Goal: Task Accomplishment & Management: Manage account settings

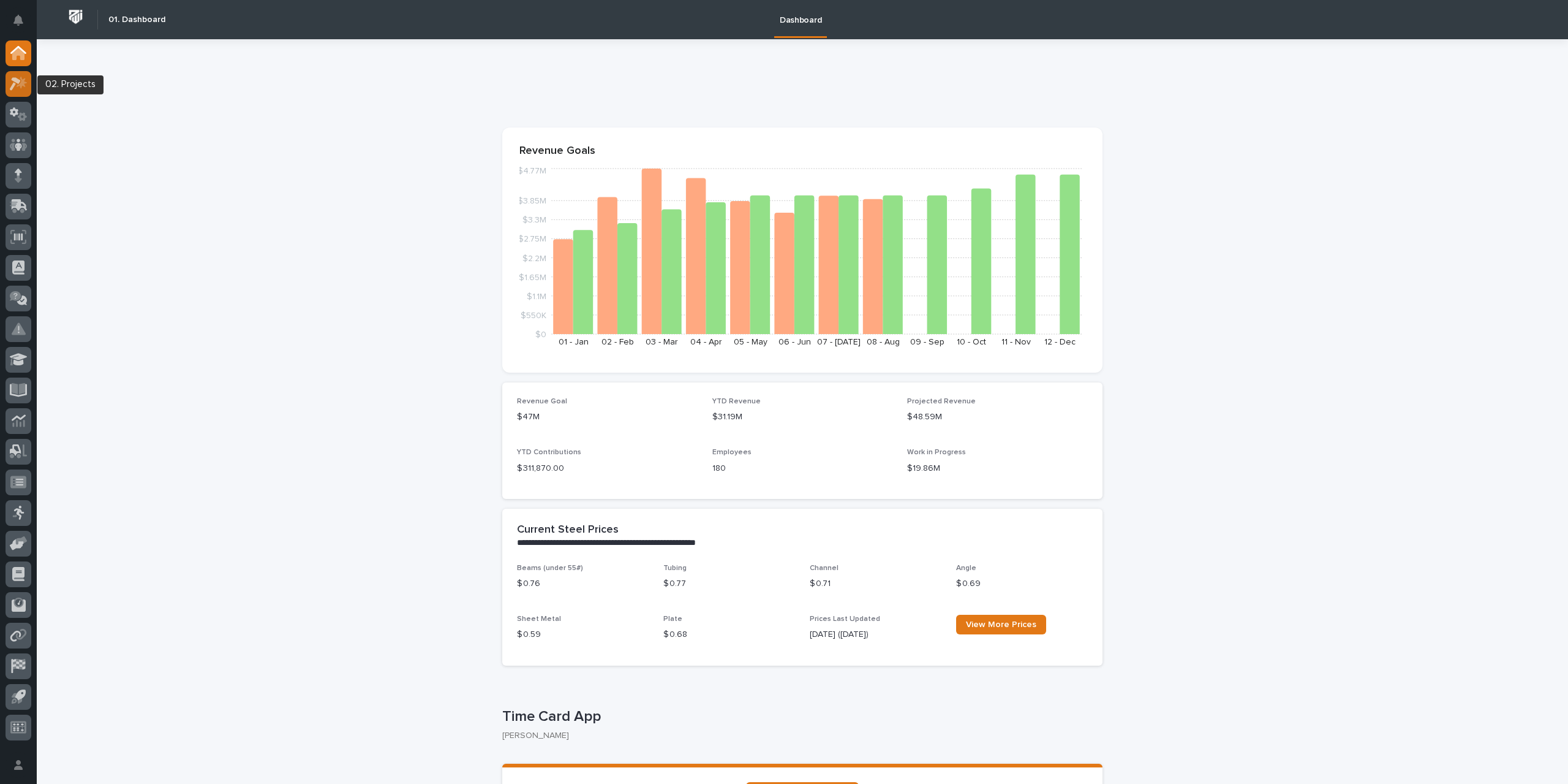
click at [20, 80] on icon at bounding box center [19, 83] width 18 height 14
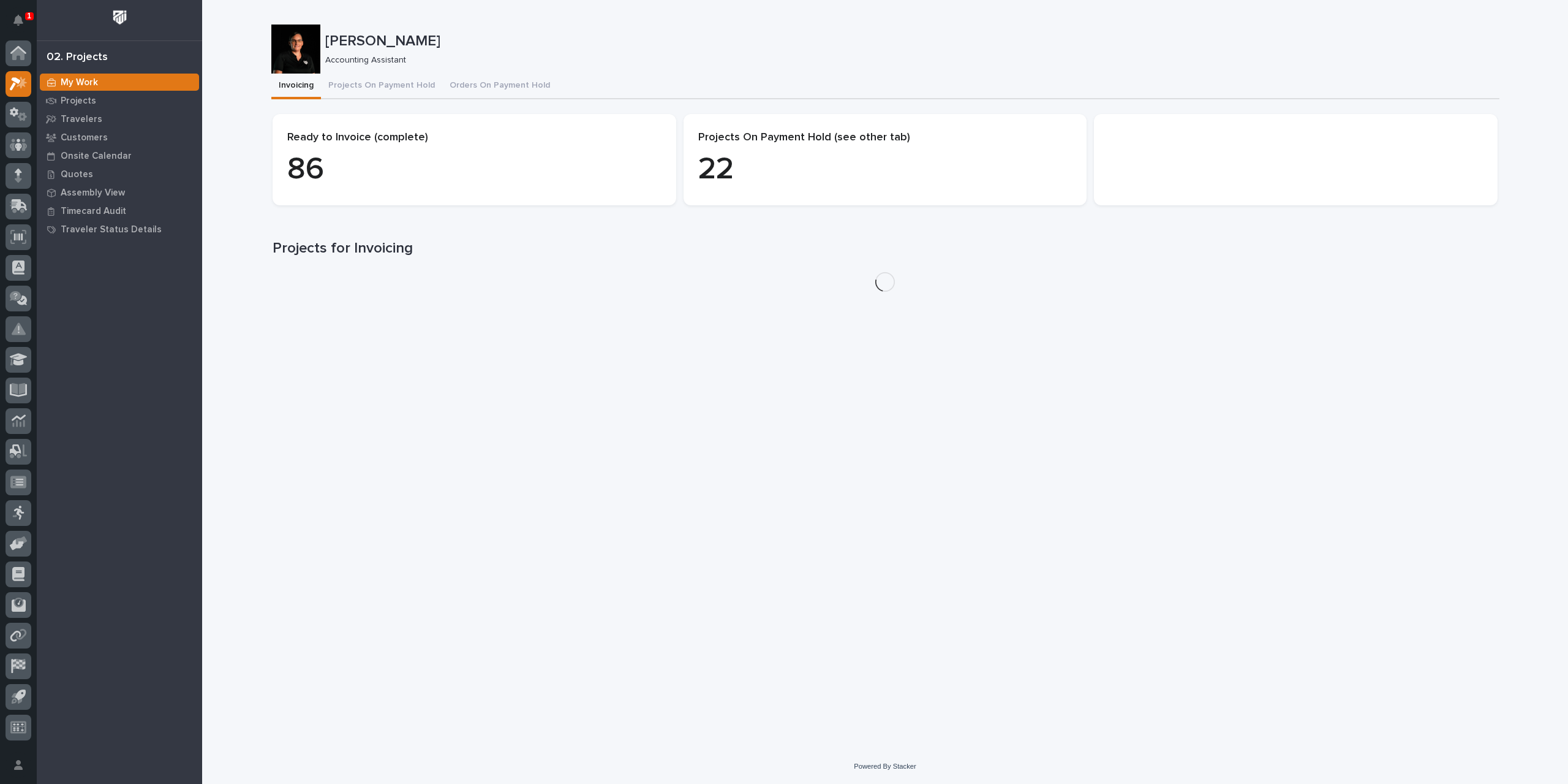
click at [27, 19] on p "1" at bounding box center [29, 16] width 5 height 8
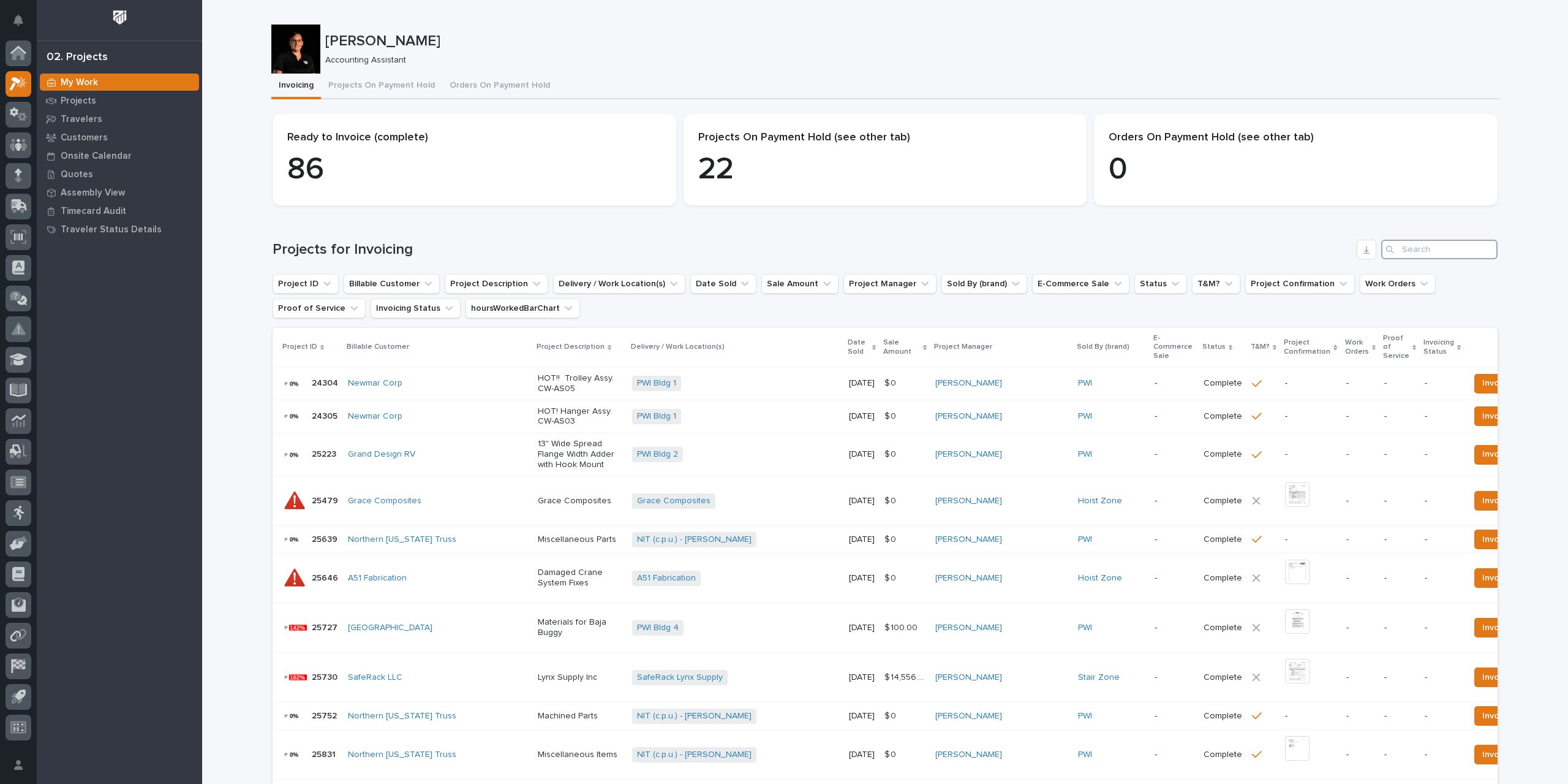
click at [1407, 248] on input "Search" at bounding box center [1440, 249] width 116 height 20
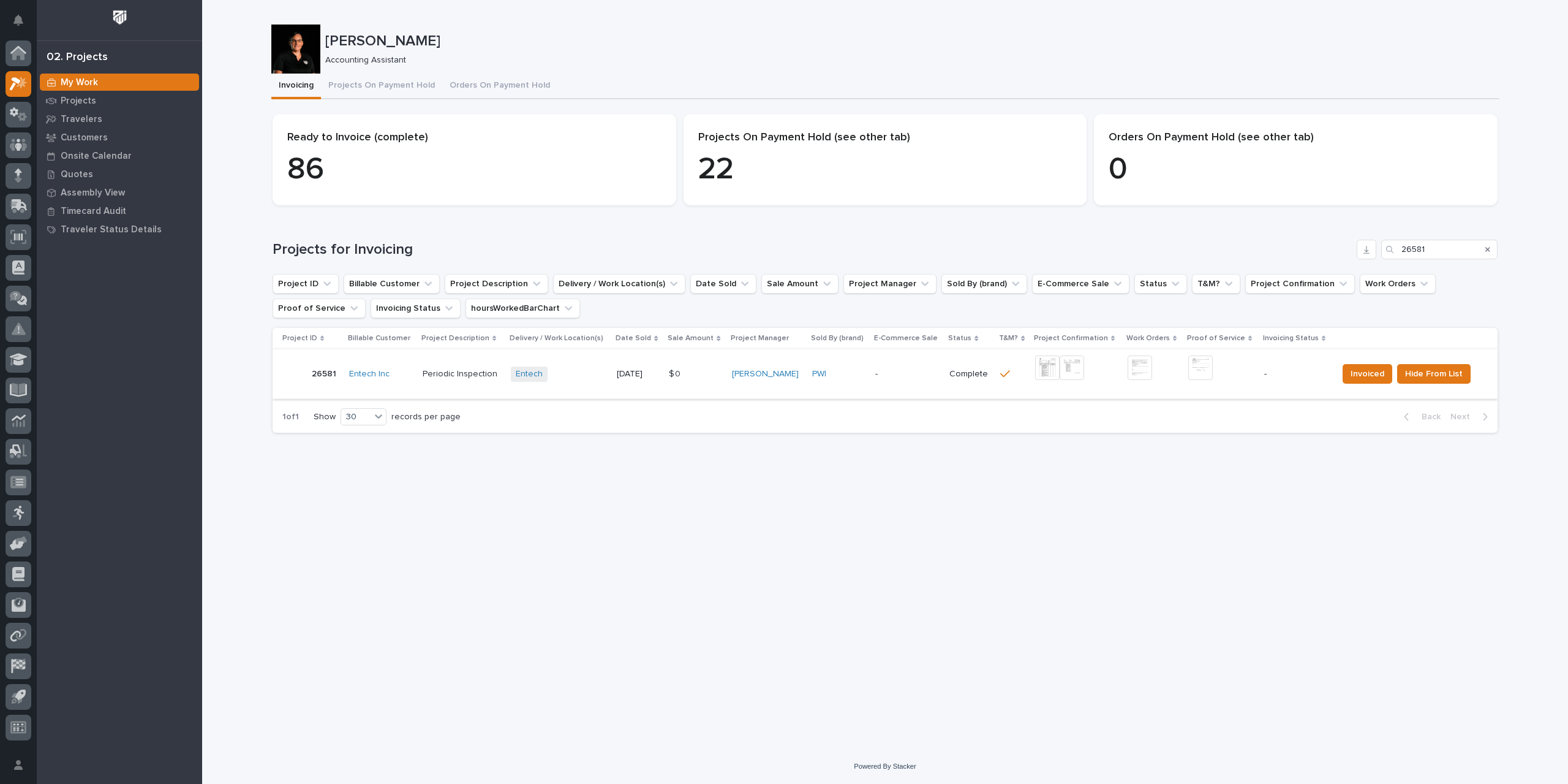
click at [1038, 368] on img at bounding box center [1048, 368] width 24 height 24
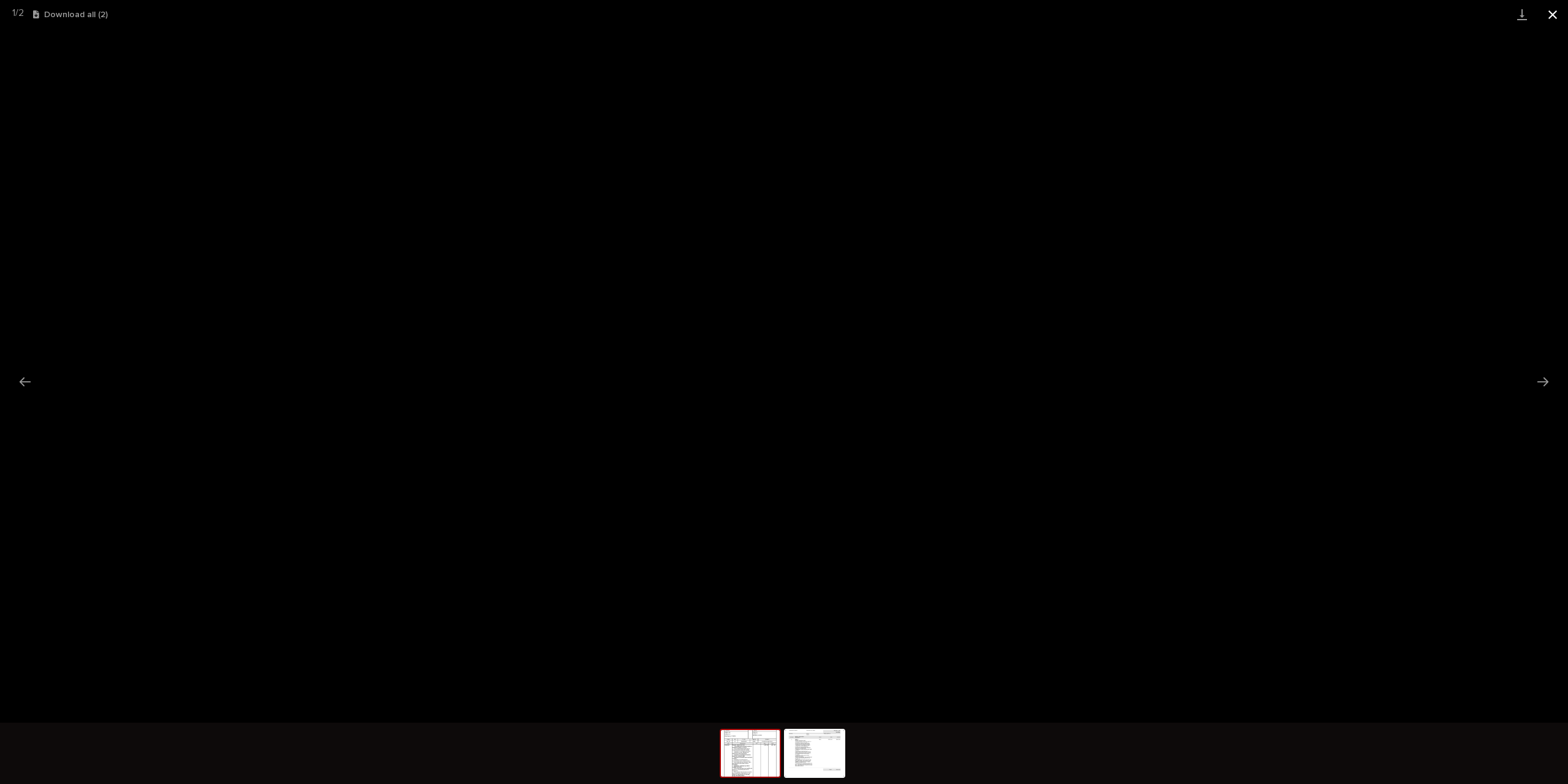
click at [1558, 17] on button "Close gallery" at bounding box center [1553, 14] width 31 height 29
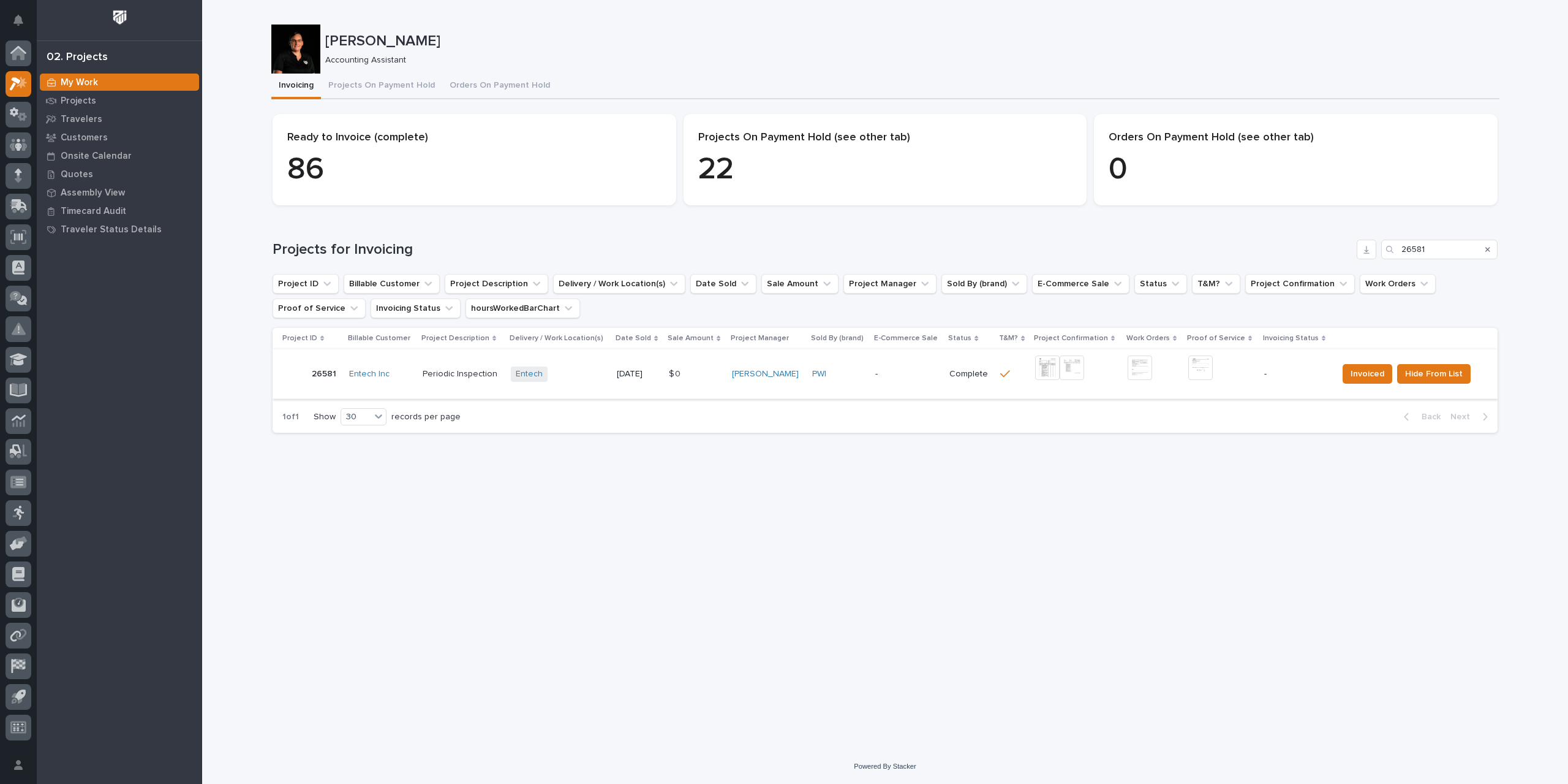
click at [1200, 371] on img at bounding box center [1200, 368] width 24 height 24
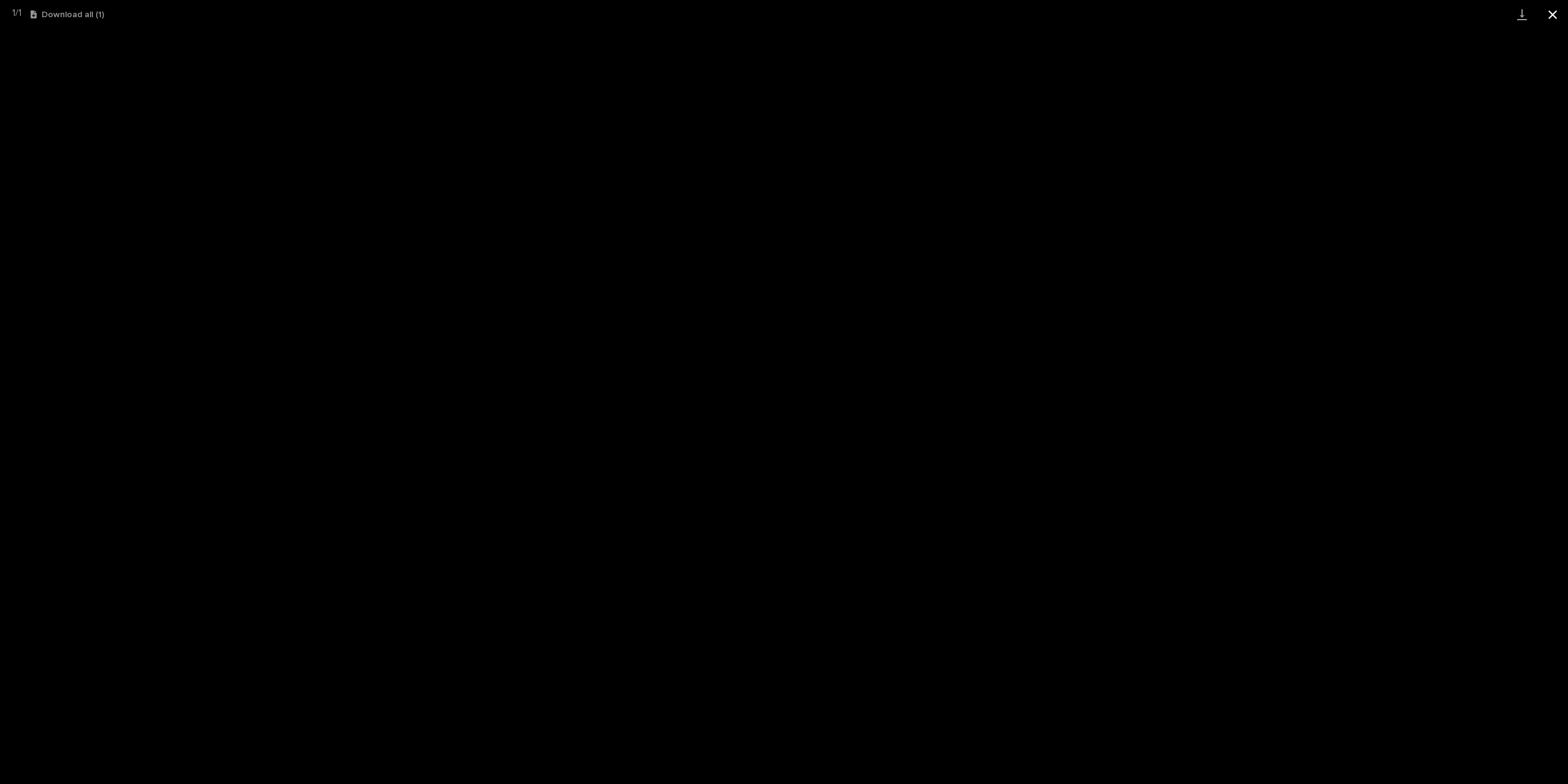
click at [1555, 13] on button "Close gallery" at bounding box center [1553, 14] width 31 height 29
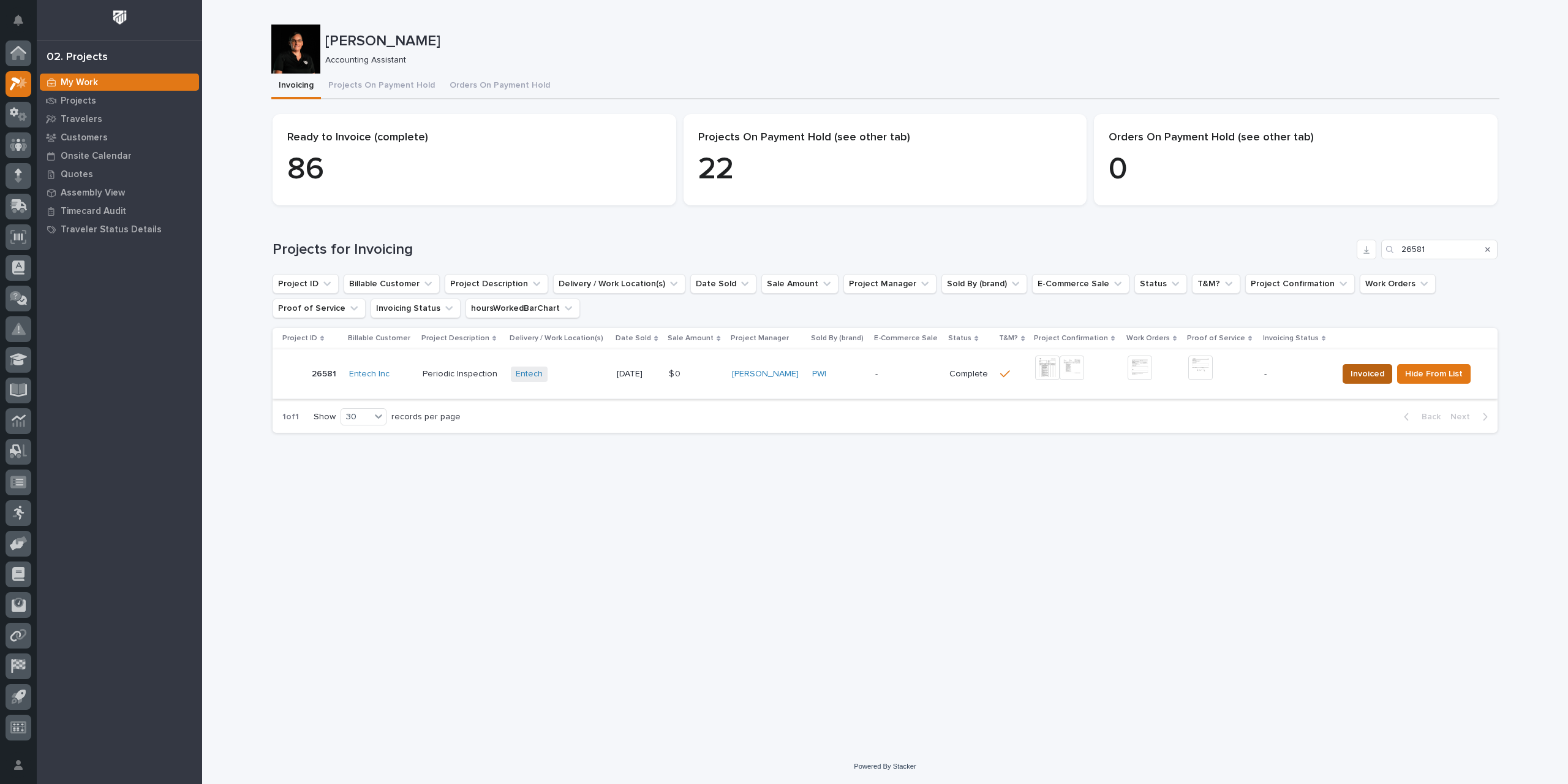
click at [1373, 374] on span "Invoiced" at bounding box center [1368, 373] width 34 height 15
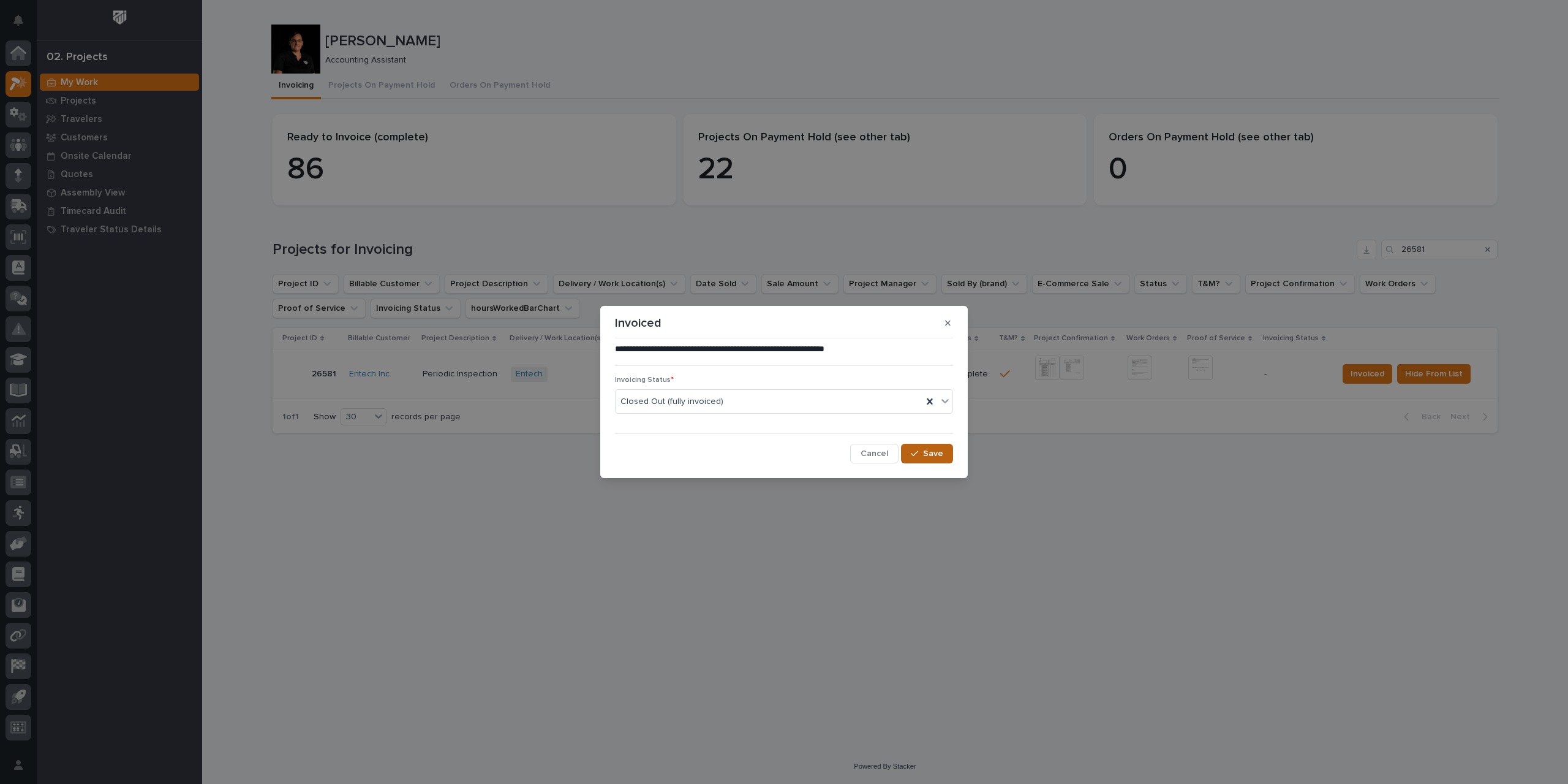
click at [930, 454] on span "Save" at bounding box center [934, 453] width 20 height 11
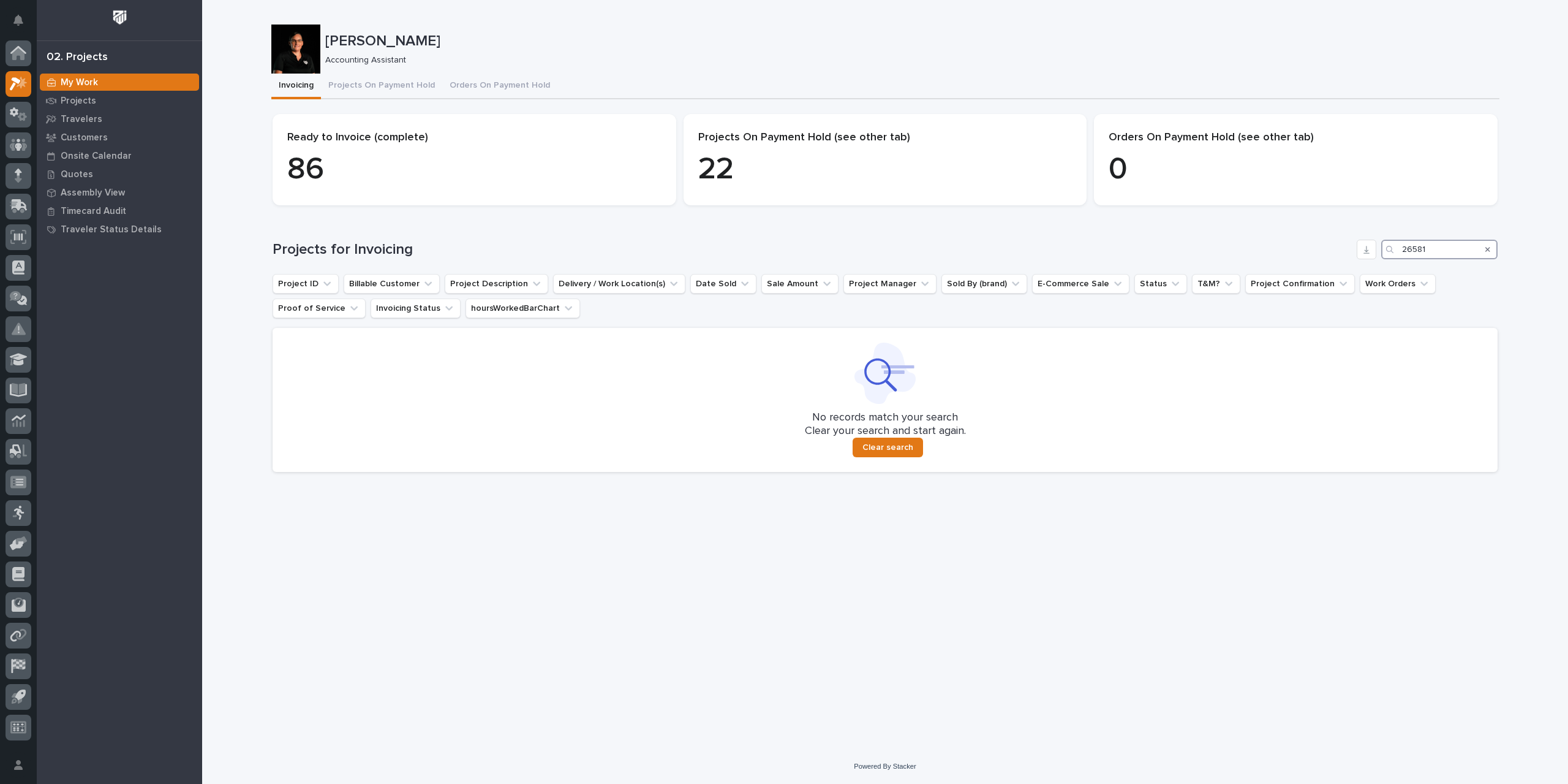
drag, startPoint x: 1436, startPoint y: 247, endPoint x: 1337, endPoint y: 252, distance: 99.1
click at [1337, 252] on div "Projects for Invoicing 26581" at bounding box center [885, 249] width 1225 height 20
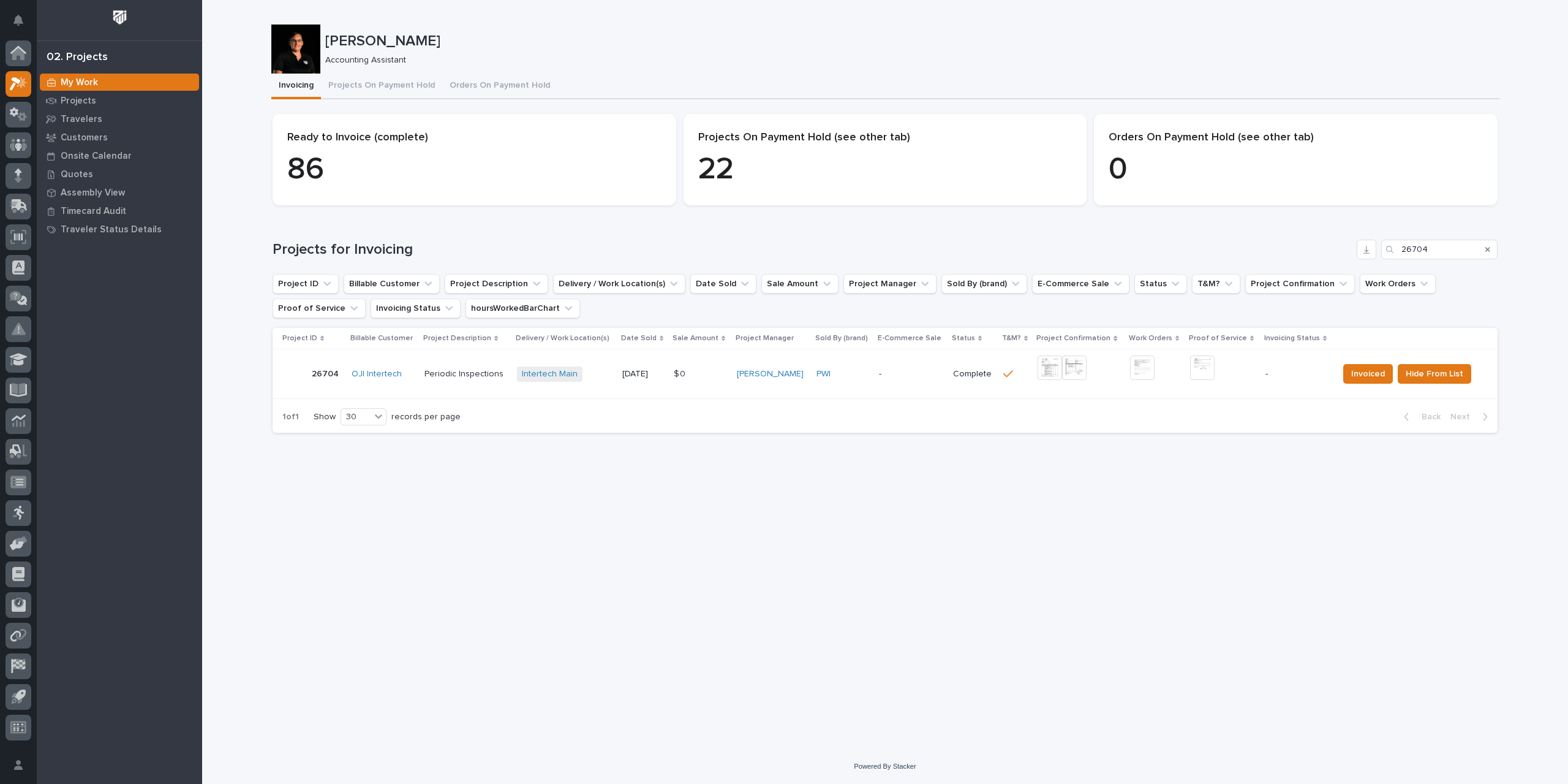
click at [1046, 370] on img at bounding box center [1050, 368] width 24 height 24
click at [1207, 370] on img at bounding box center [1202, 368] width 24 height 24
click at [1359, 376] on span "Invoiced" at bounding box center [1369, 373] width 34 height 15
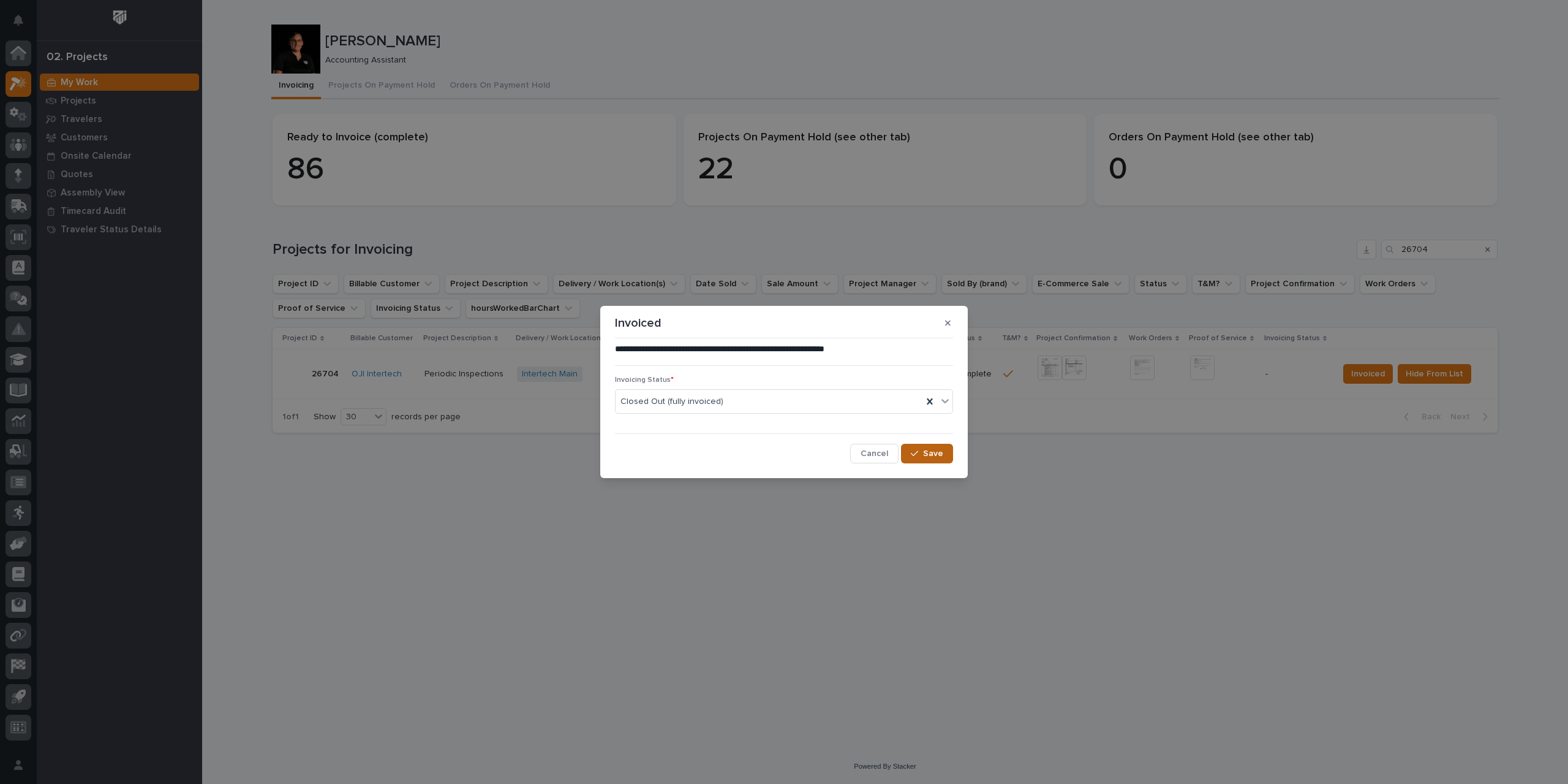
click at [926, 453] on span "Save" at bounding box center [934, 453] width 20 height 11
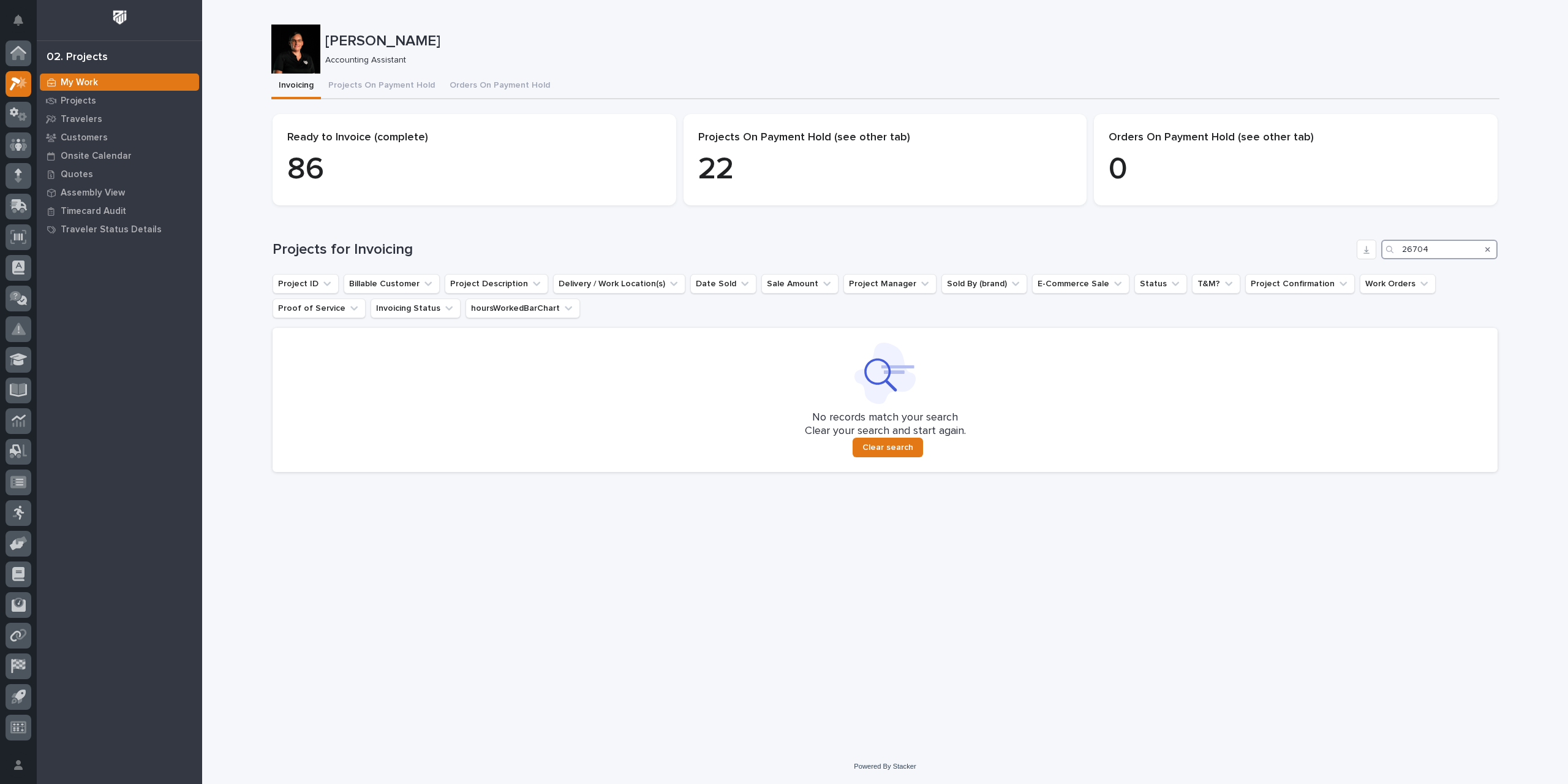
click at [1443, 247] on input "26704" at bounding box center [1440, 249] width 116 height 20
drag, startPoint x: 1443, startPoint y: 247, endPoint x: 1323, endPoint y: 263, distance: 121.1
click at [1323, 263] on div "Projects for Invoicing 26704 Project ID Billable Customer Project Description D…" at bounding box center [885, 355] width 1225 height 232
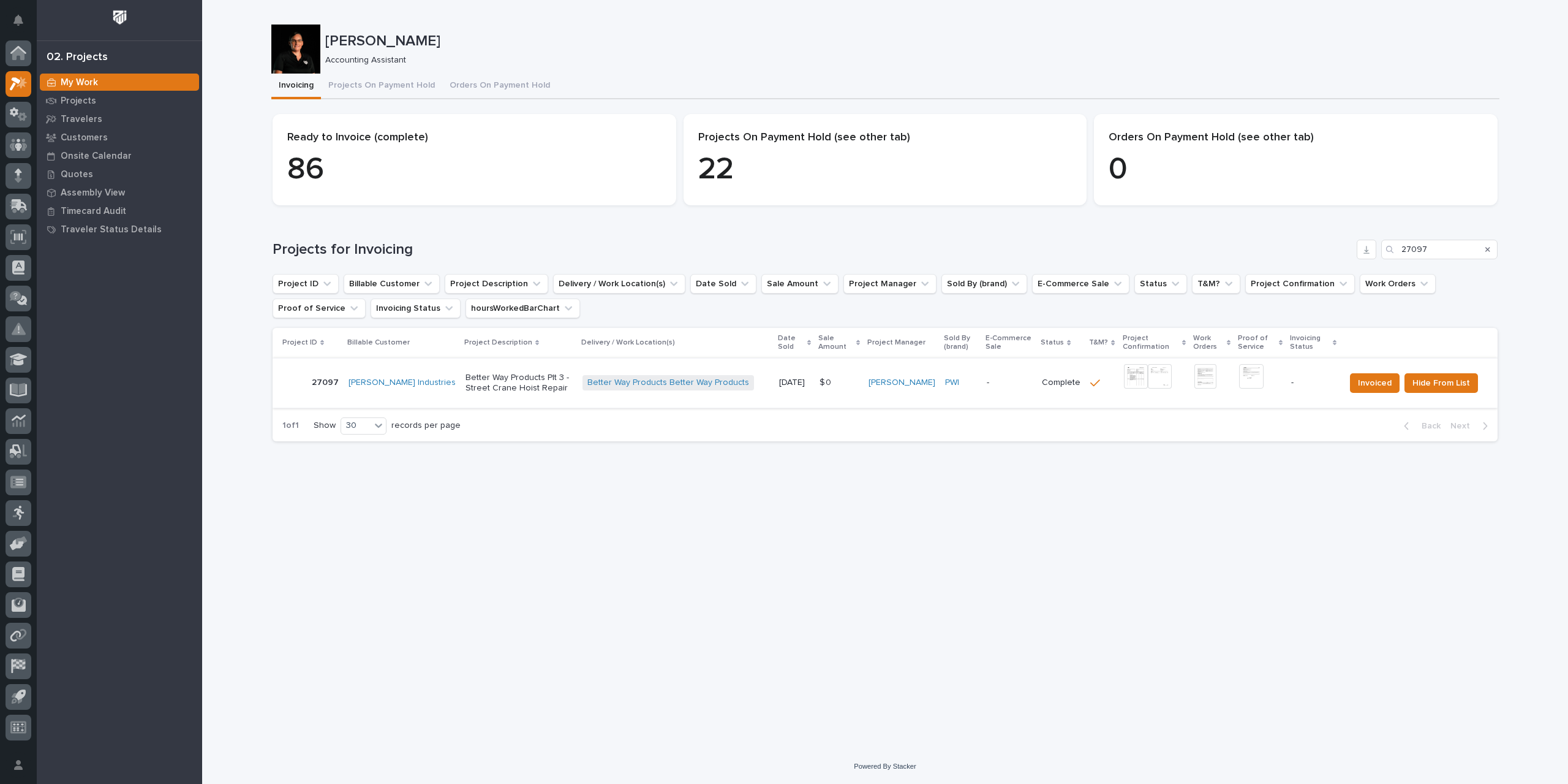
click at [1124, 379] on img at bounding box center [1136, 376] width 24 height 24
click at [1124, 381] on img at bounding box center [1136, 376] width 24 height 24
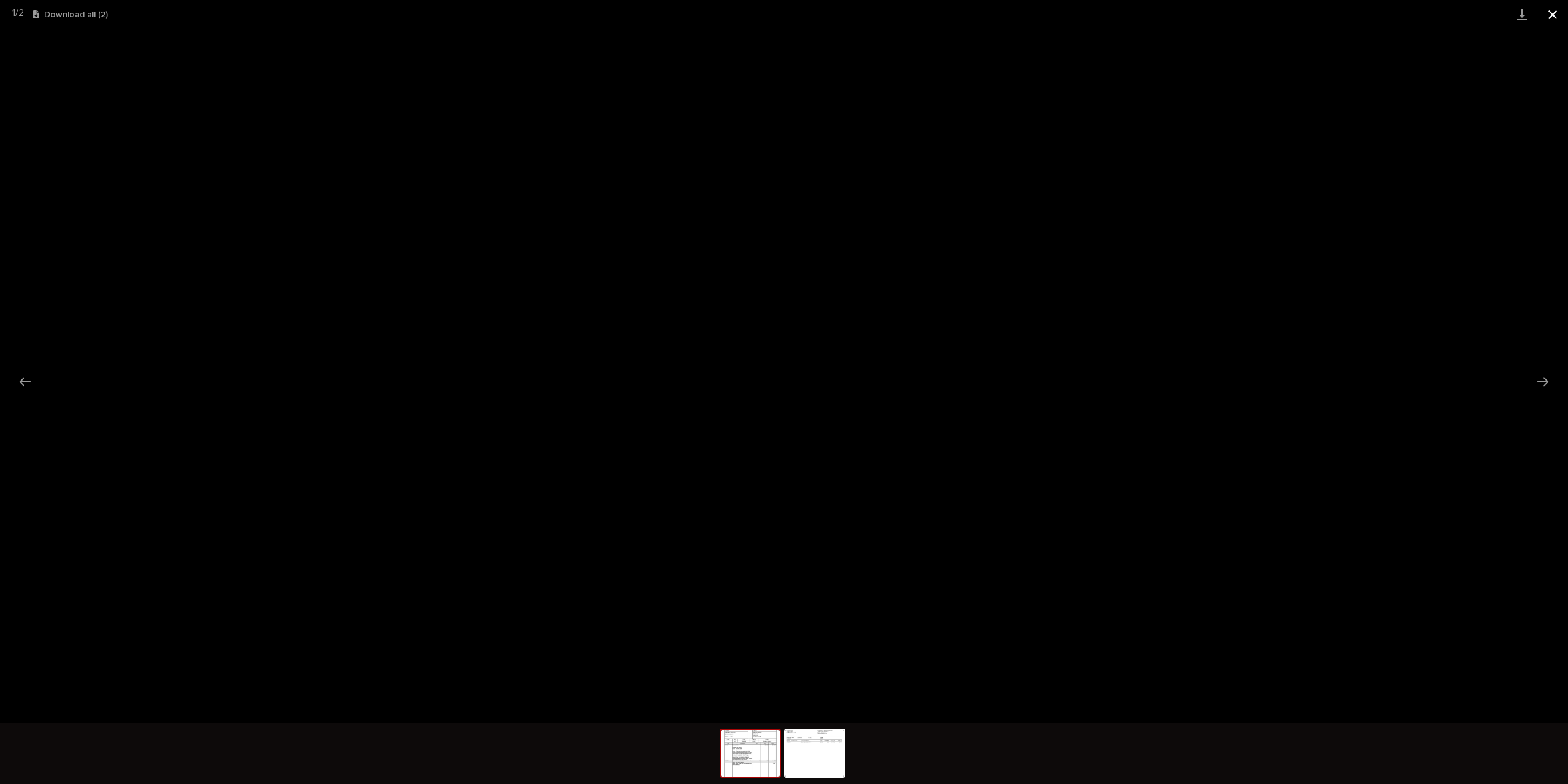
drag, startPoint x: 1551, startPoint y: 10, endPoint x: 1555, endPoint y: 18, distance: 8.9
click at [1552, 10] on button "Close gallery" at bounding box center [1553, 14] width 31 height 29
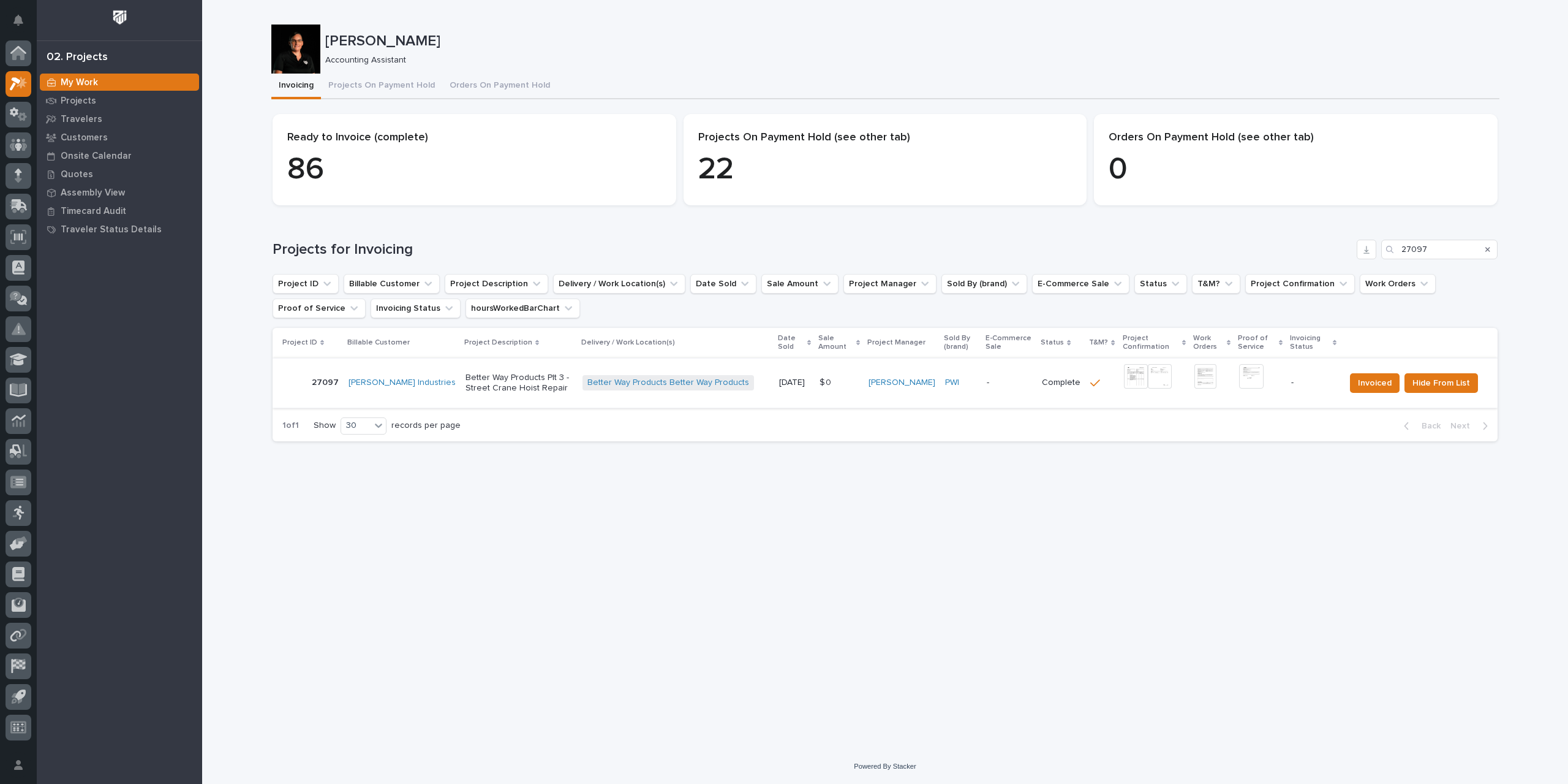
click at [1250, 375] on img at bounding box center [1251, 376] width 24 height 24
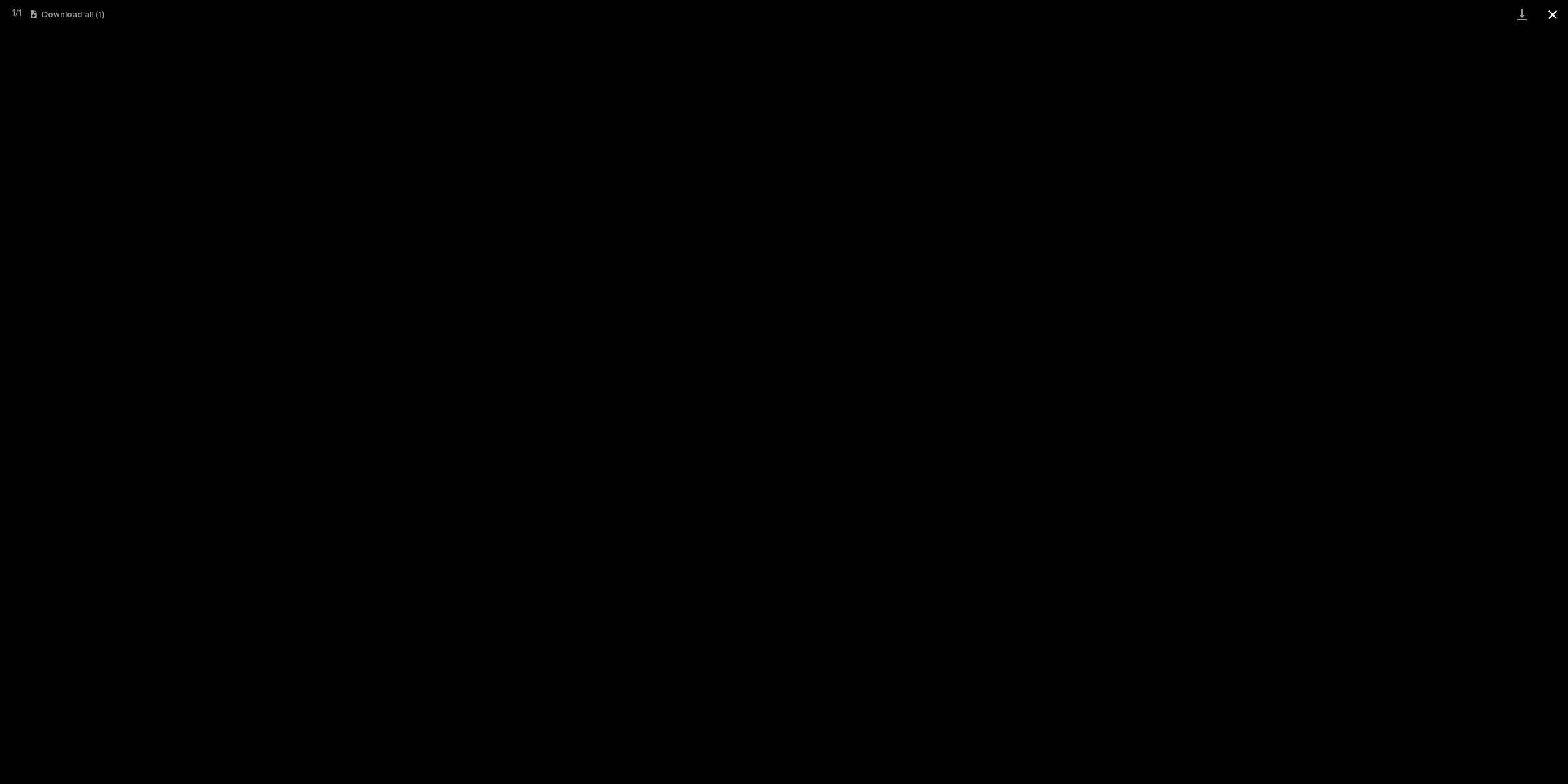
click at [1560, 14] on button "Close gallery" at bounding box center [1553, 14] width 31 height 29
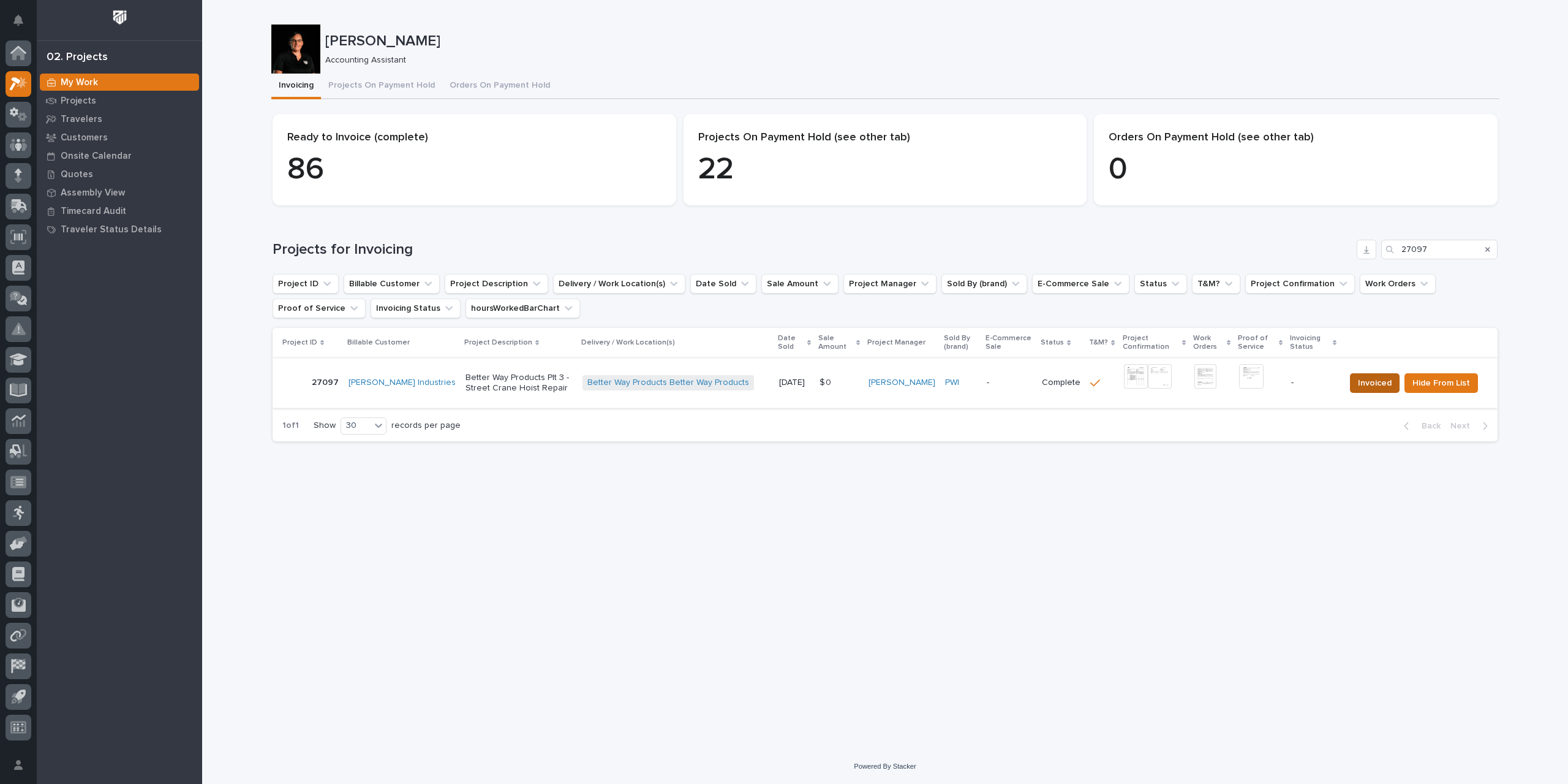
click at [1376, 379] on span "Invoiced" at bounding box center [1375, 383] width 34 height 15
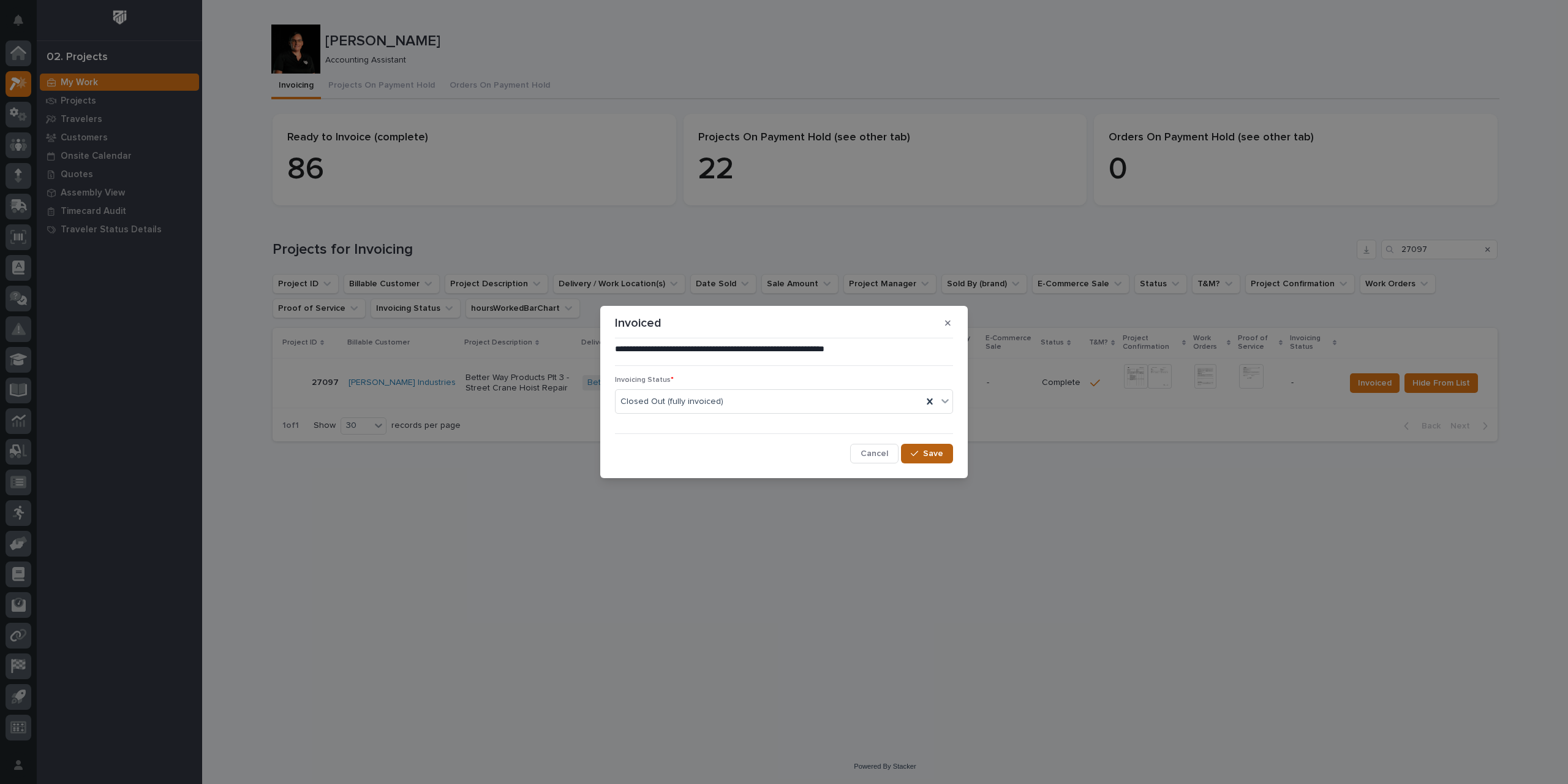
click at [932, 453] on span "Save" at bounding box center [934, 453] width 20 height 11
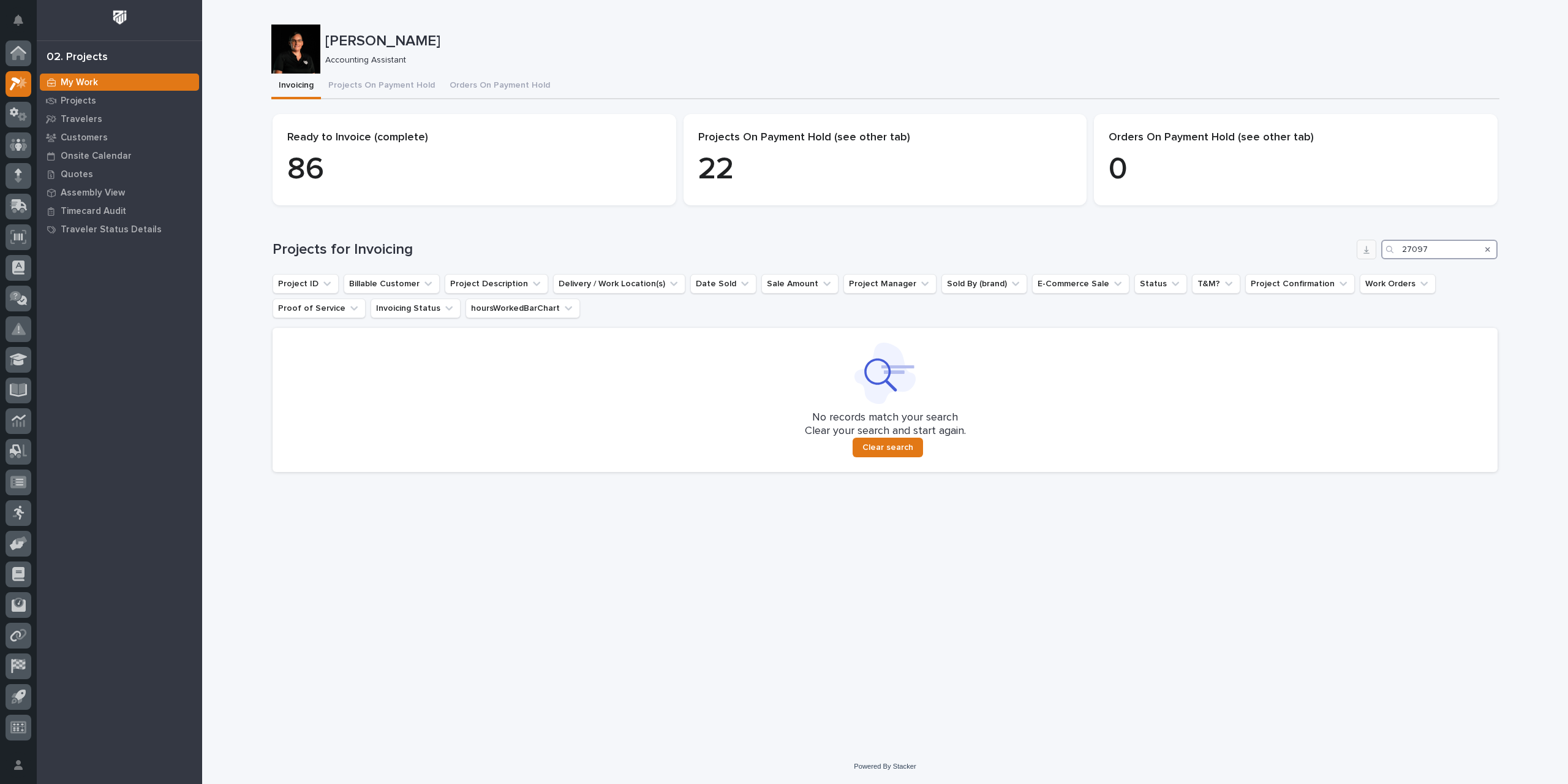
drag, startPoint x: 1447, startPoint y: 249, endPoint x: 1357, endPoint y: 249, distance: 90.0
click at [1357, 249] on div "Projects for Invoicing 27097" at bounding box center [885, 249] width 1225 height 20
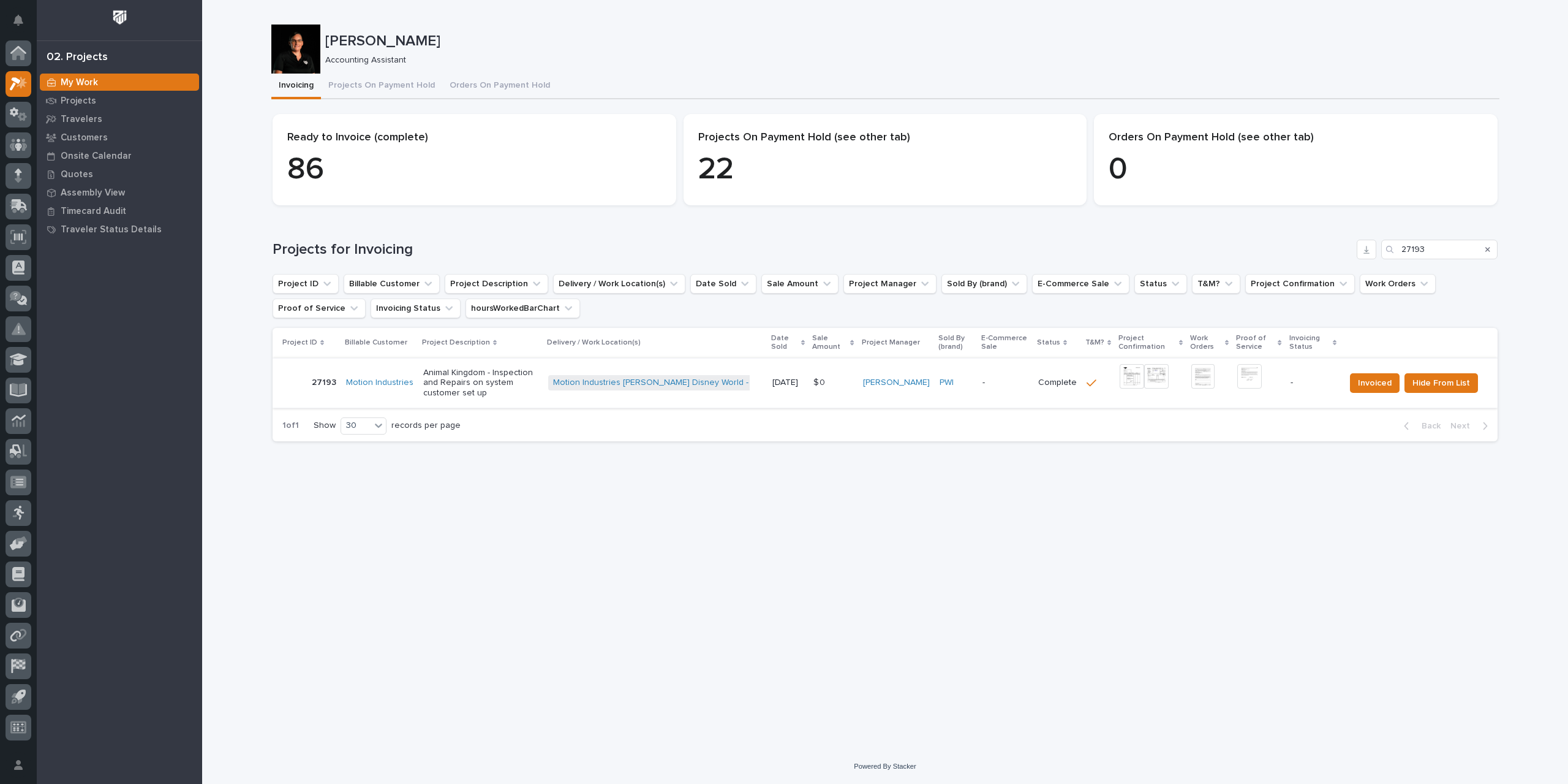
click at [1132, 374] on img at bounding box center [1132, 376] width 24 height 24
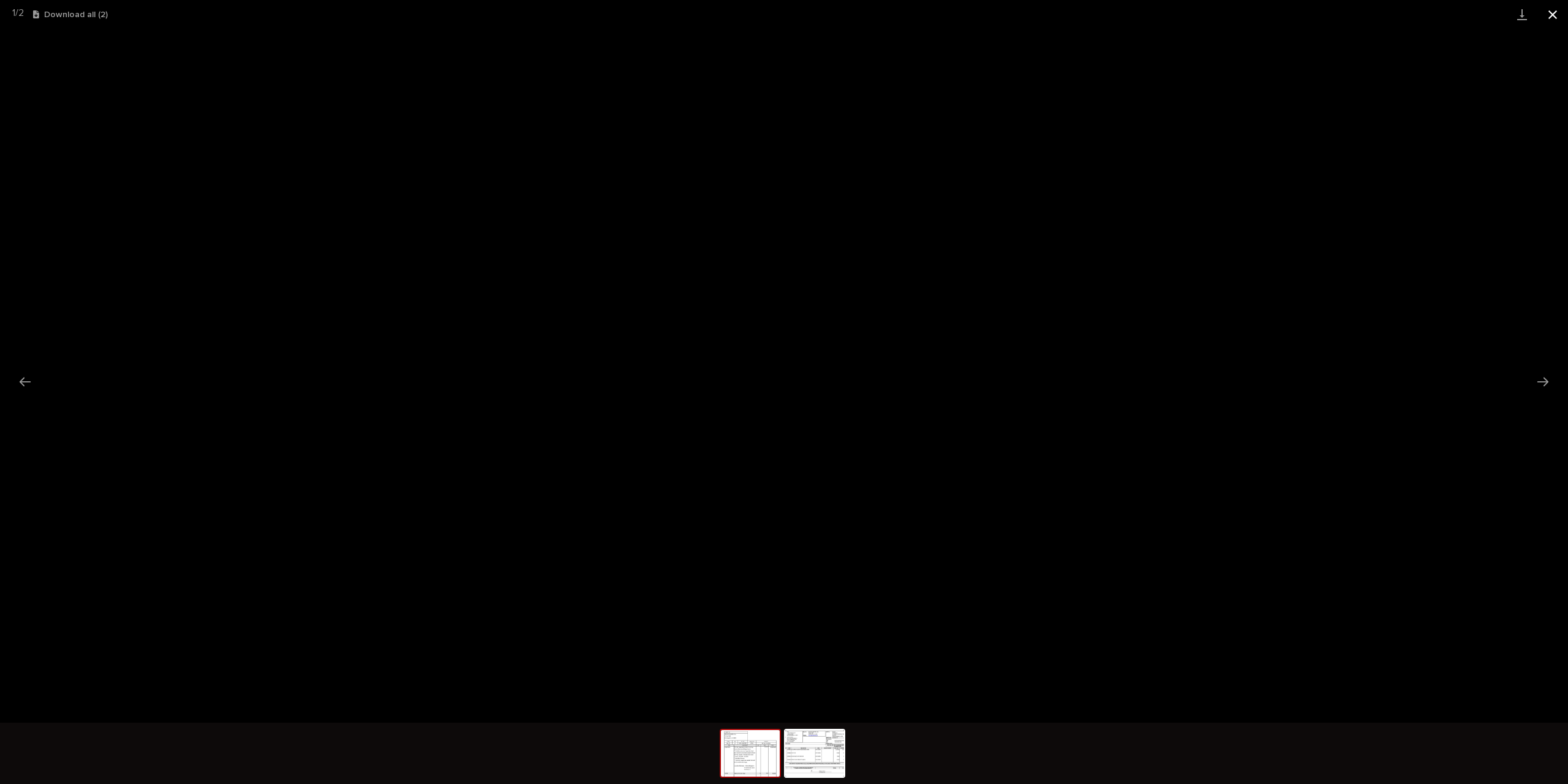
click at [1555, 15] on button "Close gallery" at bounding box center [1553, 14] width 31 height 29
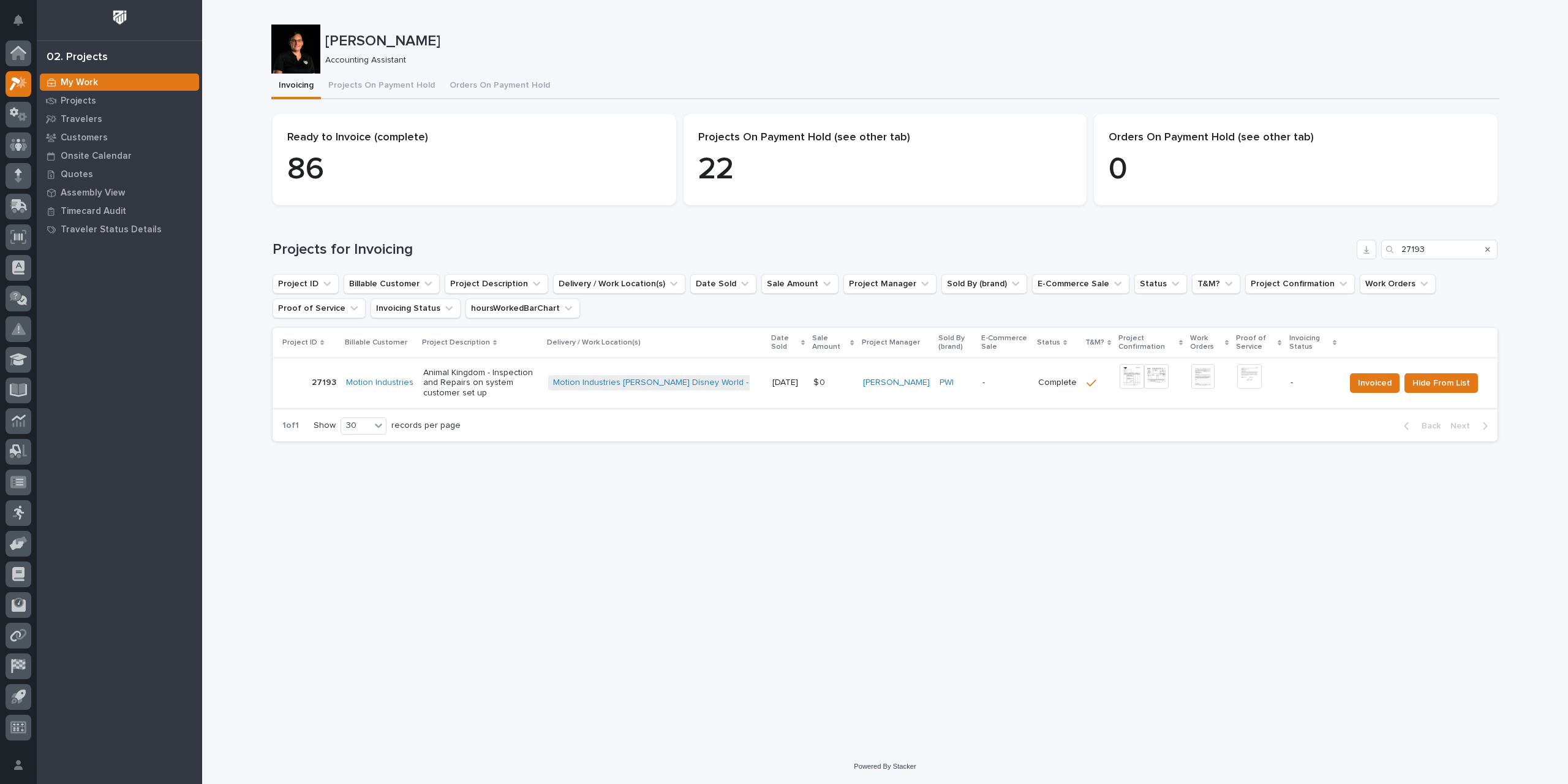
click at [1258, 375] on img at bounding box center [1250, 376] width 24 height 24
click at [1370, 381] on span "Invoiced" at bounding box center [1375, 383] width 34 height 15
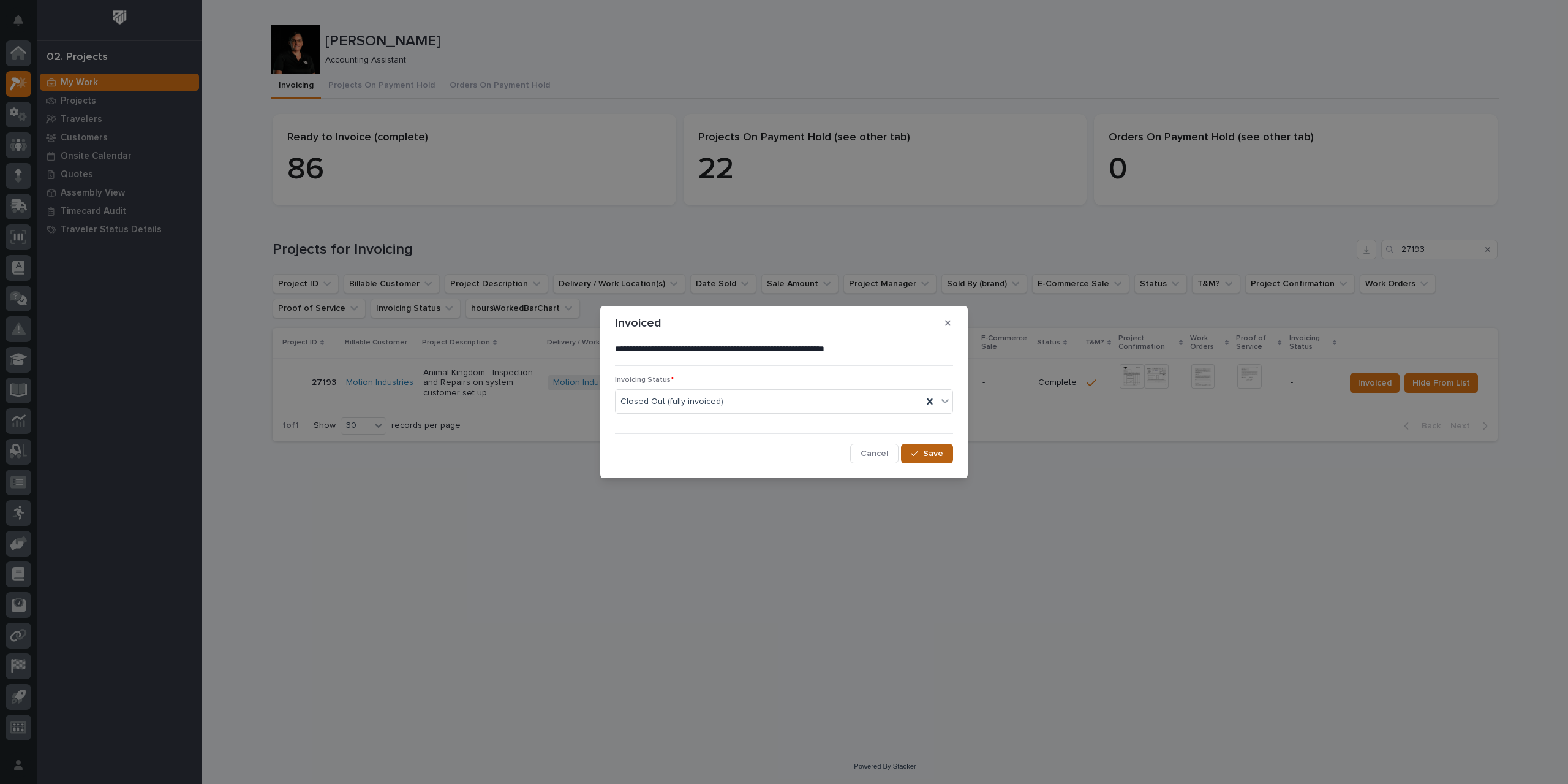
click at [926, 456] on span "Save" at bounding box center [934, 453] width 20 height 11
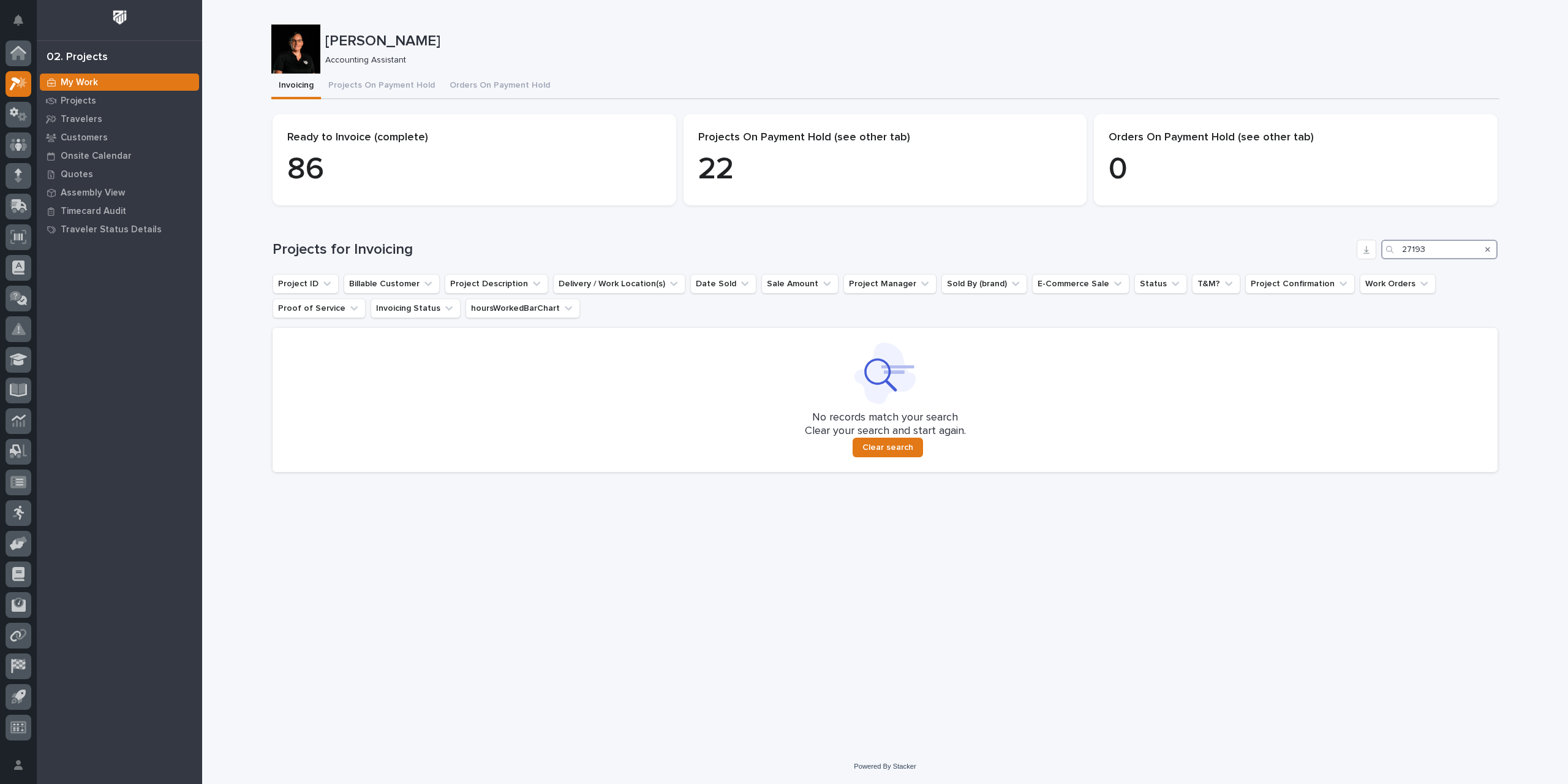
drag, startPoint x: 1443, startPoint y: 248, endPoint x: 1387, endPoint y: 268, distance: 59.5
click at [1387, 268] on div "Projects for Invoicing 27193 Project ID Billable Customer Project Description D…" at bounding box center [885, 355] width 1225 height 232
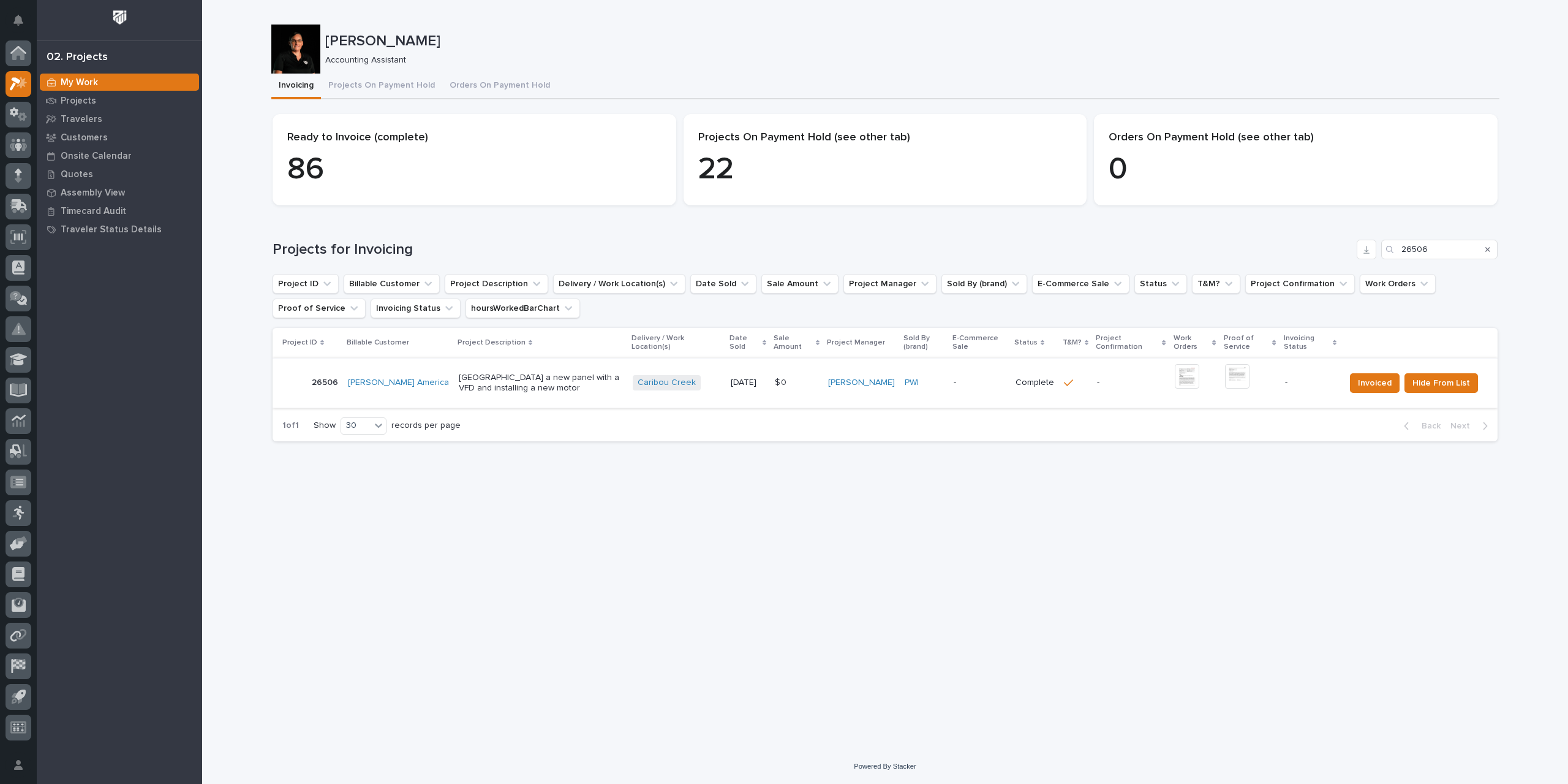
click at [1180, 379] on img at bounding box center [1187, 376] width 24 height 24
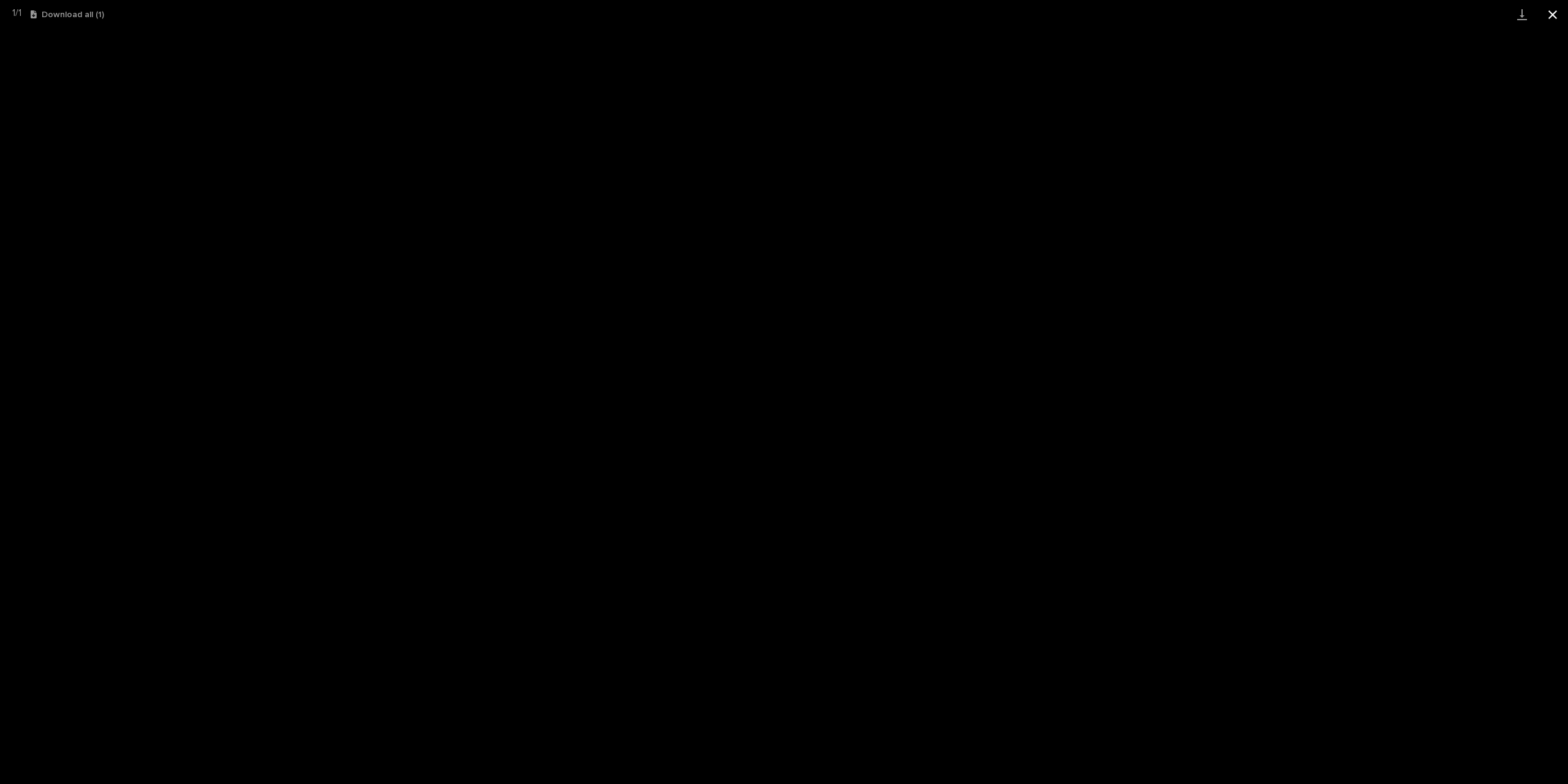
click at [1561, 13] on button "Close gallery" at bounding box center [1553, 14] width 31 height 29
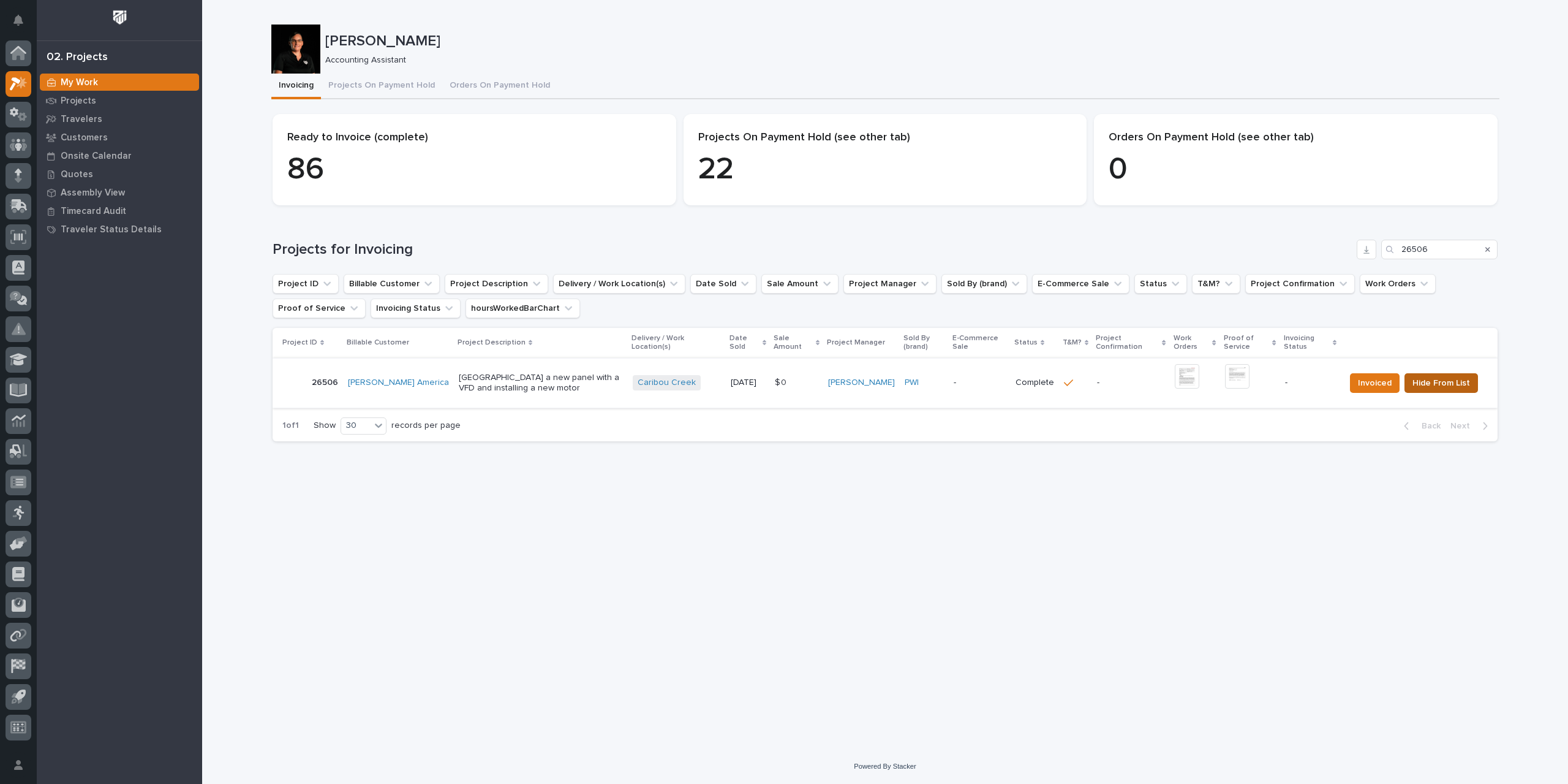
click at [1448, 383] on span "Hide From List" at bounding box center [1441, 383] width 58 height 15
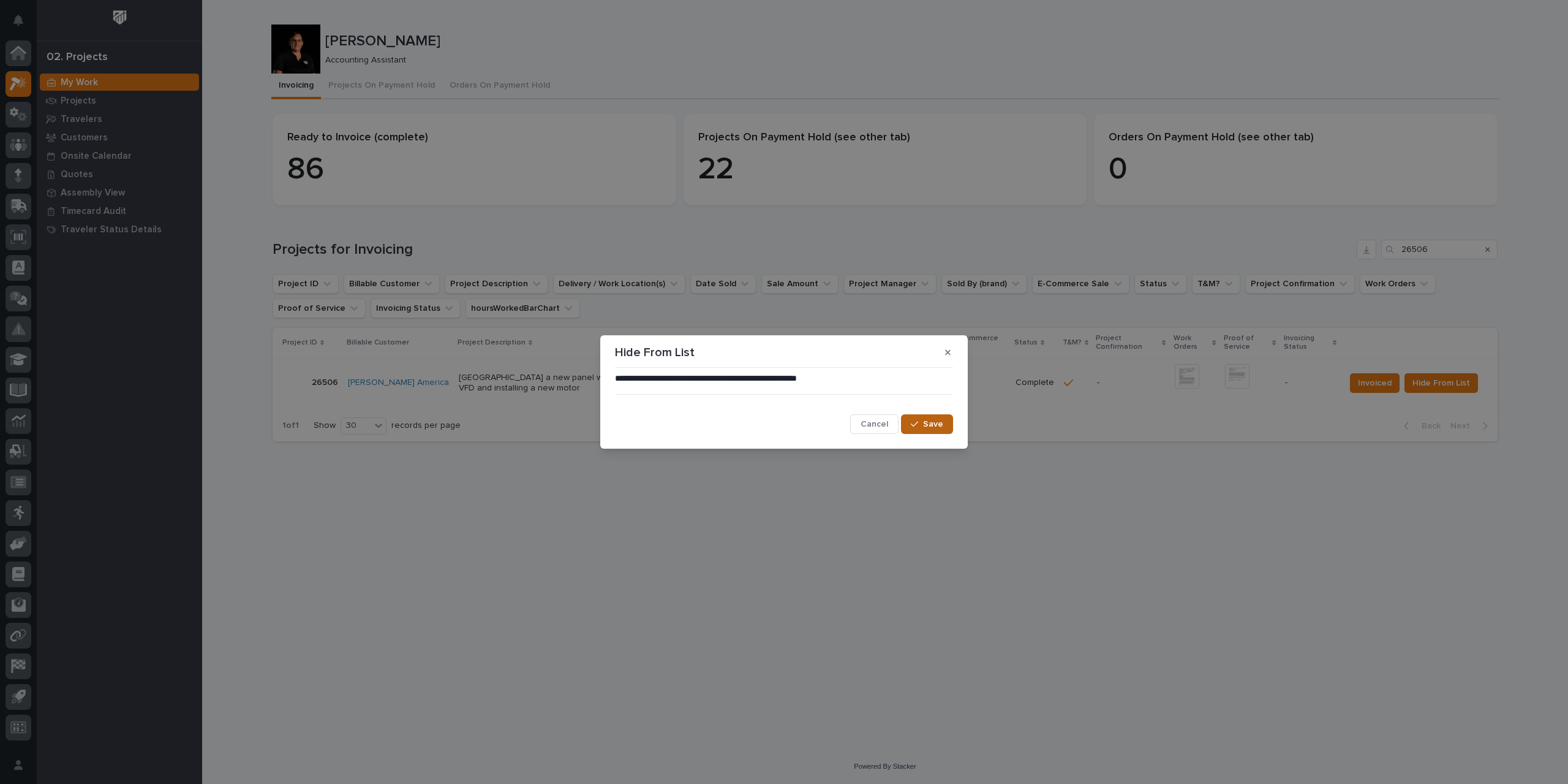
click at [932, 426] on span "Save" at bounding box center [934, 424] width 20 height 11
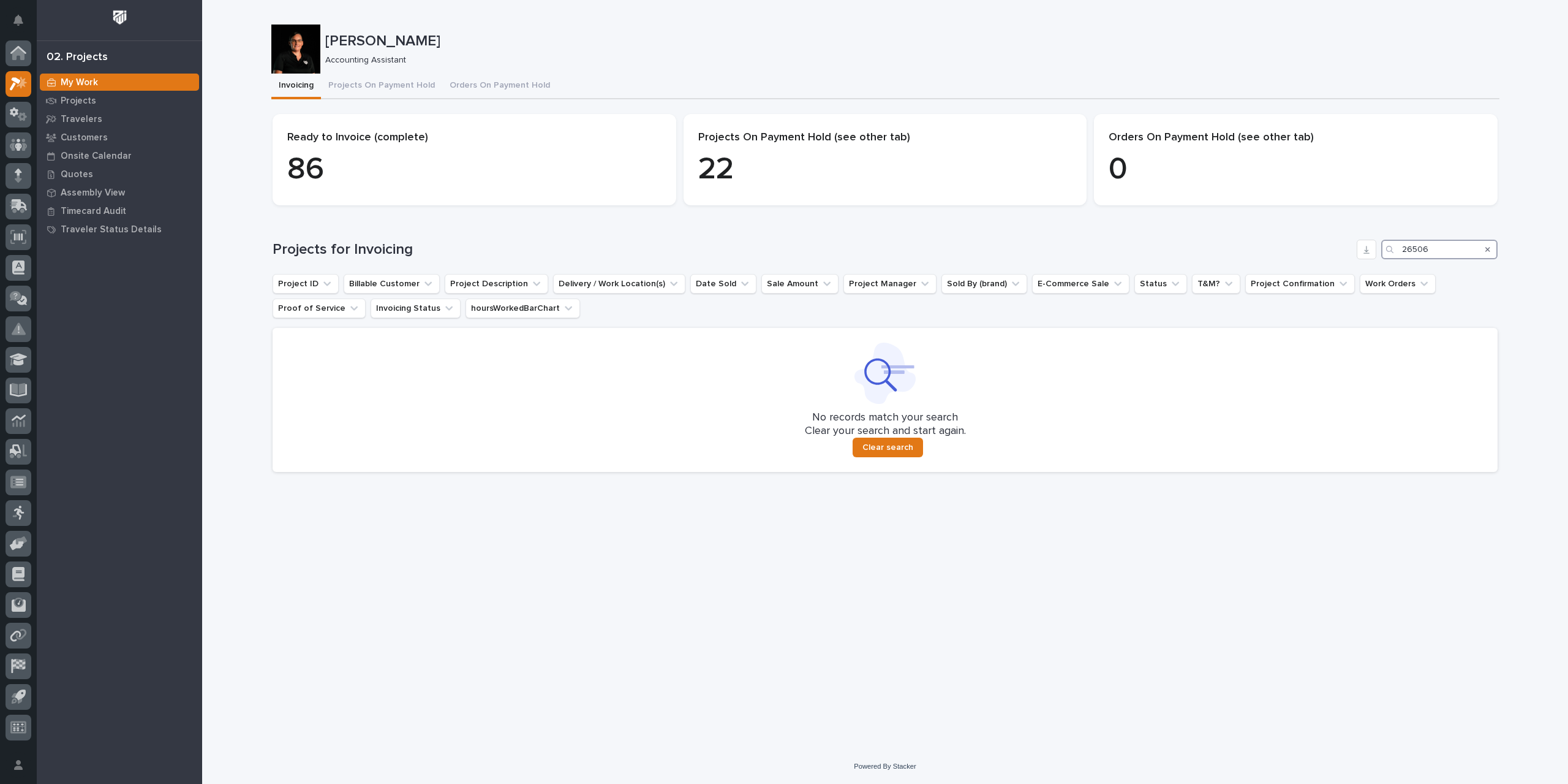
drag, startPoint x: 1439, startPoint y: 250, endPoint x: 1318, endPoint y: 257, distance: 121.2
click at [1318, 257] on div "Projects for Invoicing 26506" at bounding box center [885, 249] width 1225 height 20
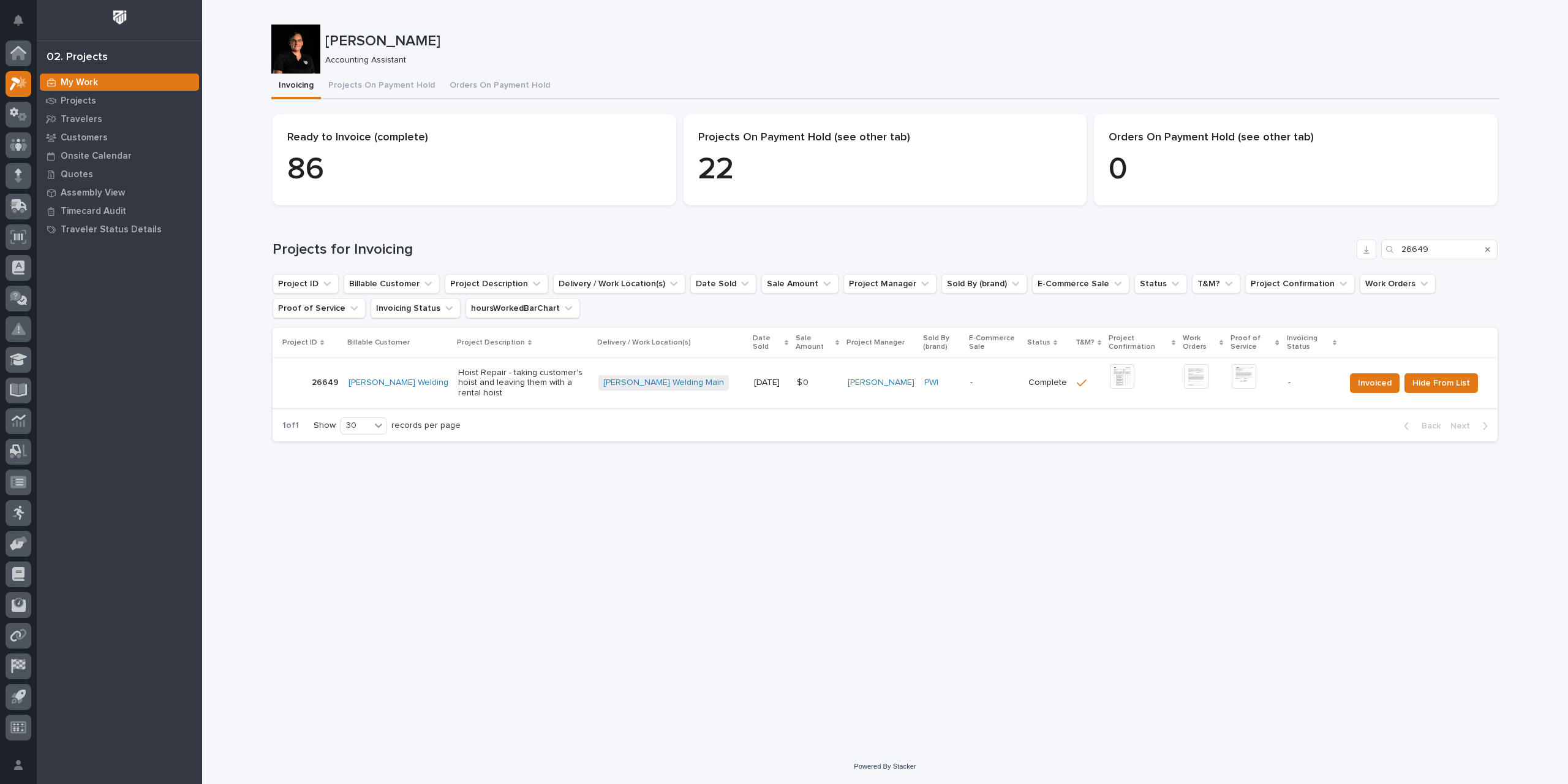
click at [1115, 378] on img at bounding box center [1122, 376] width 24 height 24
click at [1242, 382] on img at bounding box center [1244, 376] width 24 height 24
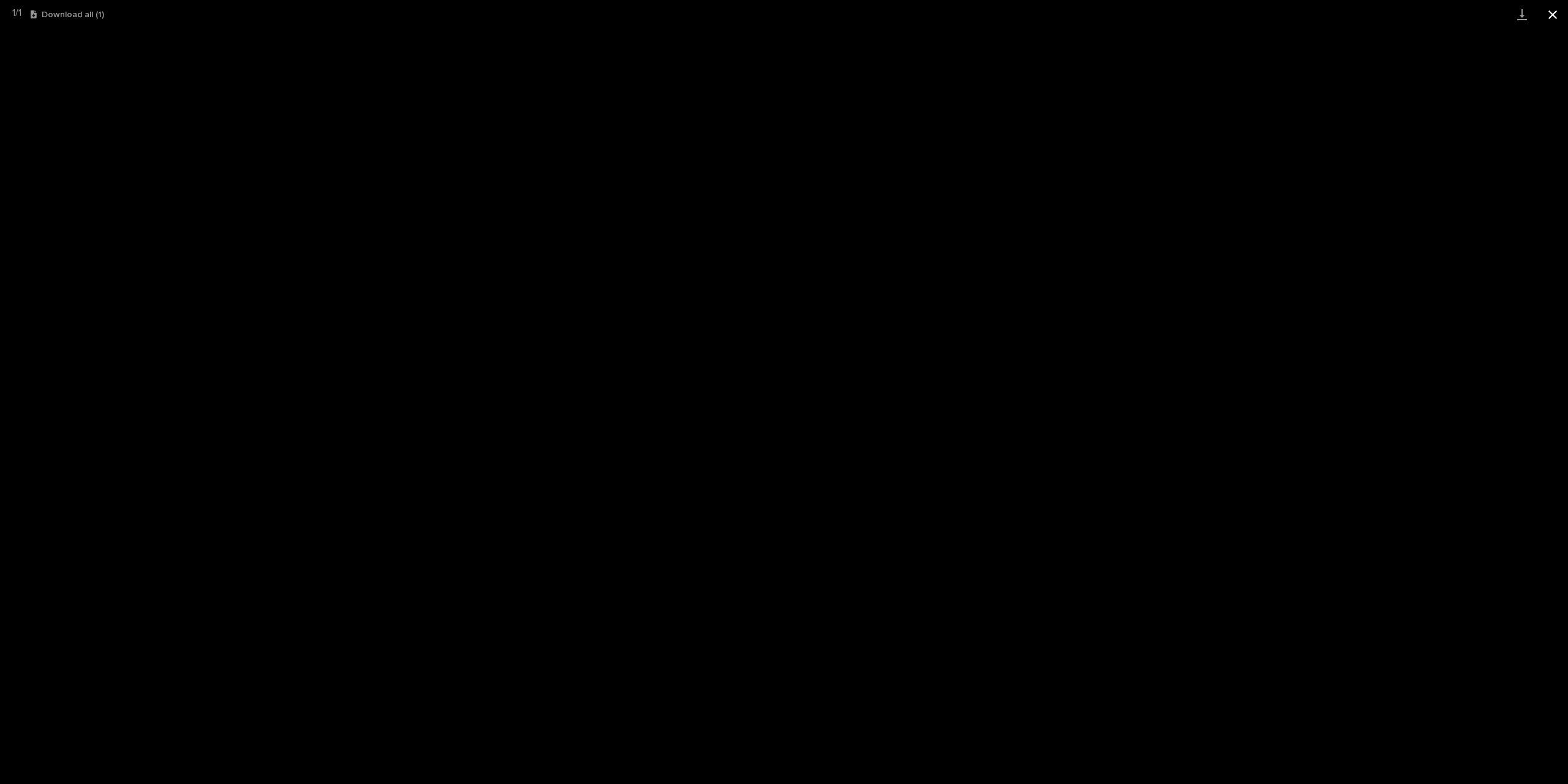
click at [1560, 14] on button "Close gallery" at bounding box center [1553, 14] width 31 height 29
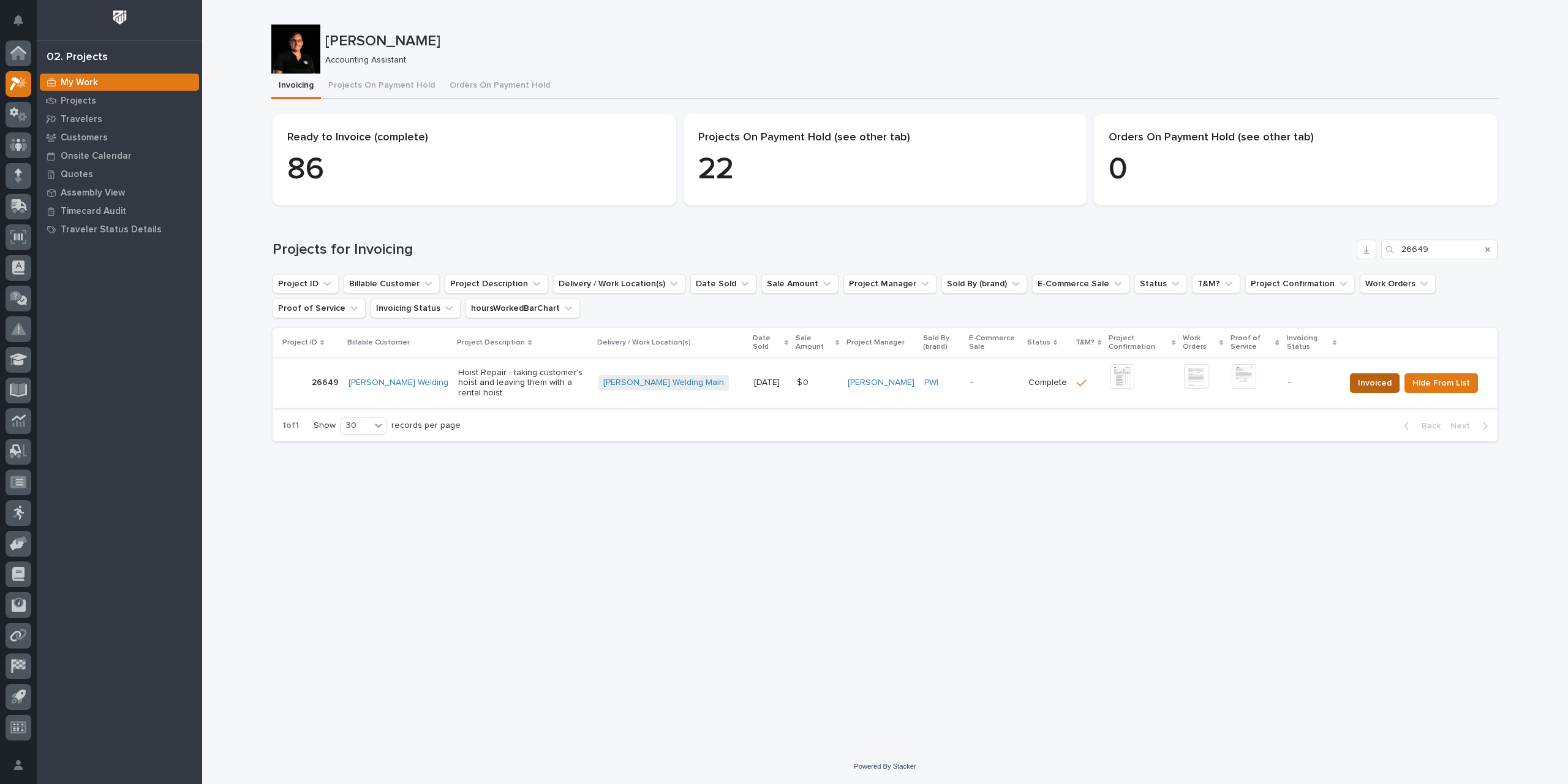
click at [1381, 384] on span "Invoiced" at bounding box center [1375, 383] width 34 height 15
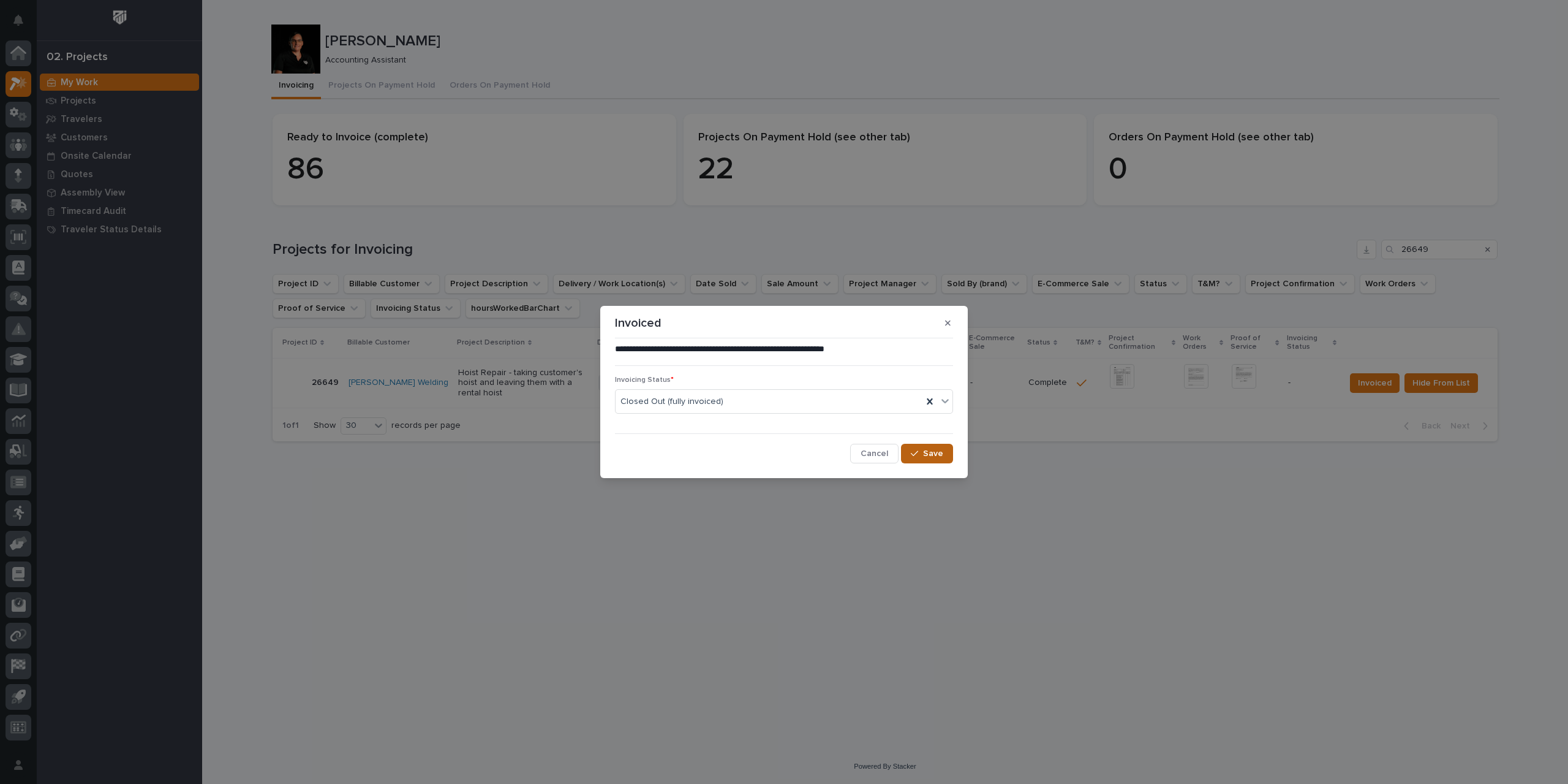
click at [947, 454] on button "Save" at bounding box center [927, 453] width 52 height 20
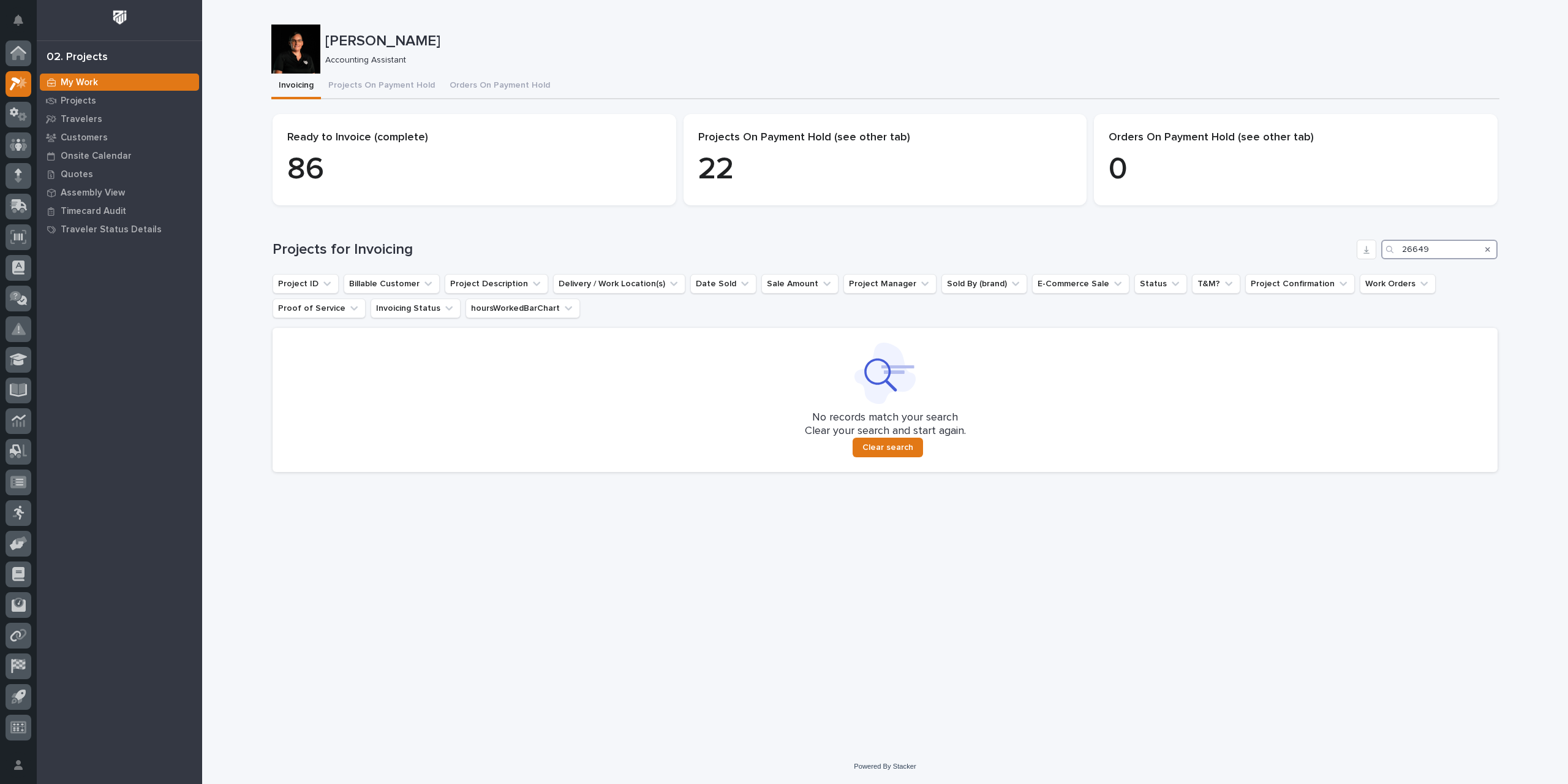
drag, startPoint x: 1443, startPoint y: 248, endPoint x: 1287, endPoint y: 257, distance: 156.3
click at [1287, 257] on div "Projects for Invoicing 26649" at bounding box center [885, 249] width 1225 height 20
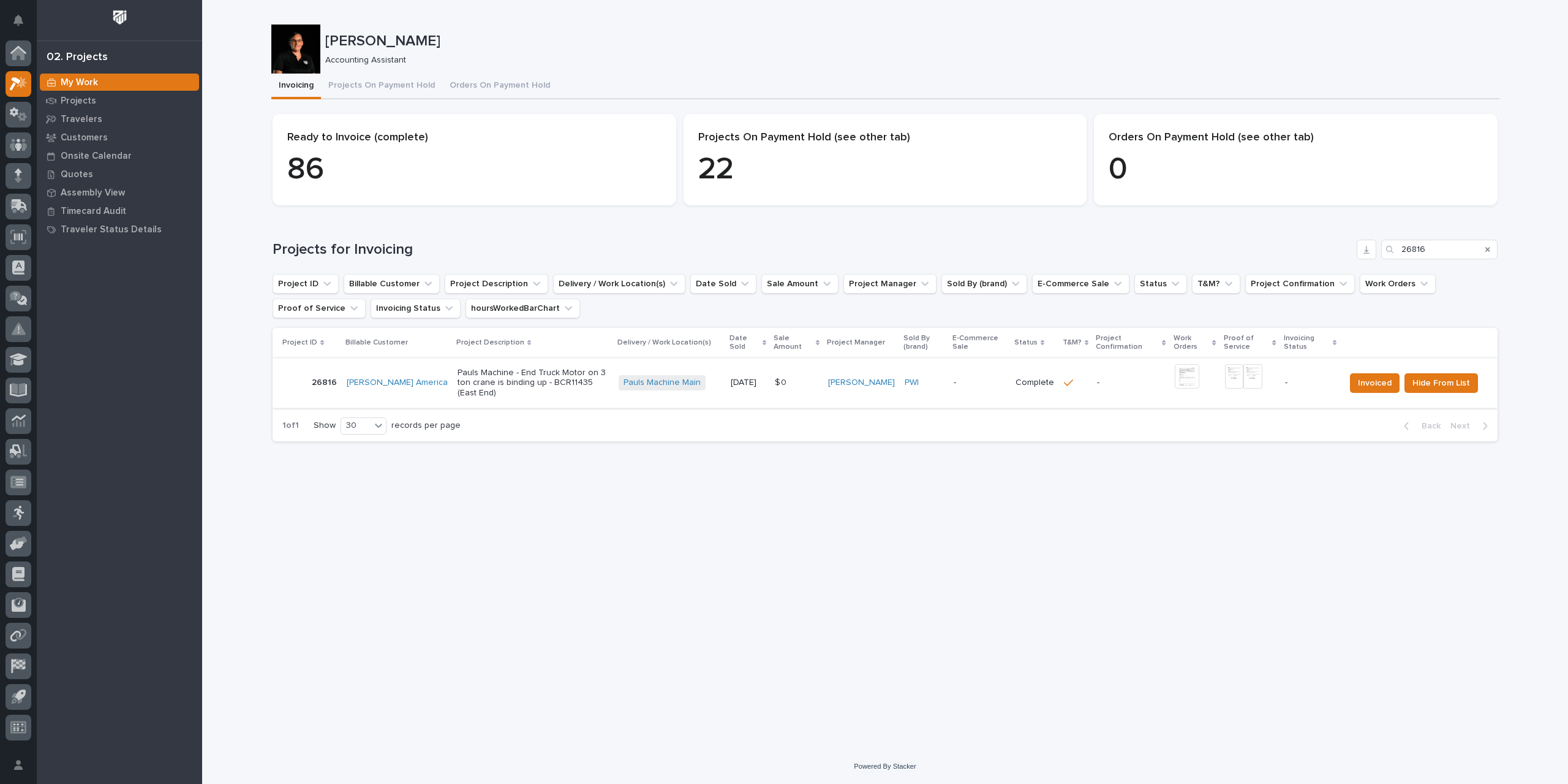
click at [1176, 382] on img at bounding box center [1187, 376] width 24 height 24
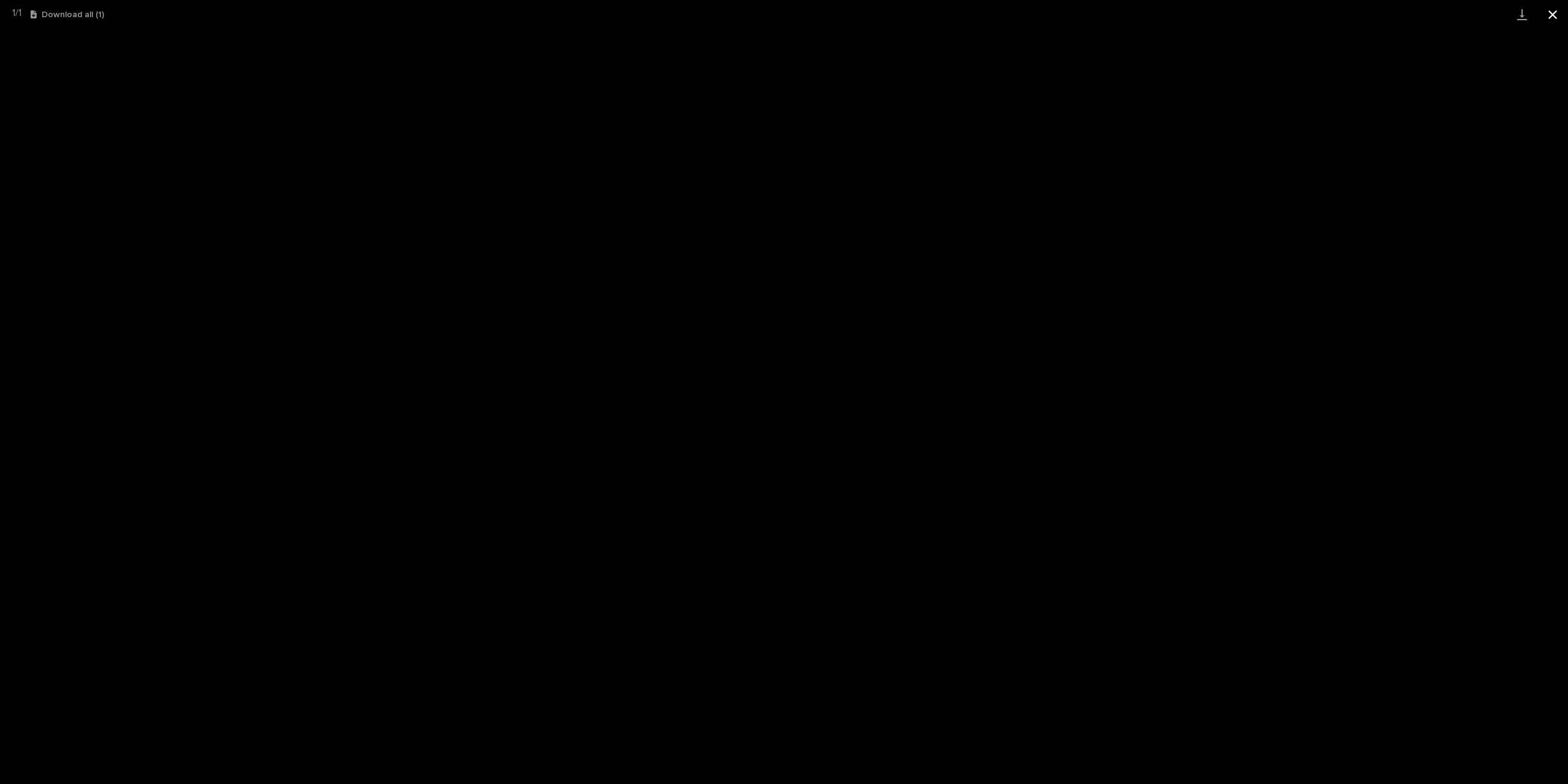
click at [1559, 14] on button "Close gallery" at bounding box center [1553, 14] width 31 height 29
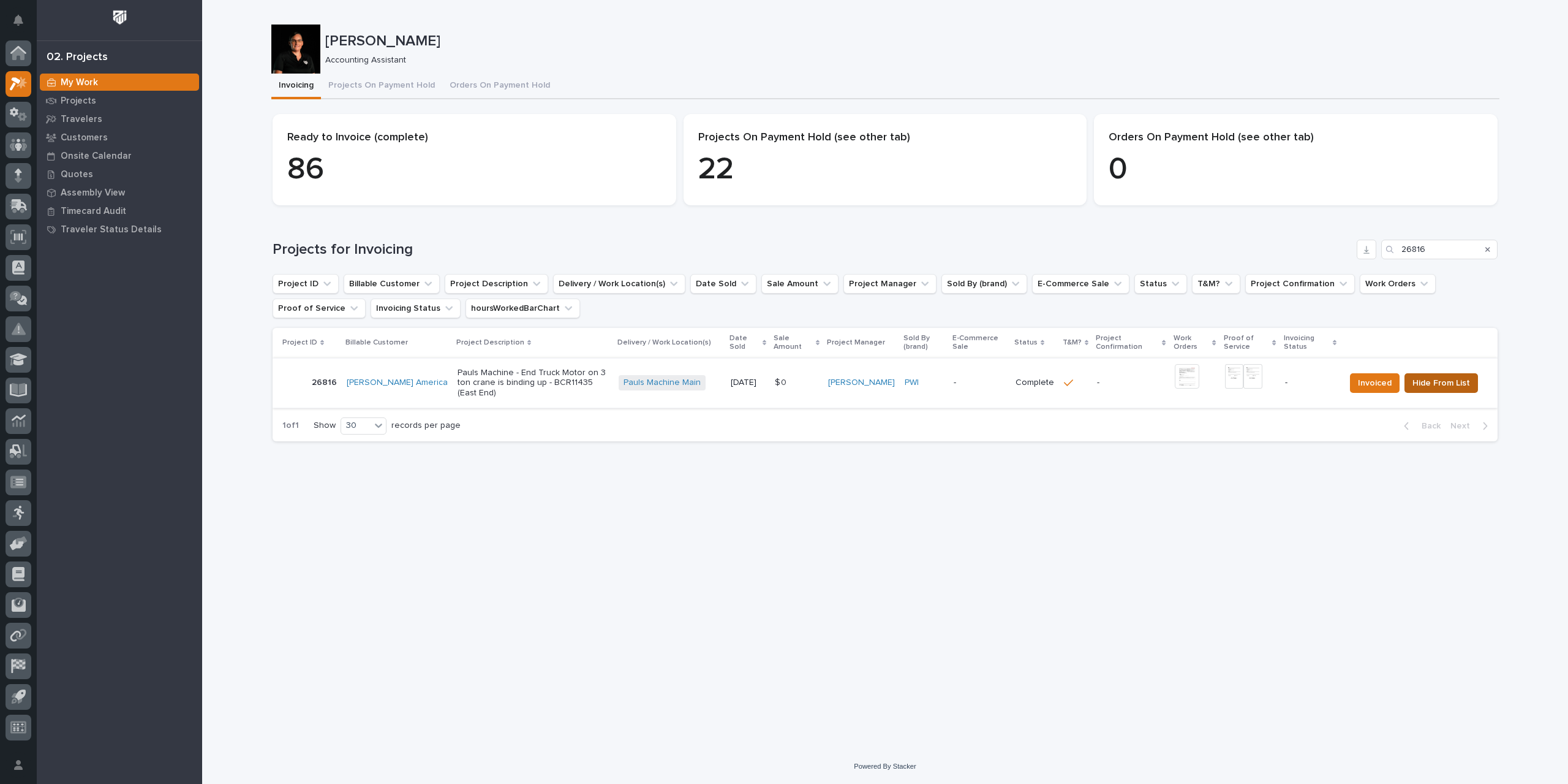
click at [1431, 385] on span "Hide From List" at bounding box center [1441, 383] width 58 height 15
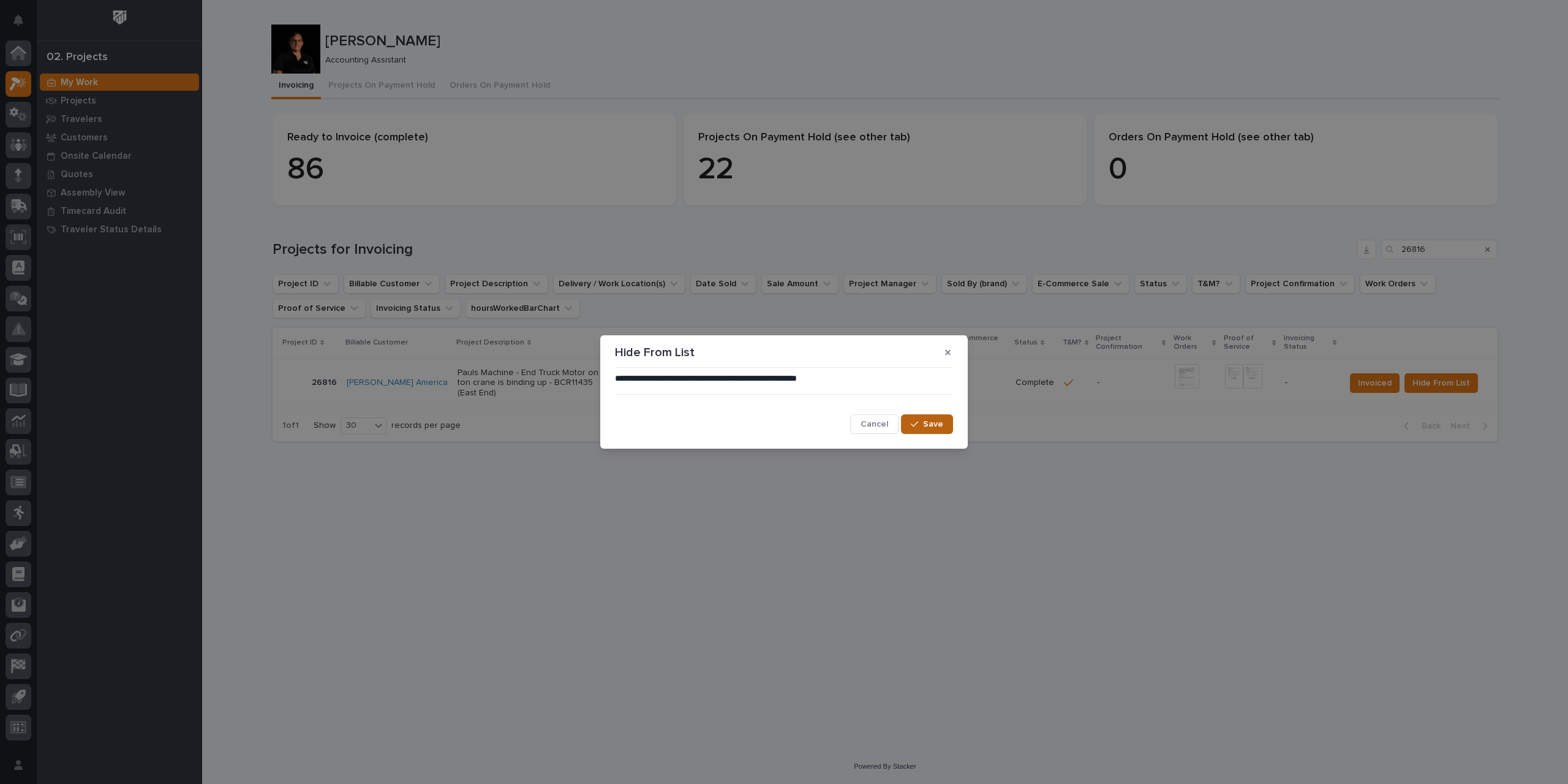
click at [934, 422] on span "Save" at bounding box center [934, 424] width 20 height 11
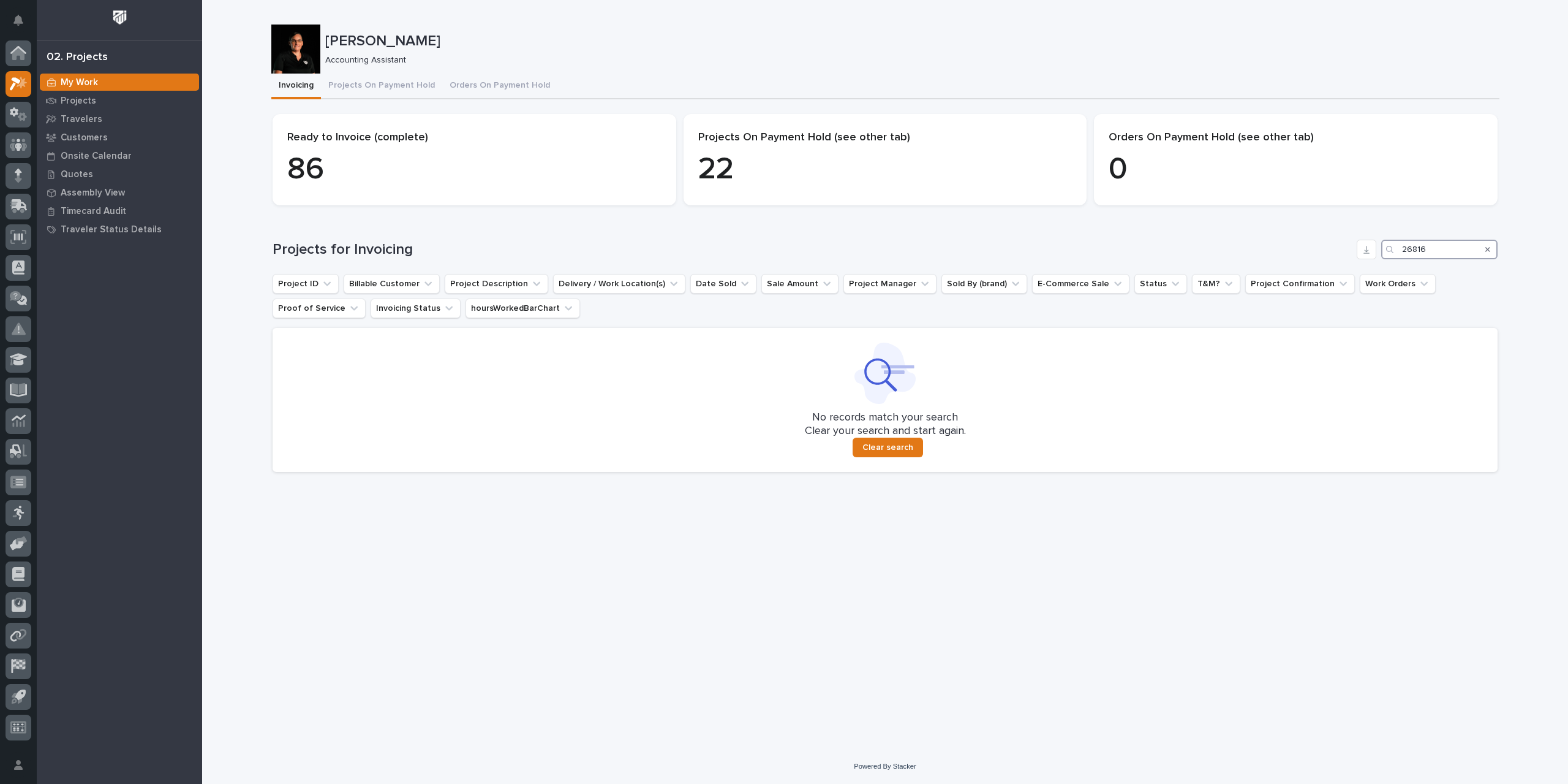
drag, startPoint x: 1447, startPoint y: 250, endPoint x: 1330, endPoint y: 249, distance: 117.0
click at [1330, 249] on div "Projects for Invoicing 26816" at bounding box center [885, 249] width 1225 height 20
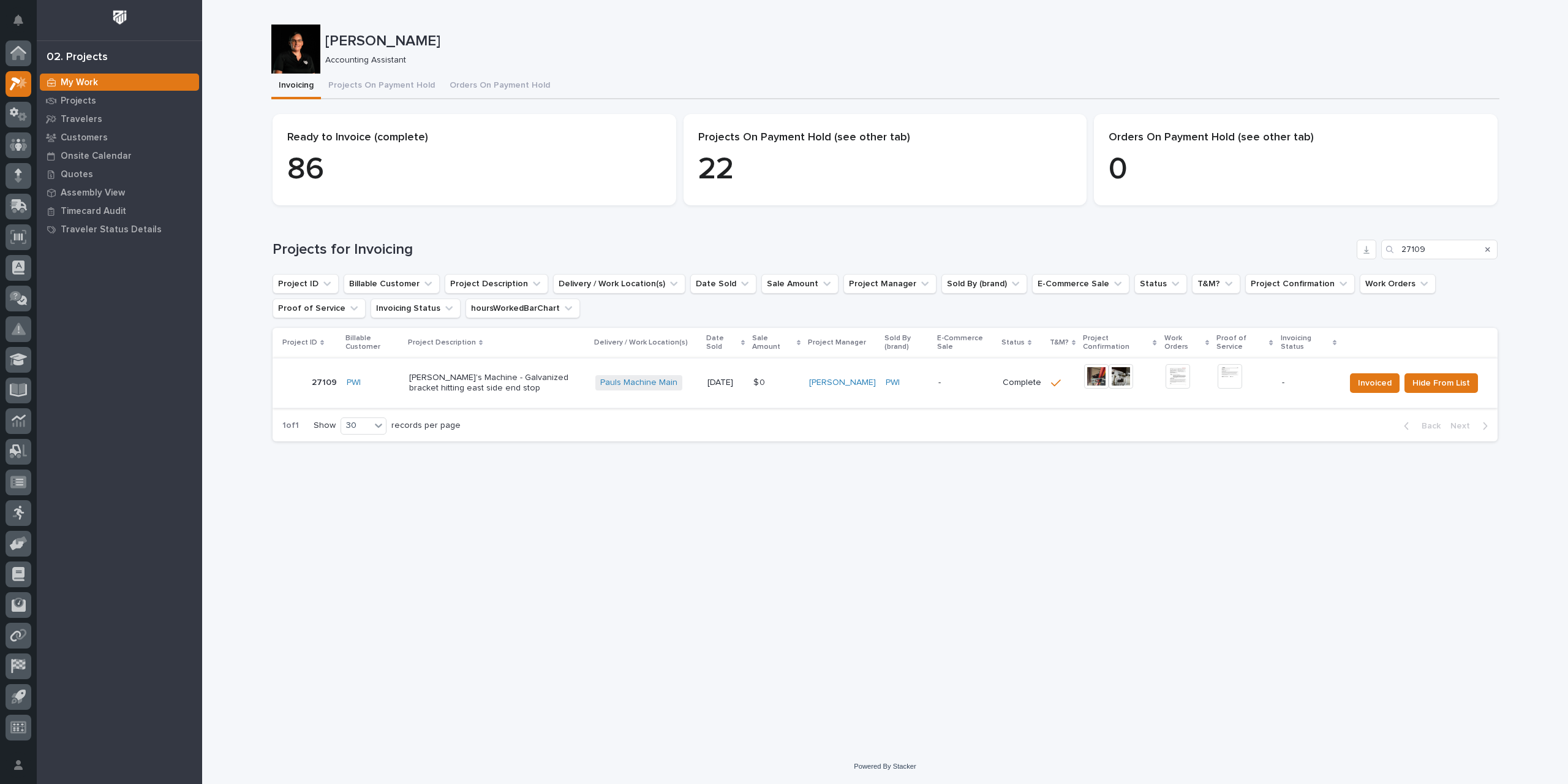
click at [1099, 377] on img at bounding box center [1097, 376] width 24 height 24
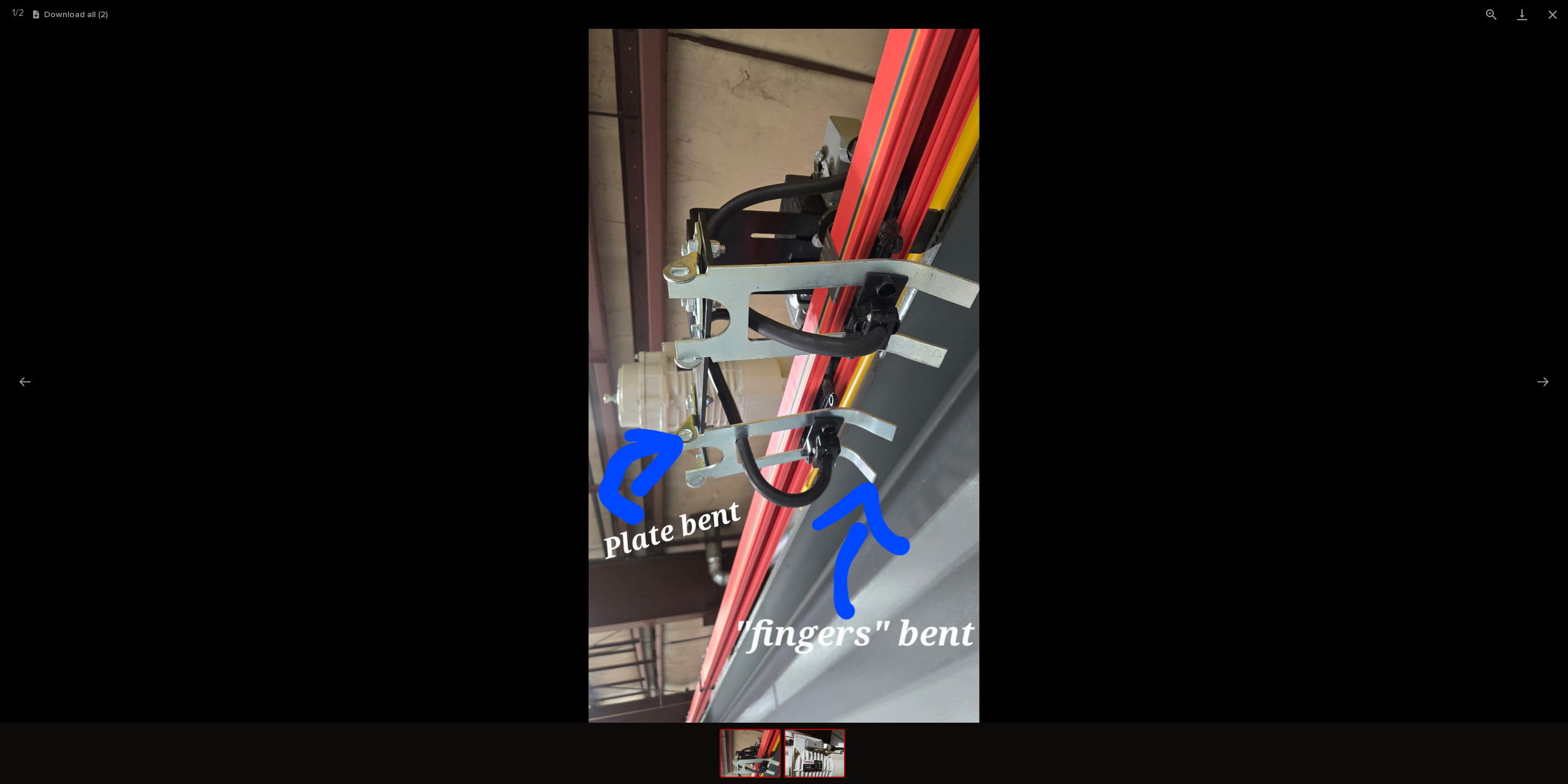
click at [807, 761] on img at bounding box center [815, 753] width 59 height 47
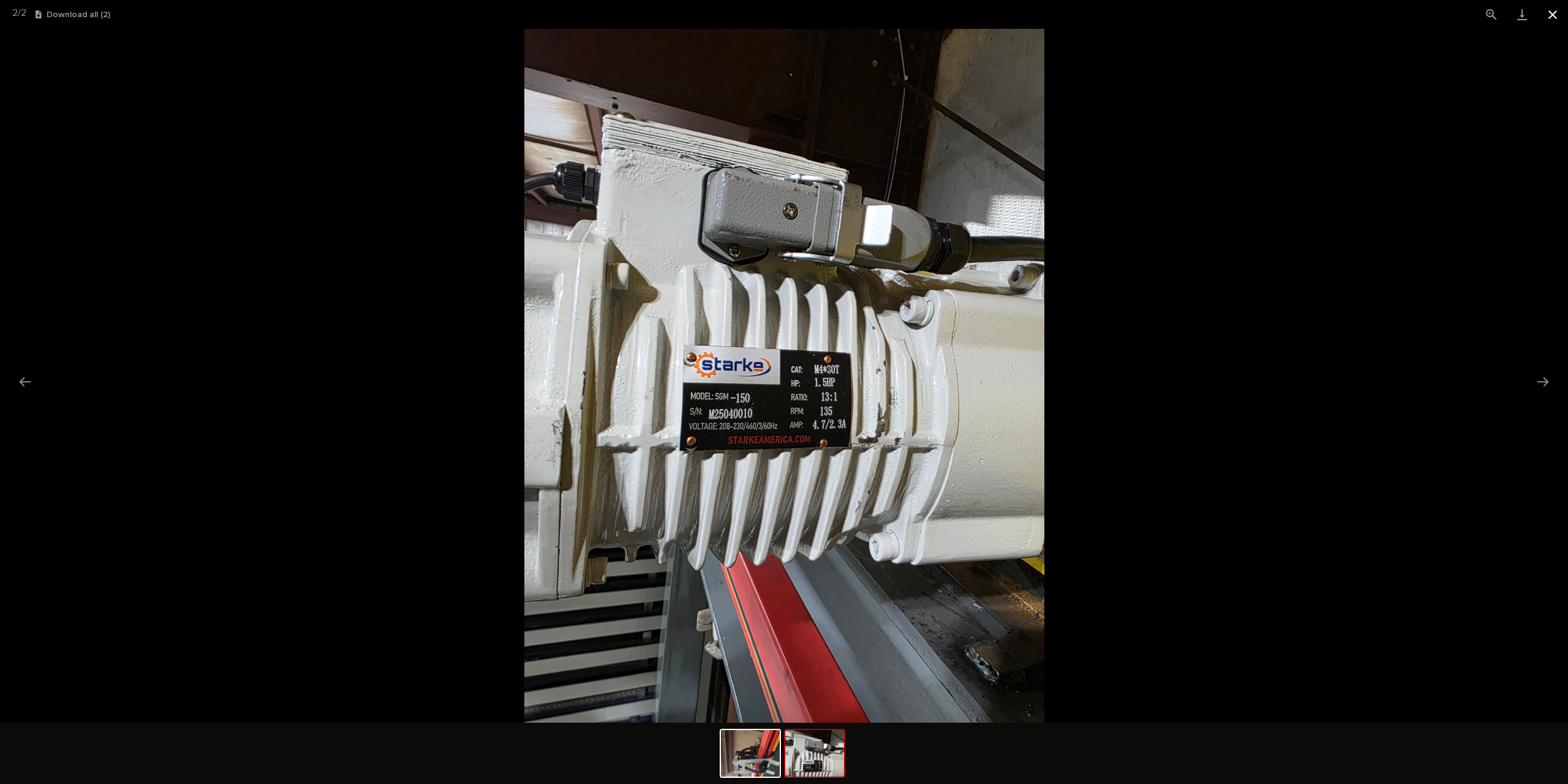
click at [1556, 13] on button "Close gallery" at bounding box center [1553, 14] width 31 height 29
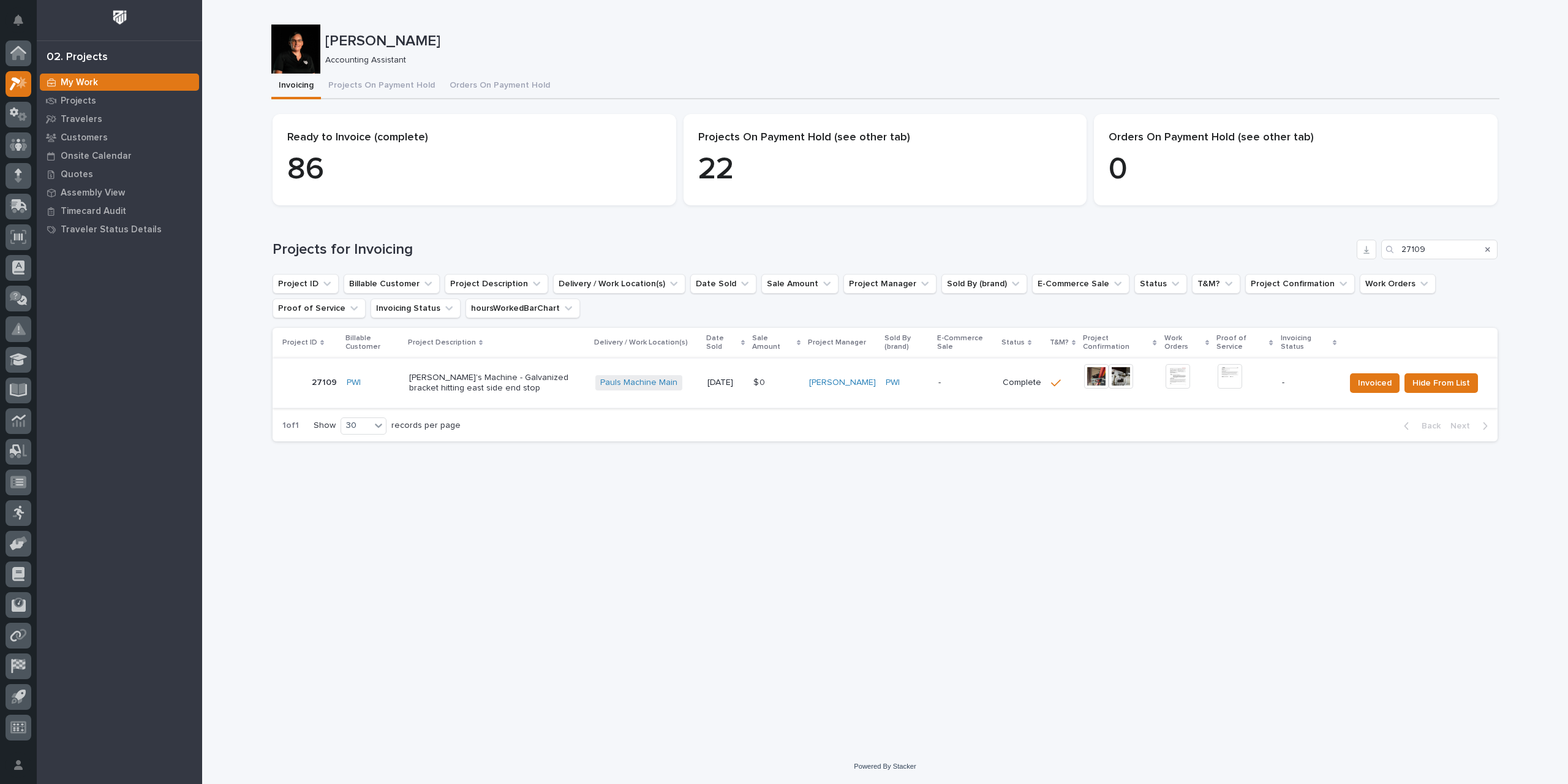
click at [1181, 373] on img at bounding box center [1178, 376] width 24 height 24
click at [1435, 385] on span "Hide From List" at bounding box center [1441, 383] width 58 height 15
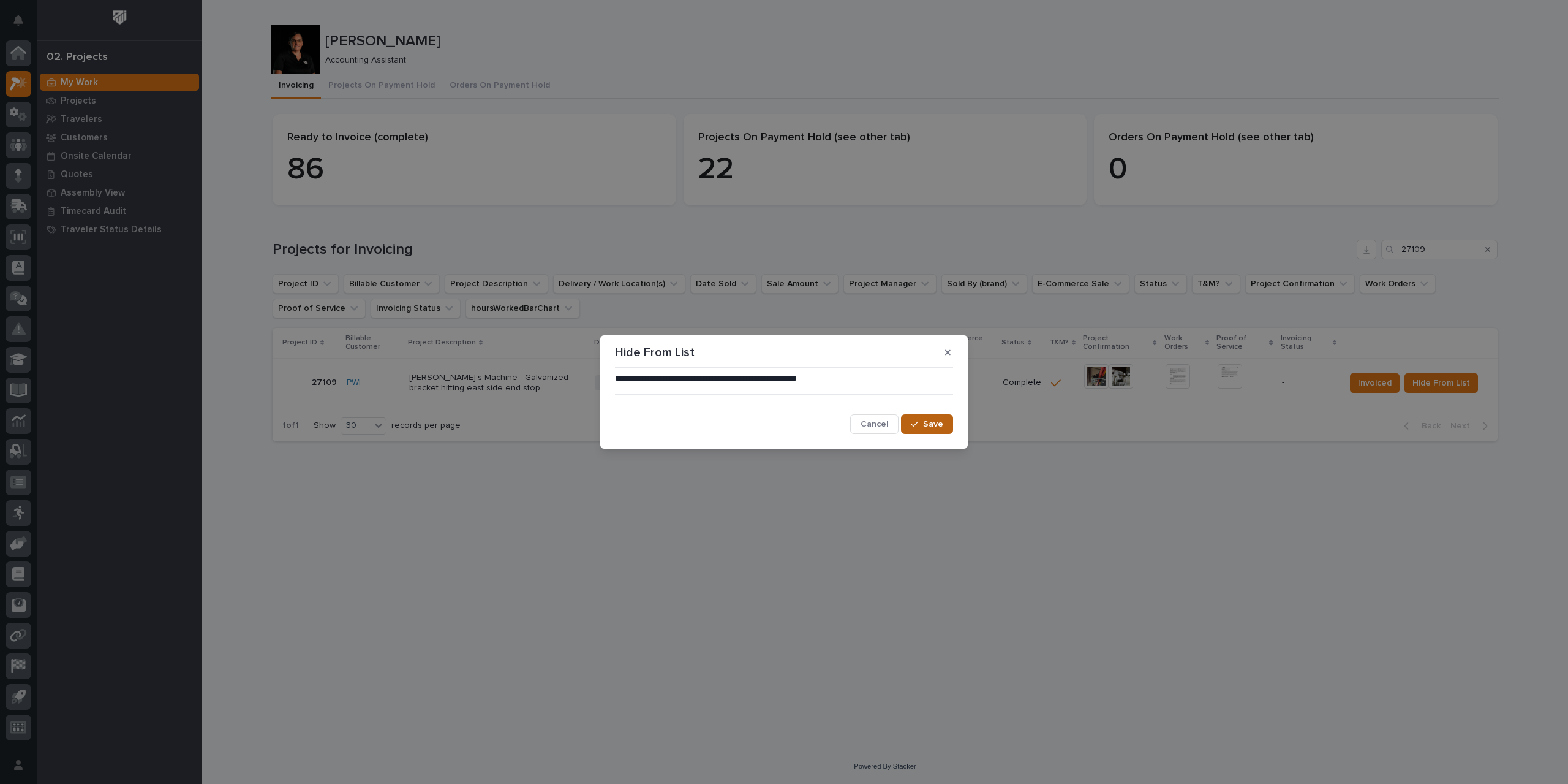
click at [936, 426] on span "Save" at bounding box center [934, 424] width 20 height 11
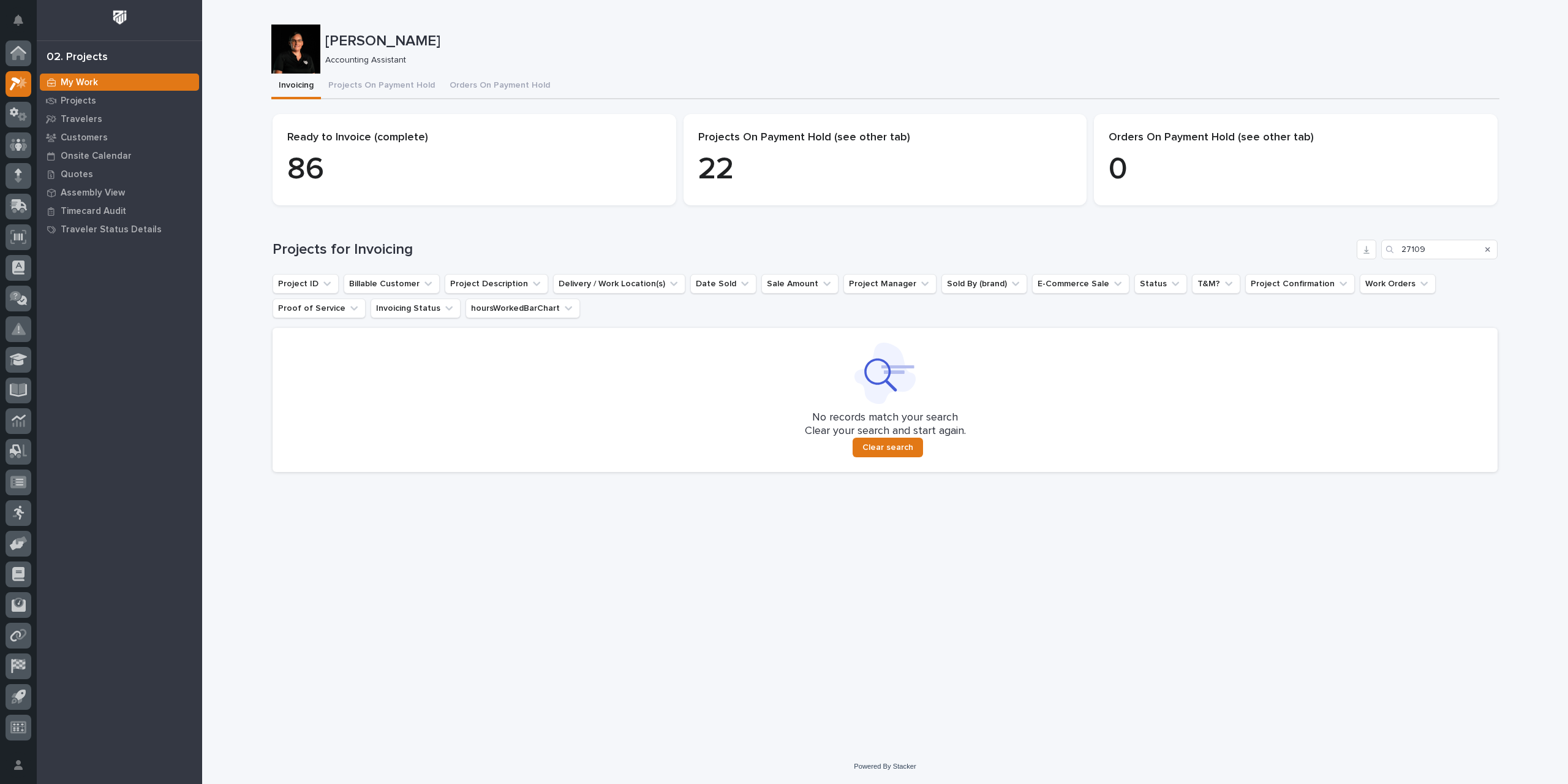
drag, startPoint x: 1436, startPoint y: 239, endPoint x: 1388, endPoint y: 251, distance: 49.5
click at [1386, 250] on div "Loading... Saving… Projects for Invoicing 27109 Project ID Billable Customer Pr…" at bounding box center [885, 348] width 1225 height 266
drag, startPoint x: 1453, startPoint y: 250, endPoint x: 1350, endPoint y: 246, distance: 103.1
click at [1350, 246] on div "Projects for Invoicing 27109" at bounding box center [885, 249] width 1225 height 20
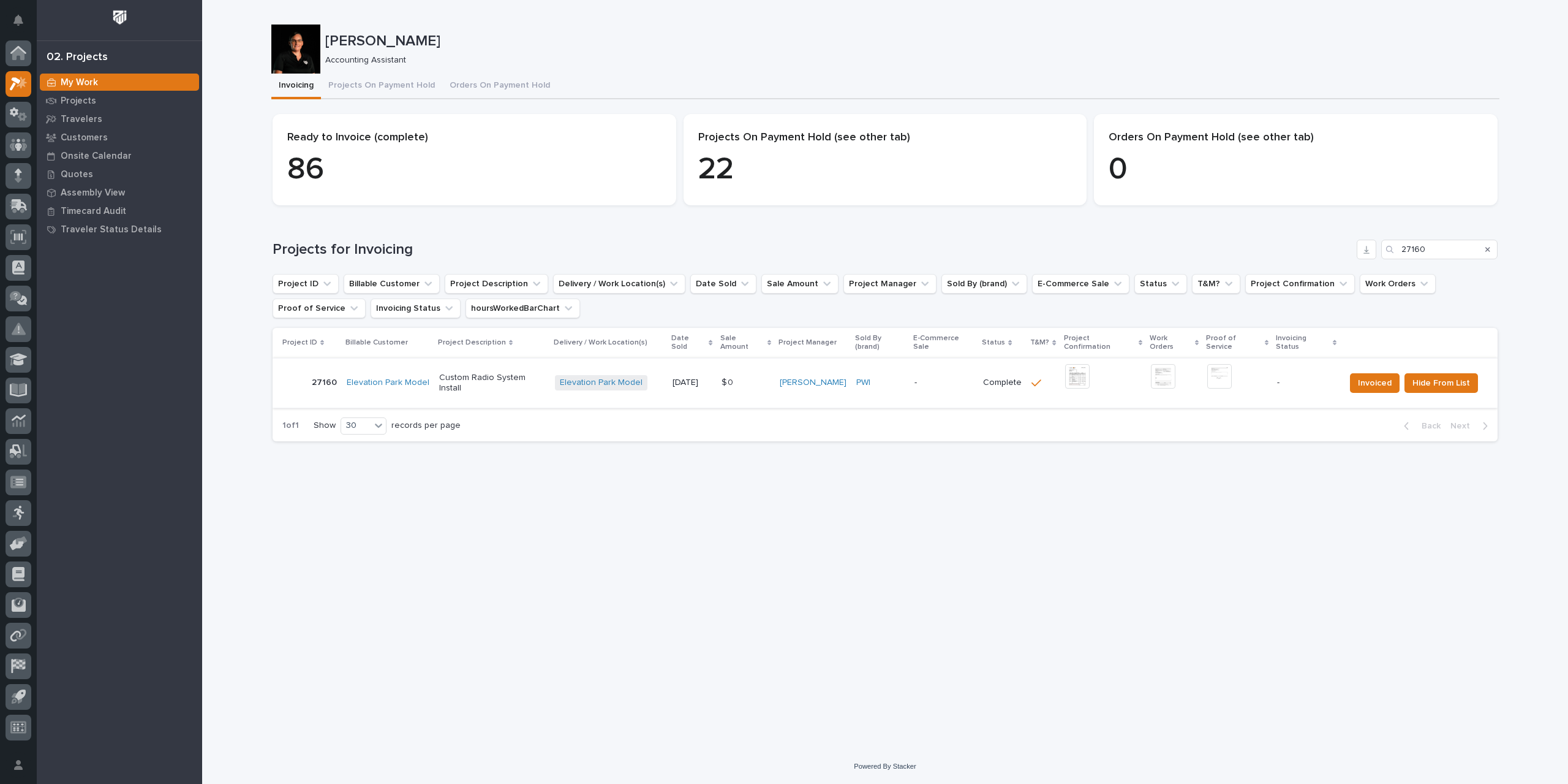
click at [1072, 372] on img at bounding box center [1077, 376] width 24 height 24
click at [1213, 366] on img at bounding box center [1220, 376] width 24 height 24
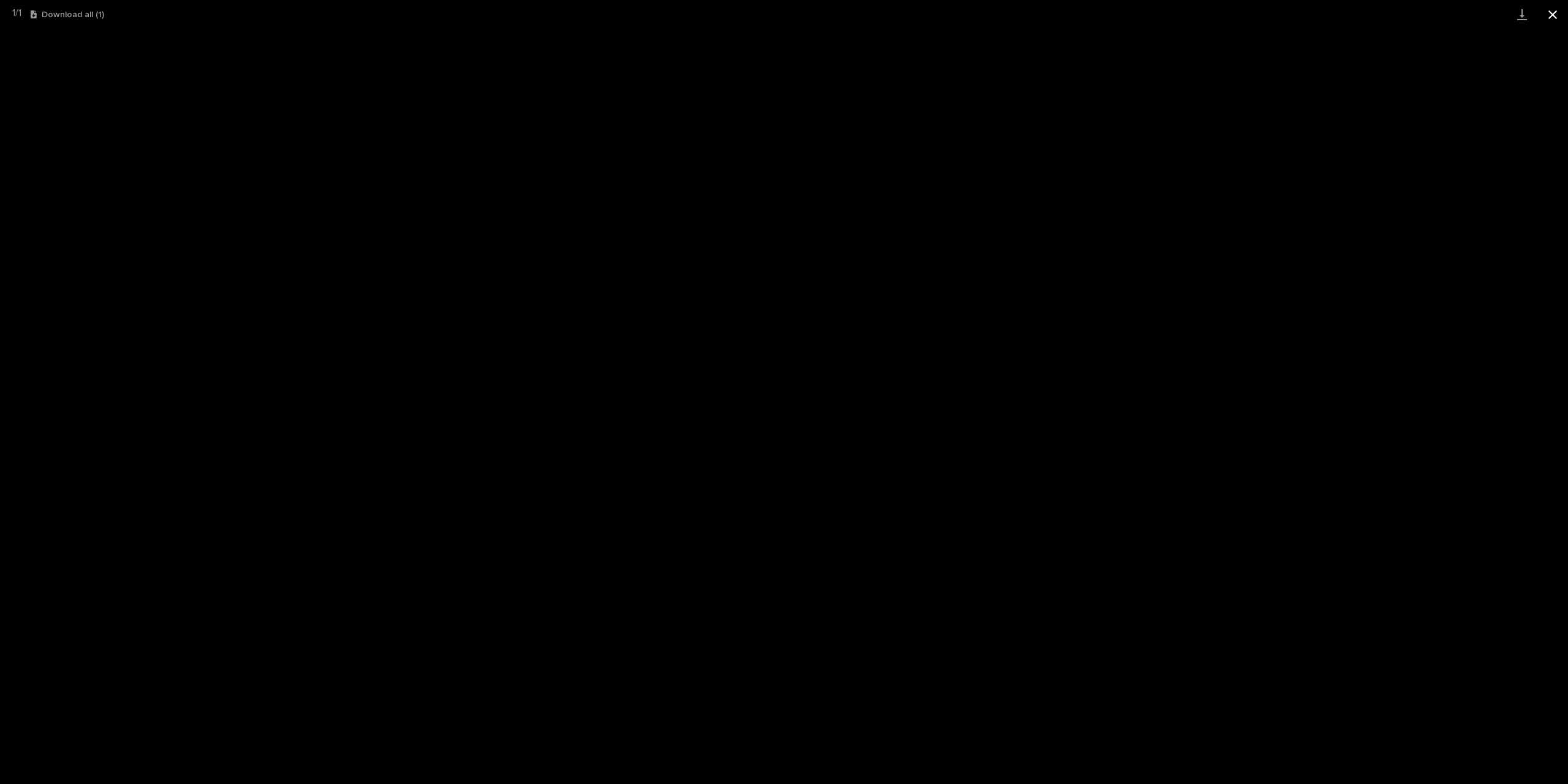
drag, startPoint x: 1556, startPoint y: 12, endPoint x: 1547, endPoint y: 10, distance: 9.2
click at [1556, 12] on button "Close gallery" at bounding box center [1553, 14] width 31 height 29
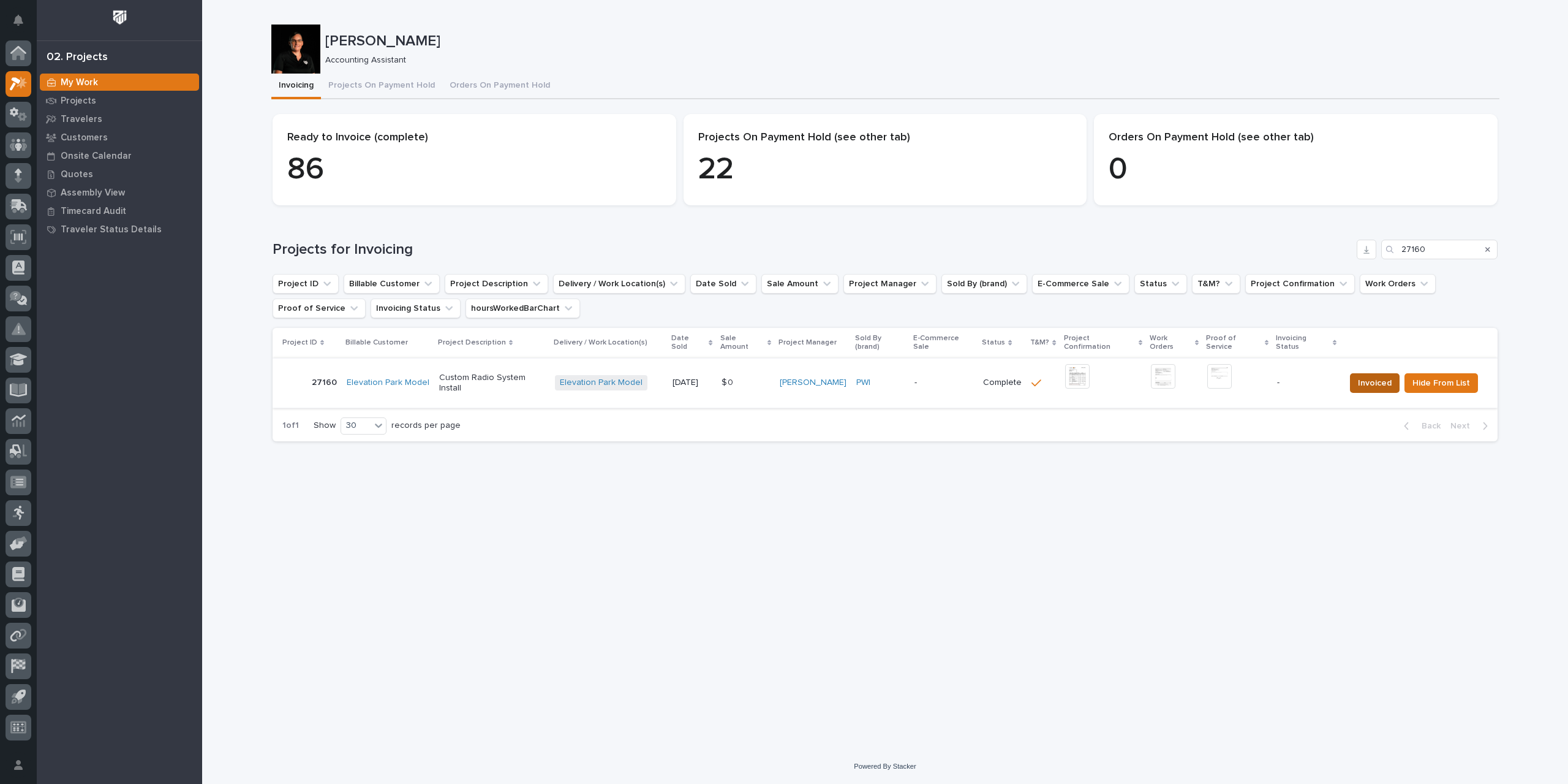
click at [1366, 375] on span "Invoiced" at bounding box center [1375, 383] width 34 height 15
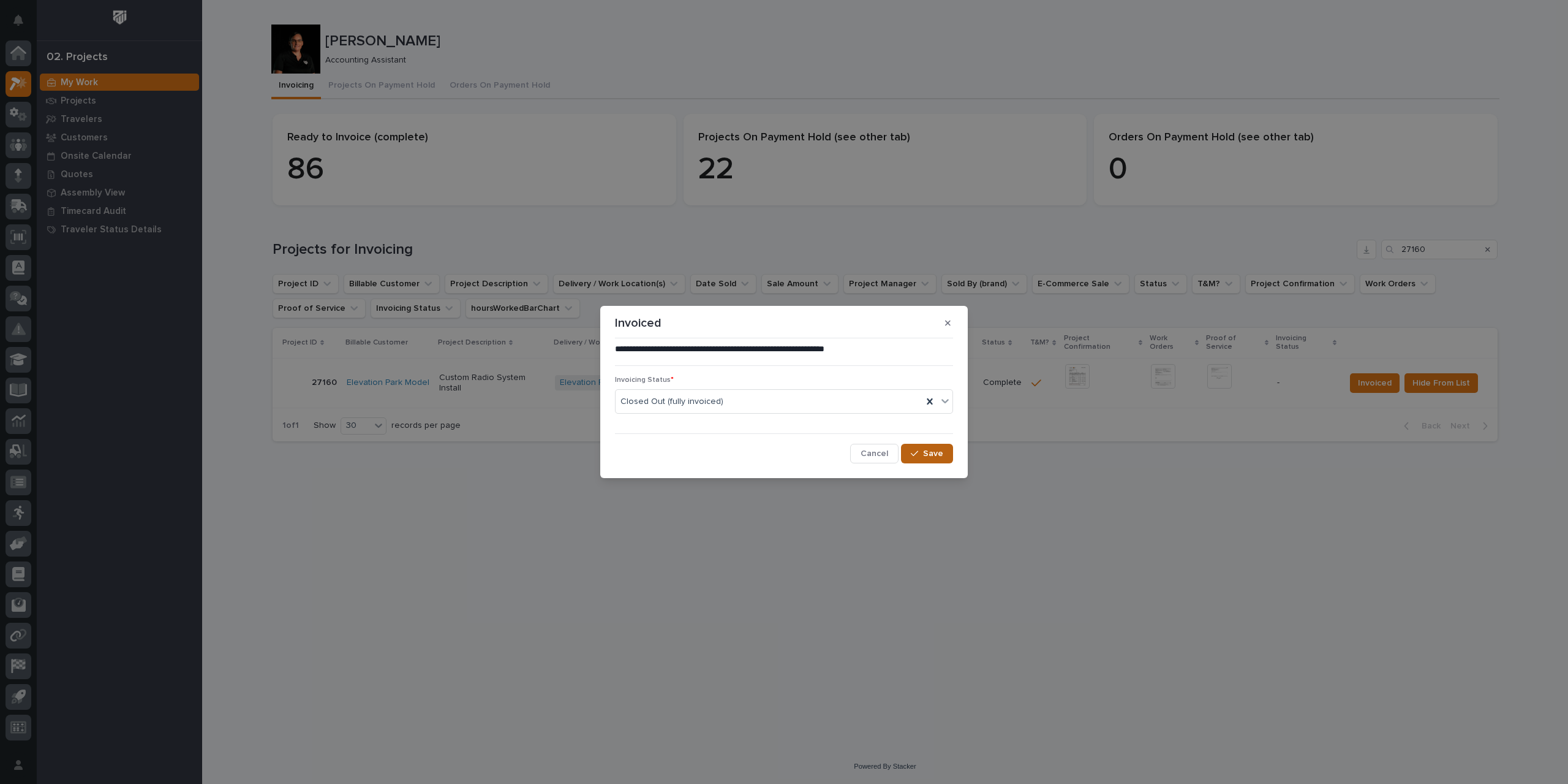
click at [930, 458] on span "Save" at bounding box center [934, 453] width 20 height 11
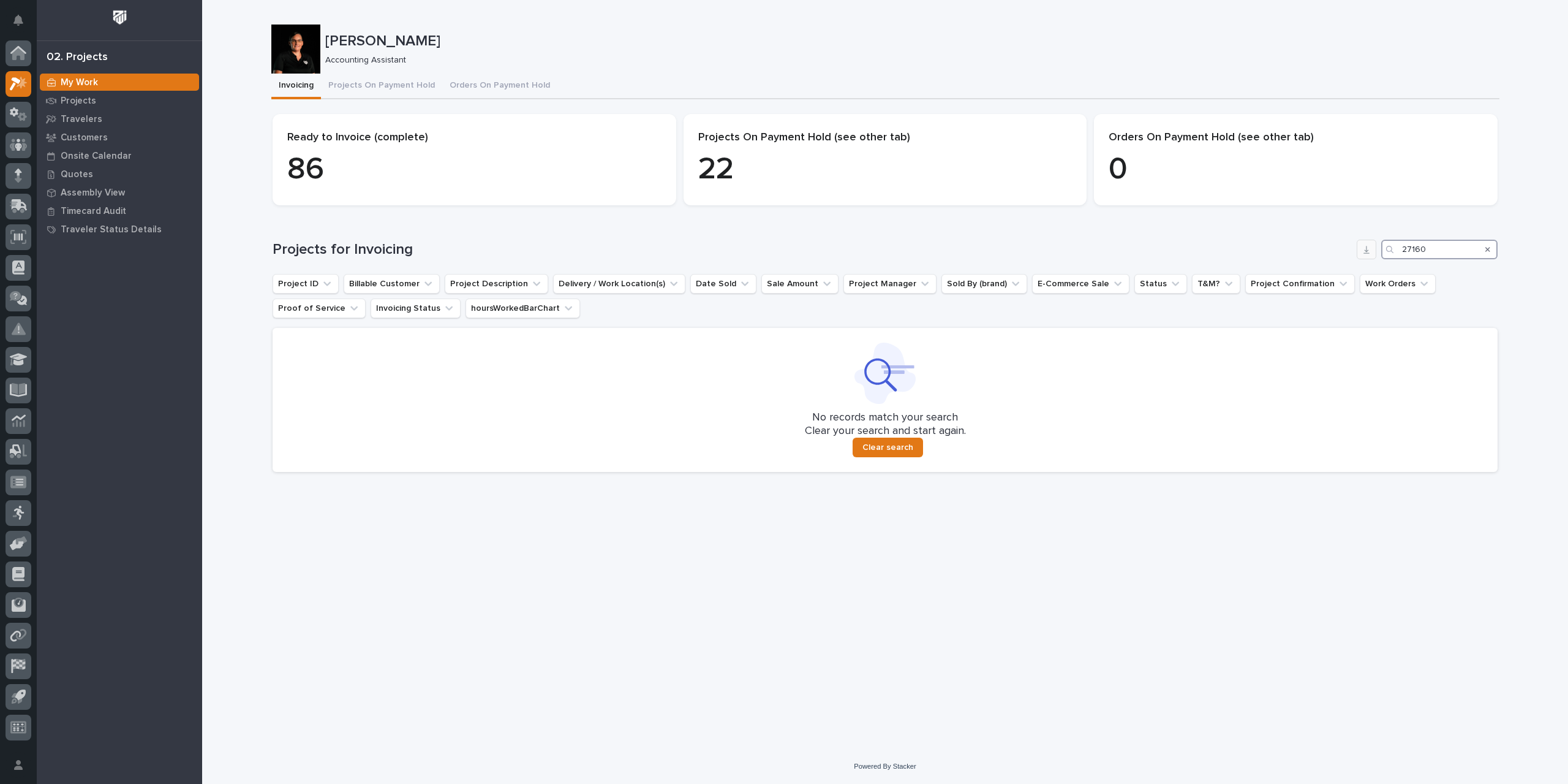
drag, startPoint x: 1430, startPoint y: 249, endPoint x: 1360, endPoint y: 255, distance: 70.3
click at [1360, 255] on div "Projects for Invoicing 27160" at bounding box center [885, 249] width 1225 height 20
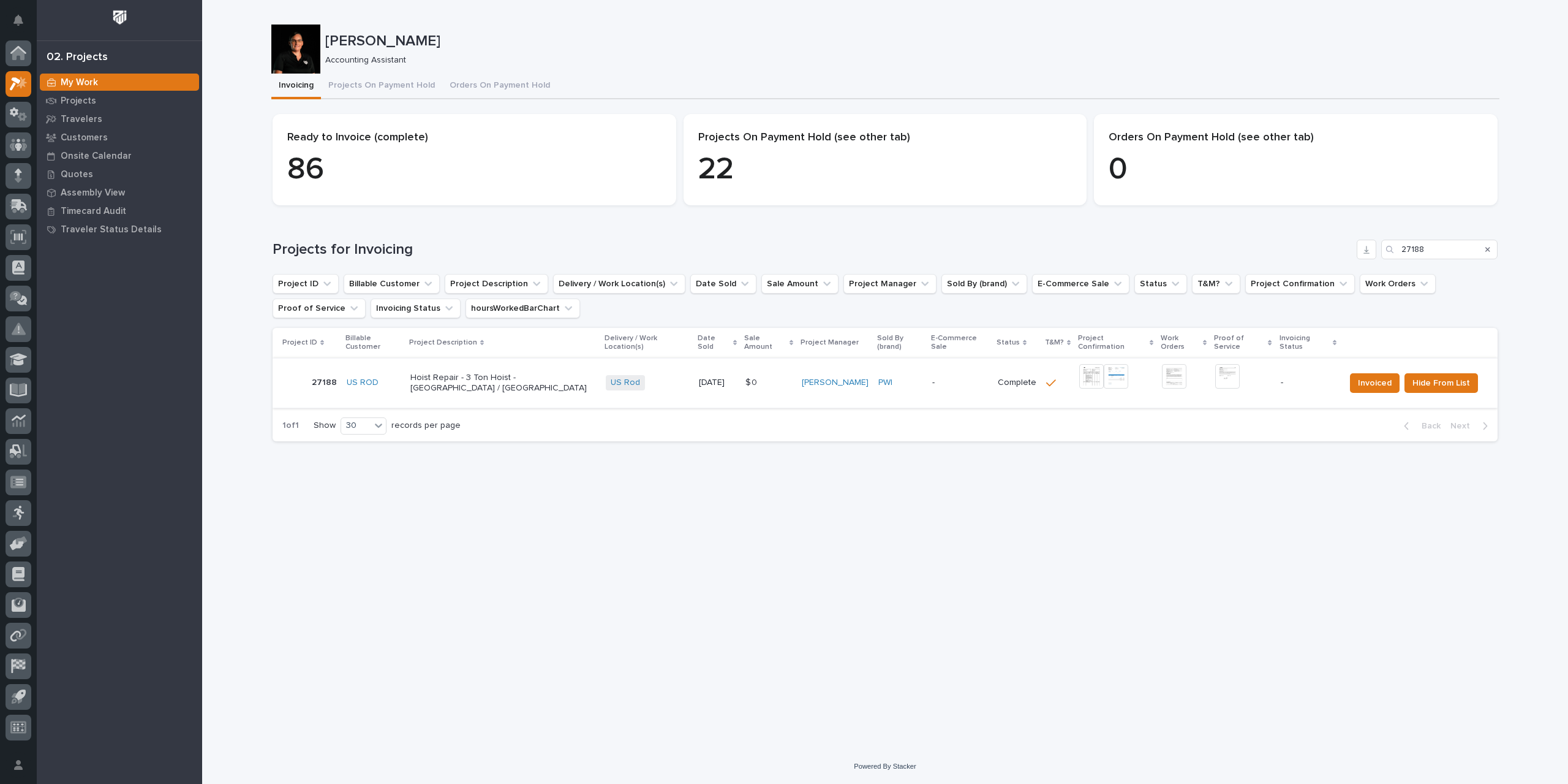
click at [1092, 364] on img at bounding box center [1091, 376] width 24 height 24
click at [1230, 370] on img at bounding box center [1227, 376] width 24 height 24
click at [1385, 375] on span "Invoiced" at bounding box center [1375, 383] width 34 height 15
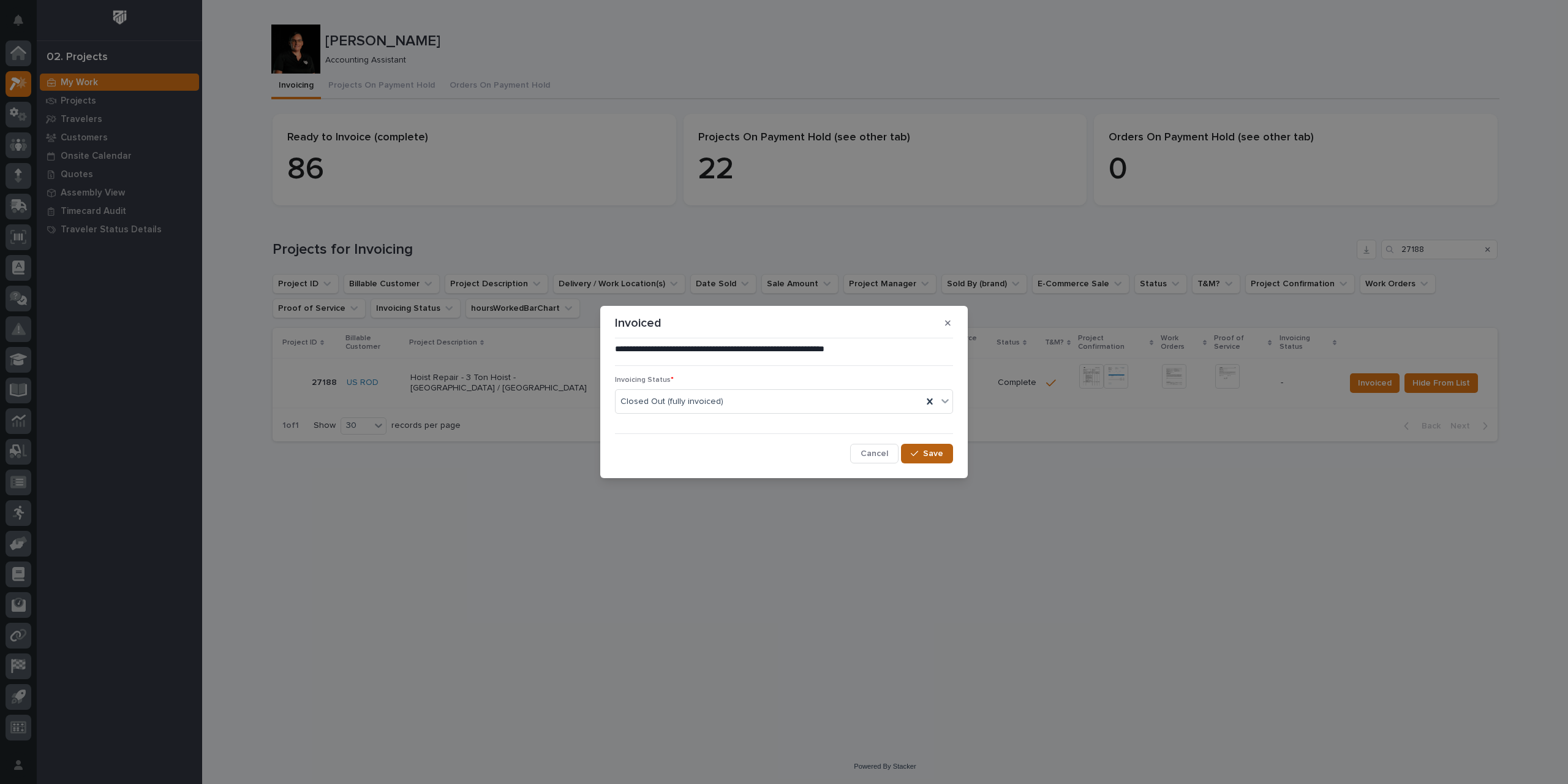
click at [922, 456] on div "button" at bounding box center [916, 453] width 12 height 8
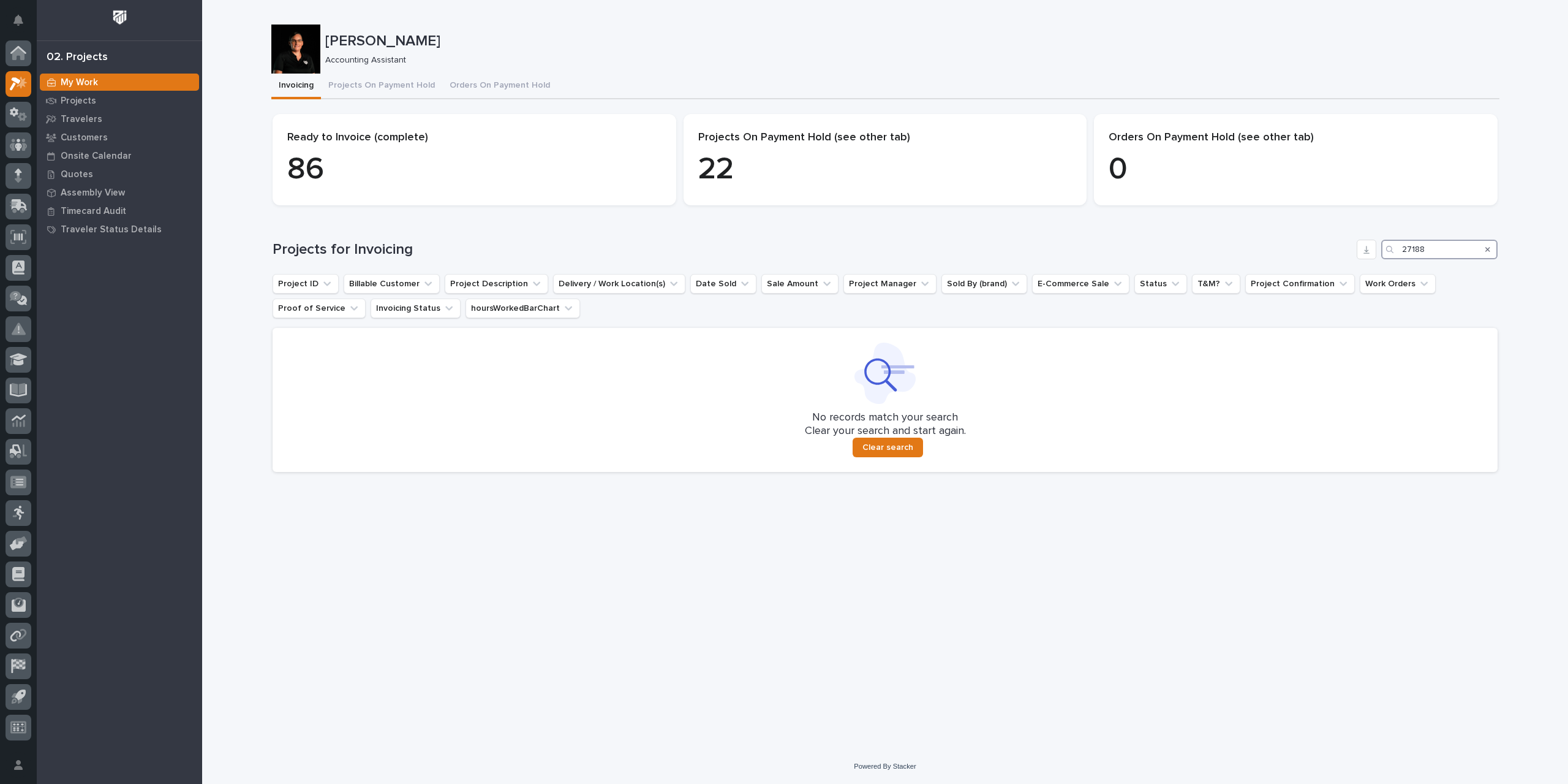
drag, startPoint x: 1441, startPoint y: 247, endPoint x: 1305, endPoint y: 248, distance: 136.0
click at [1305, 248] on div "Projects for Invoicing 27188" at bounding box center [885, 249] width 1225 height 20
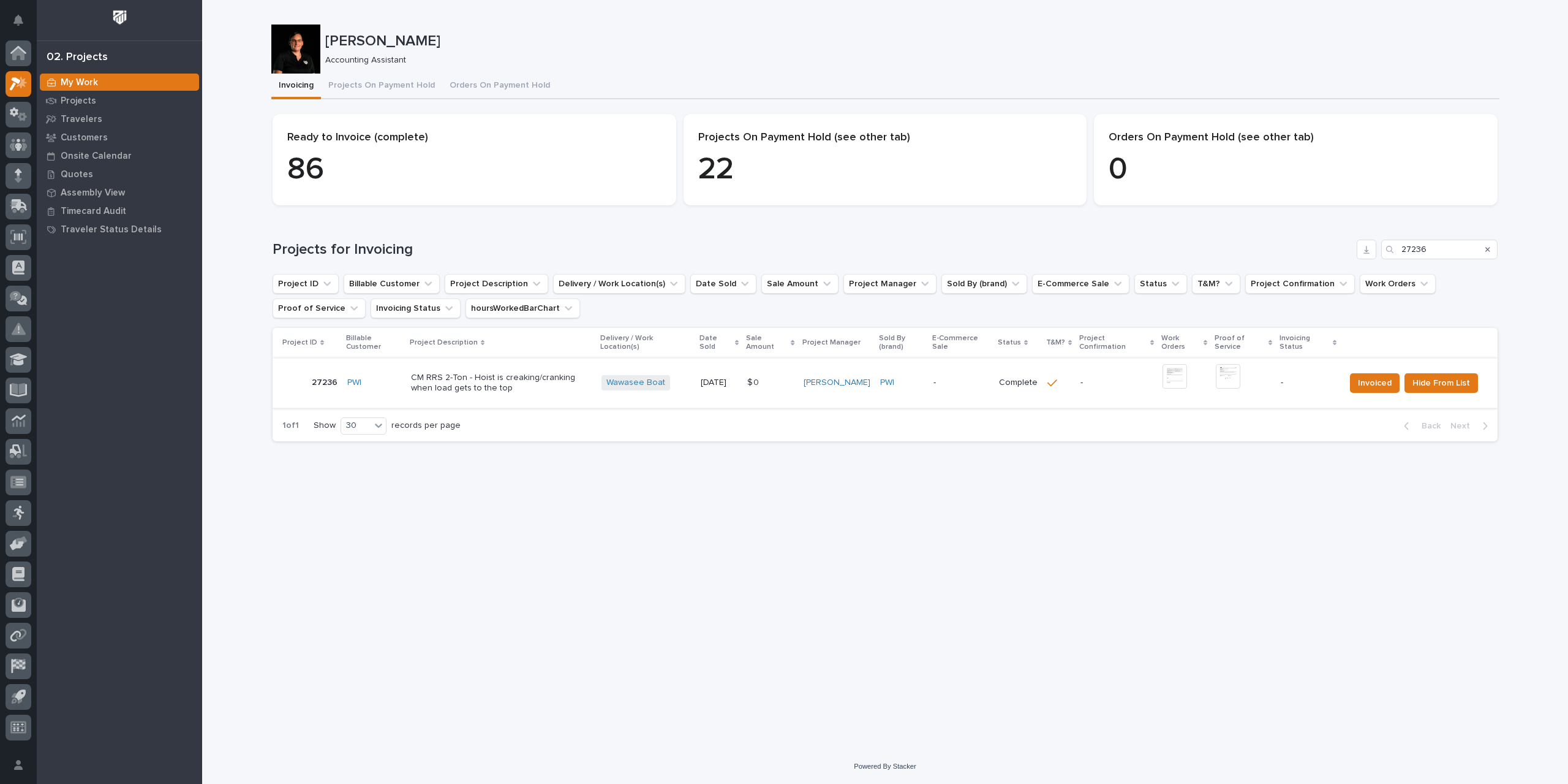
click at [1178, 372] on img at bounding box center [1175, 376] width 24 height 24
click at [1183, 377] on img at bounding box center [1175, 376] width 24 height 24
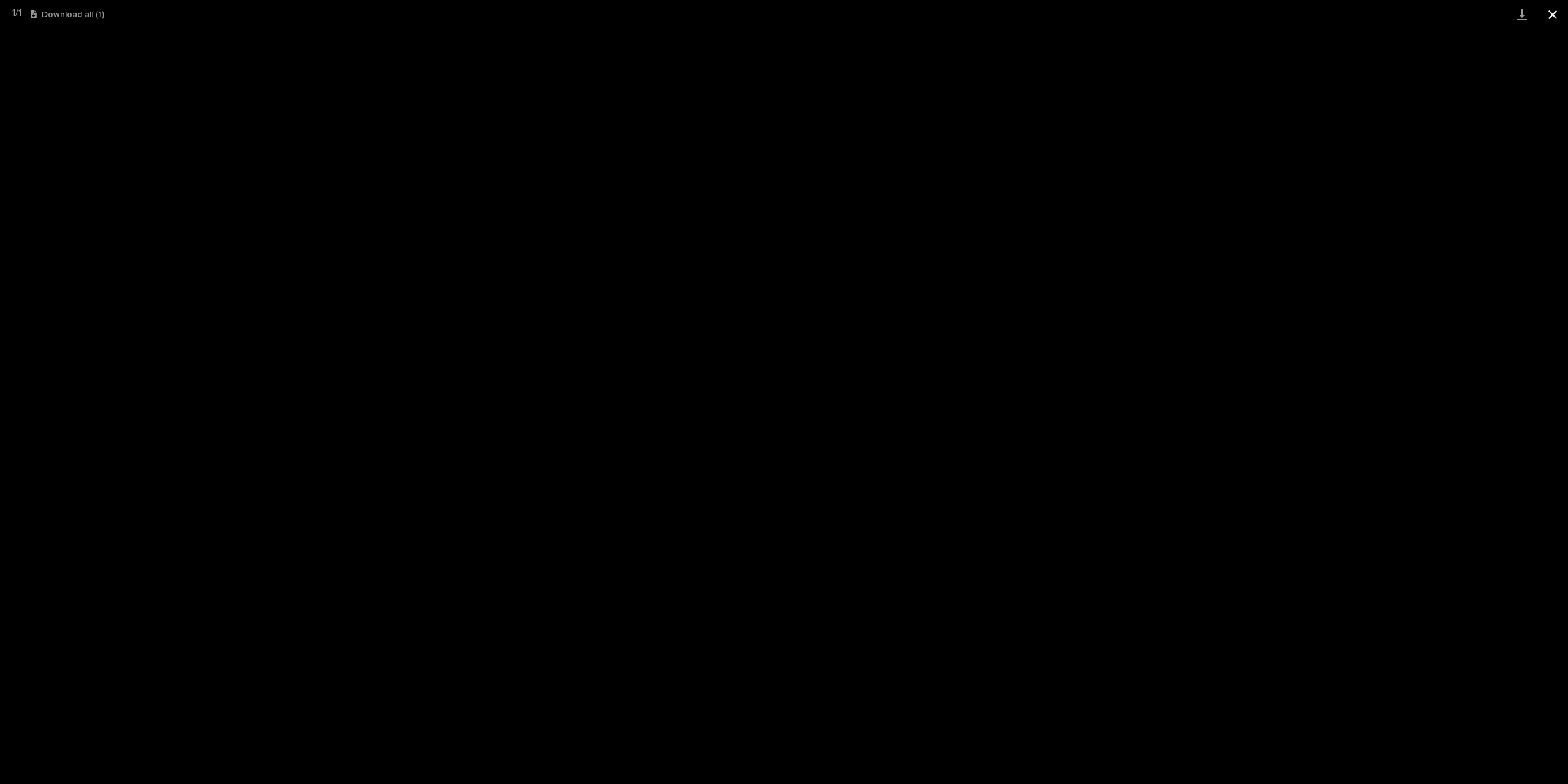
click at [1558, 12] on button "Close gallery" at bounding box center [1553, 14] width 31 height 29
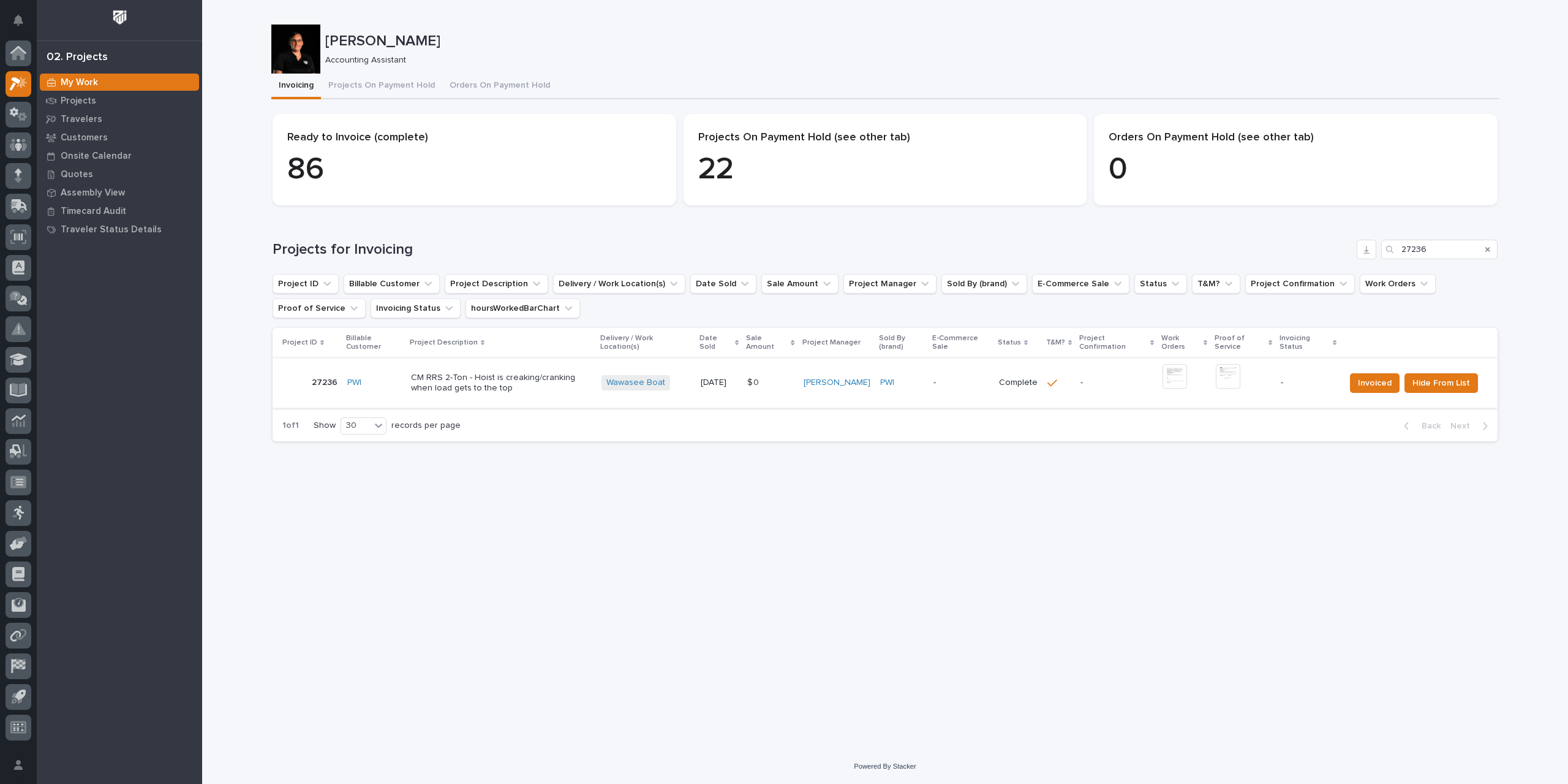
click at [1235, 376] on img at bounding box center [1228, 376] width 24 height 24
click at [1183, 373] on img at bounding box center [1175, 376] width 24 height 24
click at [1183, 381] on img at bounding box center [1175, 376] width 24 height 24
click at [1183, 377] on img at bounding box center [1175, 376] width 24 height 24
click at [1237, 379] on img at bounding box center [1228, 376] width 24 height 24
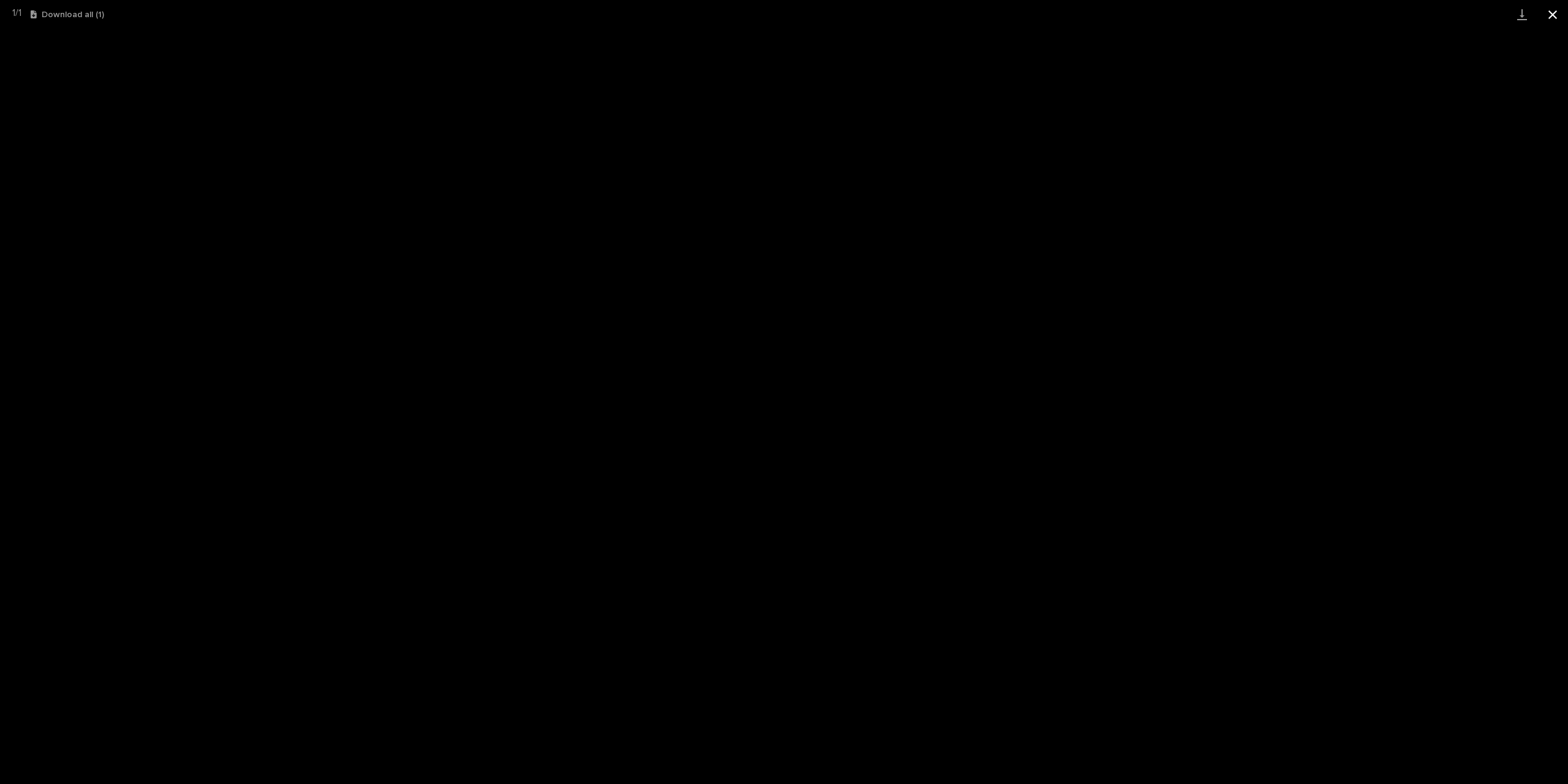
click at [1555, 20] on button "Close gallery" at bounding box center [1553, 14] width 31 height 29
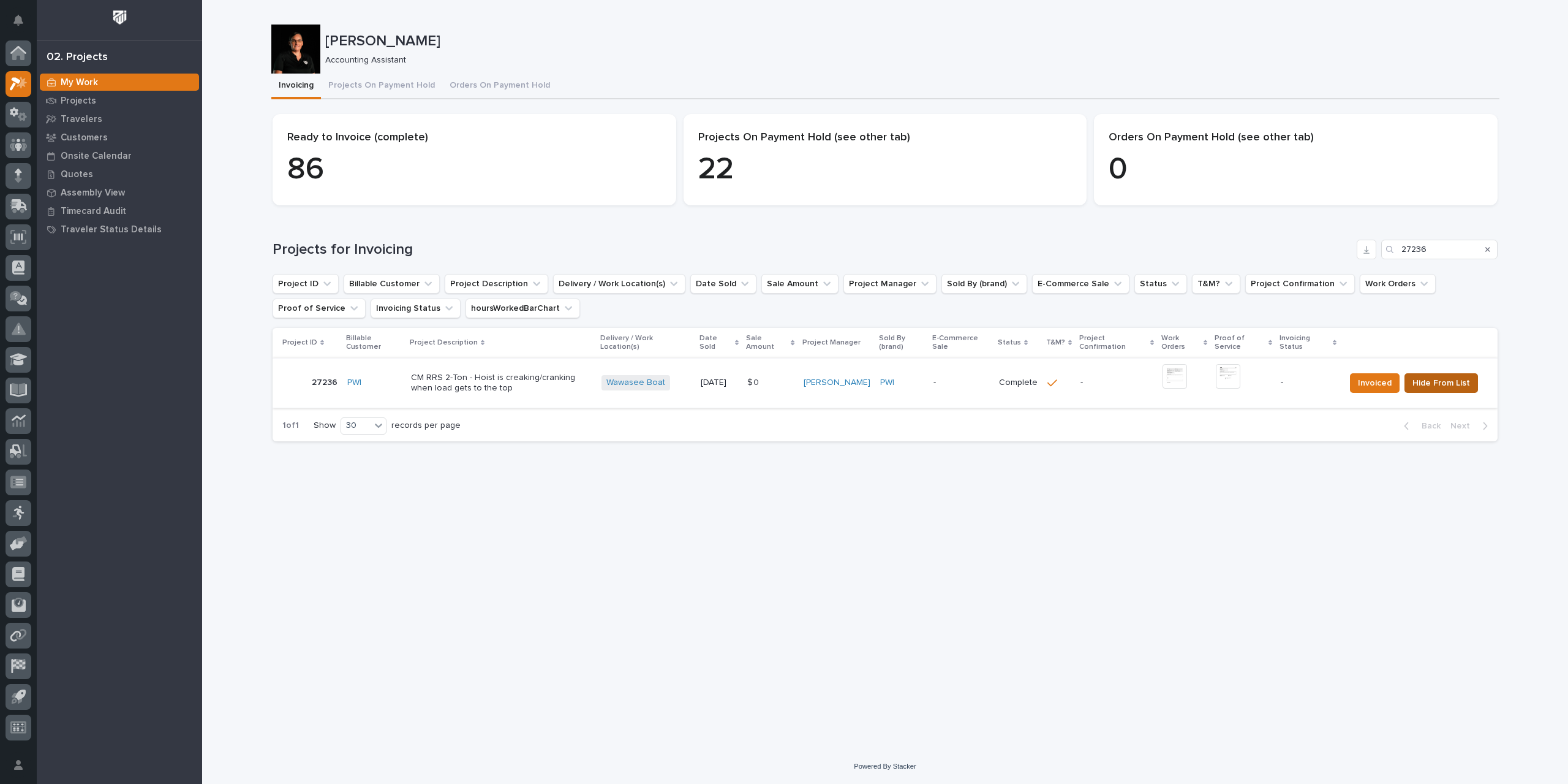
click at [1440, 380] on span "Hide From List" at bounding box center [1441, 383] width 58 height 15
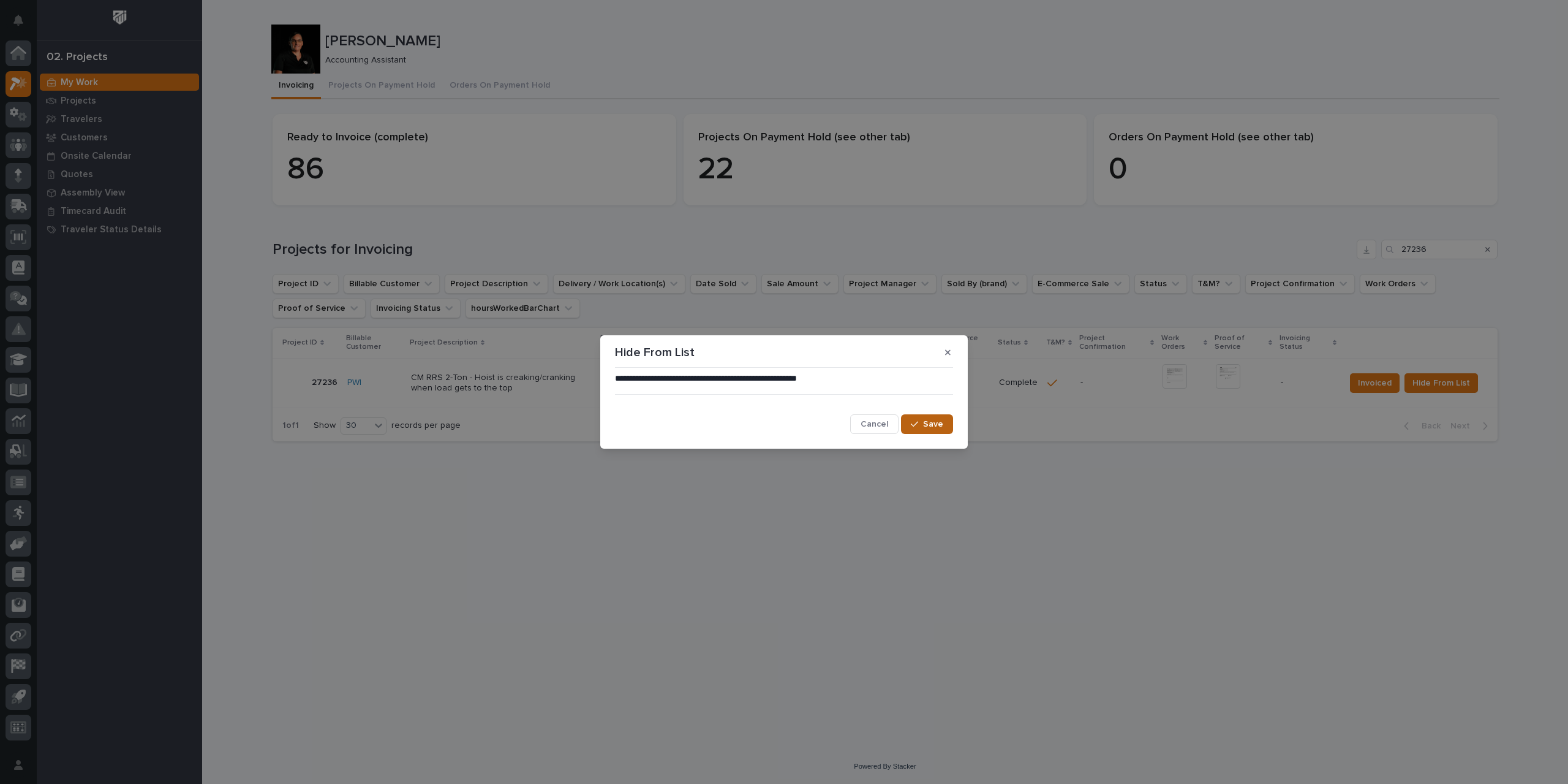
click at [937, 420] on span "Save" at bounding box center [934, 424] width 20 height 11
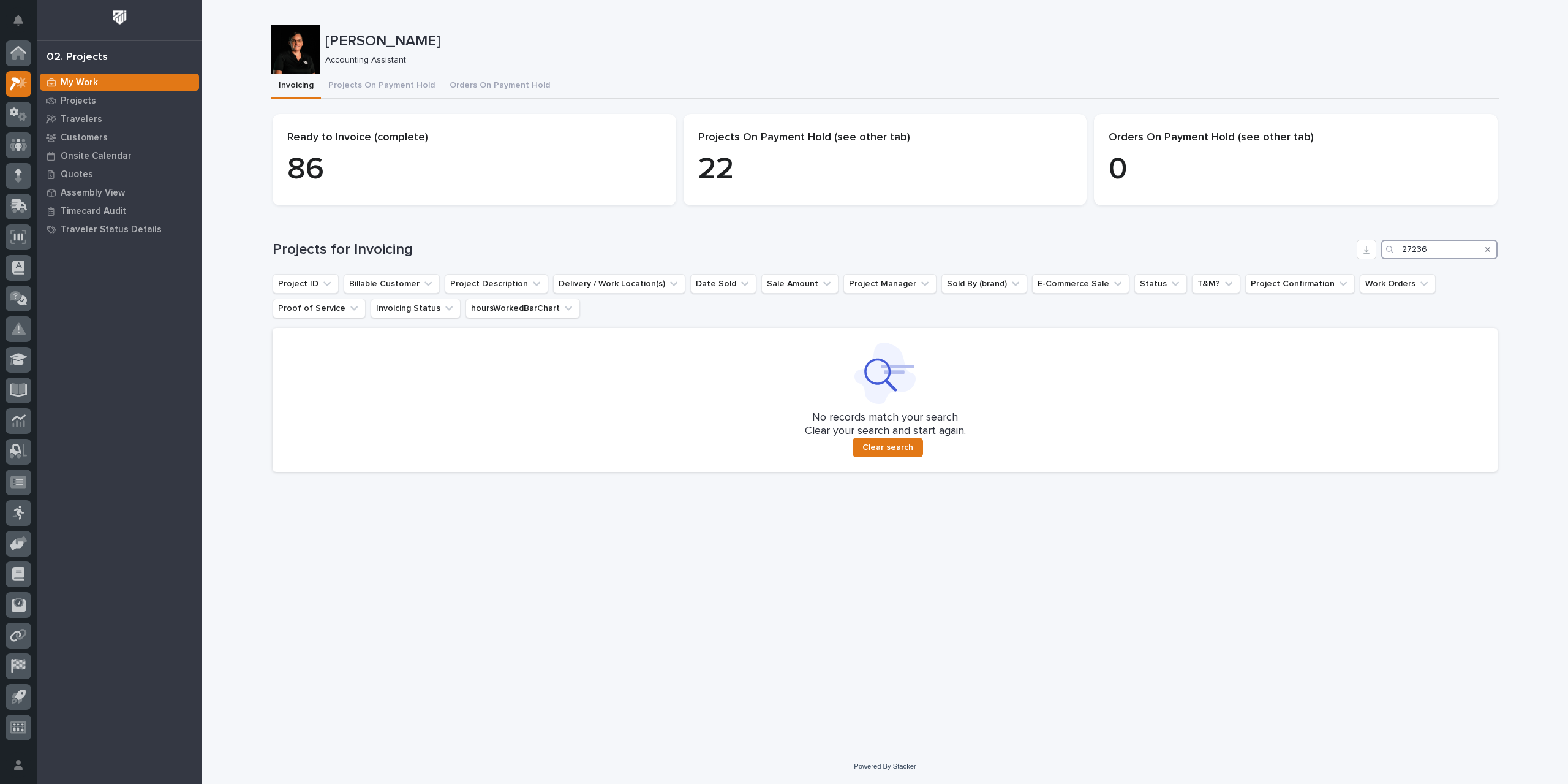
drag, startPoint x: 1437, startPoint y: 255, endPoint x: 1338, endPoint y: 257, distance: 99.0
click at [1338, 257] on div "Projects for Invoicing 27236" at bounding box center [885, 249] width 1225 height 20
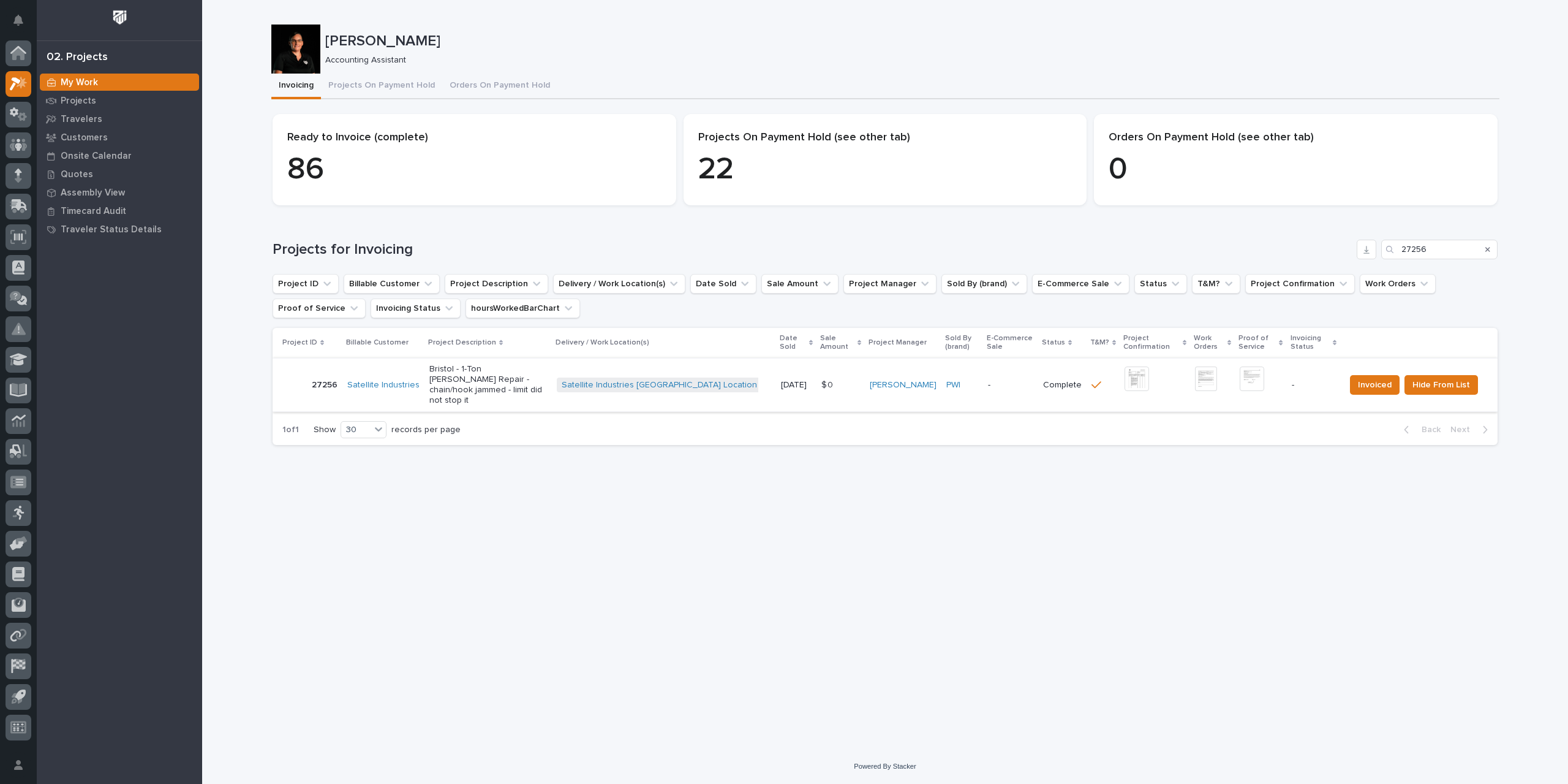
click at [1125, 379] on img at bounding box center [1137, 378] width 24 height 24
click at [1245, 377] on img at bounding box center [1252, 378] width 24 height 24
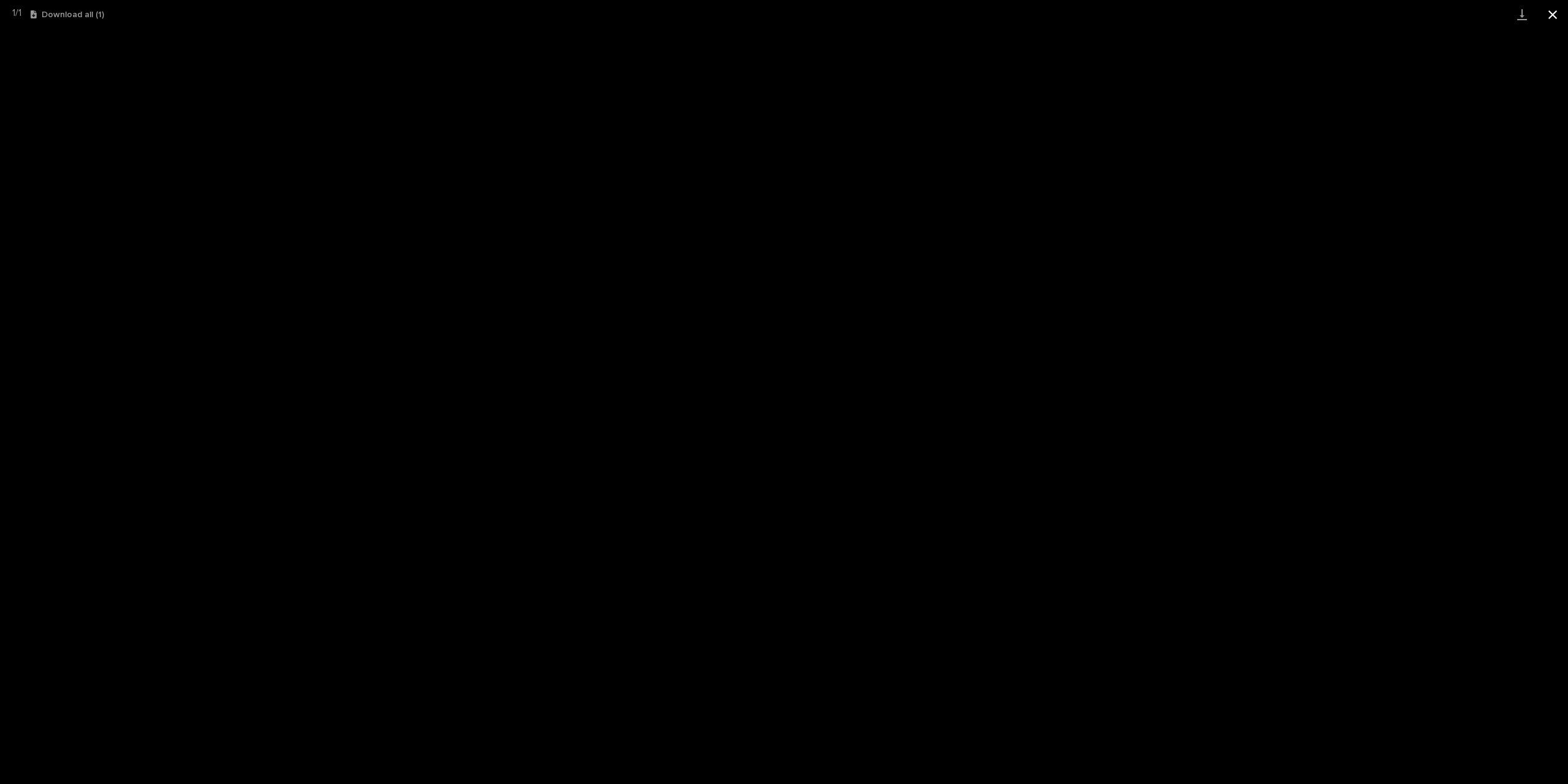
drag, startPoint x: 1555, startPoint y: 12, endPoint x: 1538, endPoint y: 12, distance: 17.0
click at [1555, 12] on button "Close gallery" at bounding box center [1553, 14] width 31 height 29
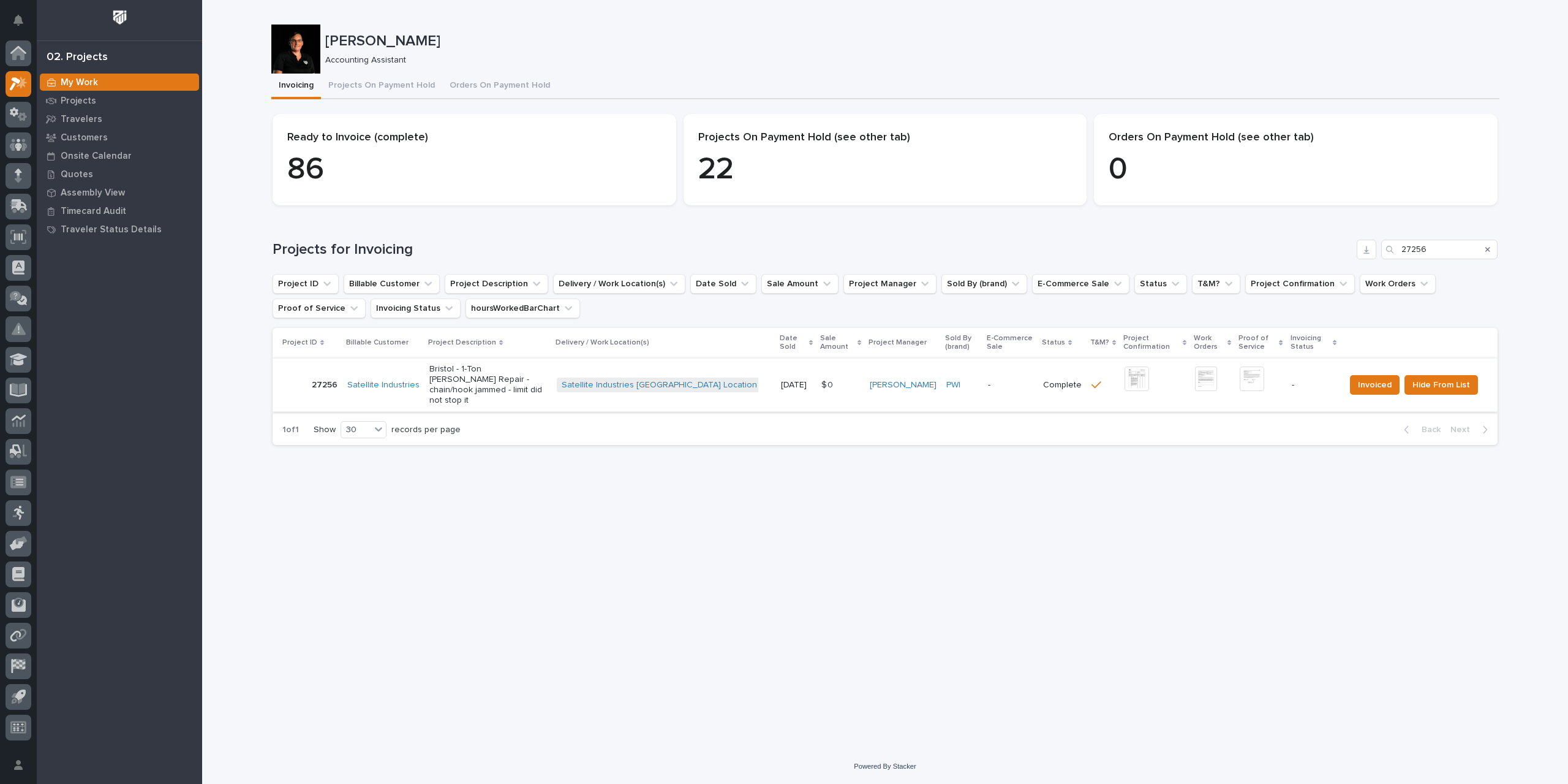
click at [1251, 377] on img at bounding box center [1252, 378] width 24 height 24
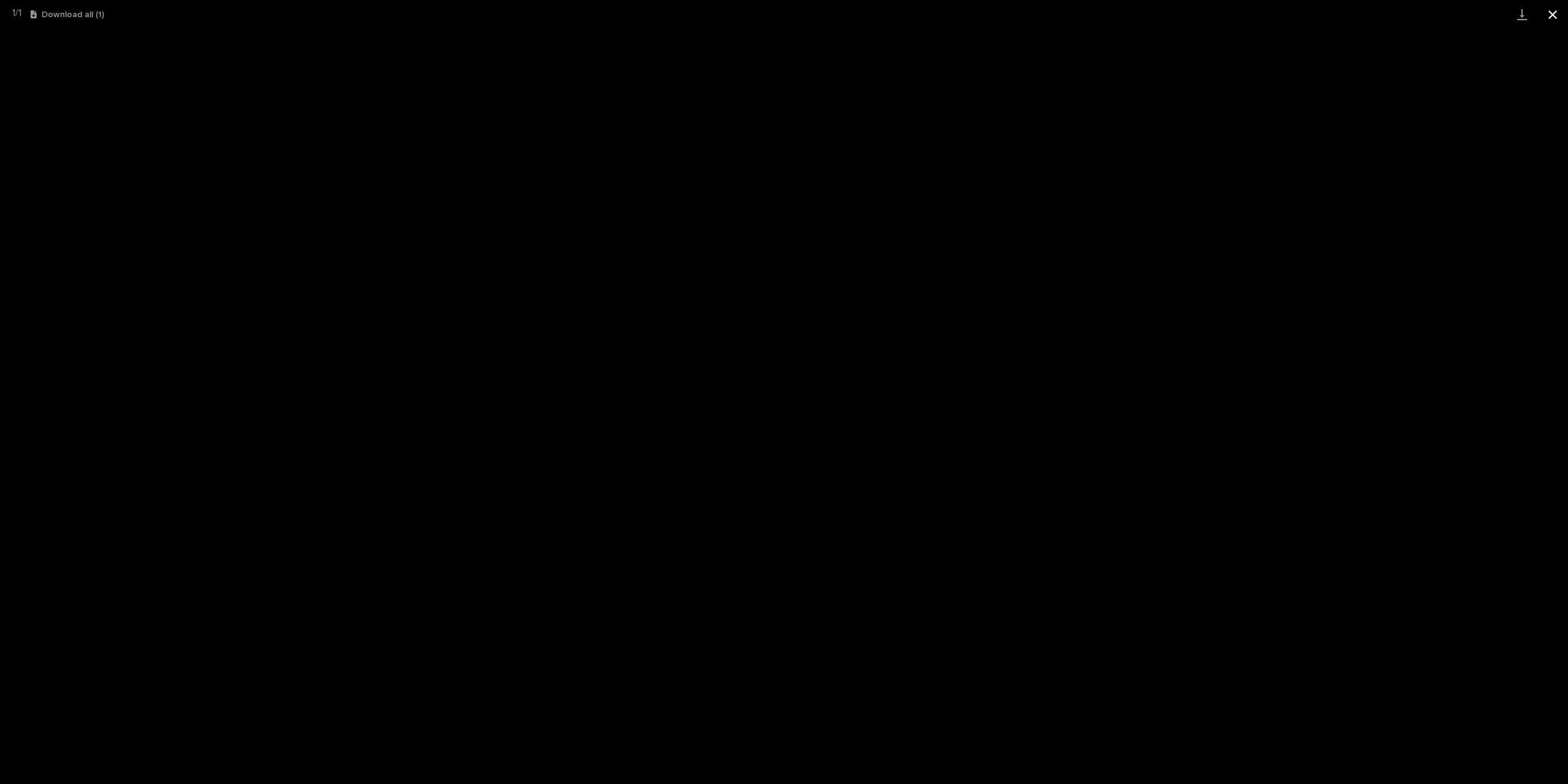
click at [1562, 12] on button "Close gallery" at bounding box center [1553, 14] width 31 height 29
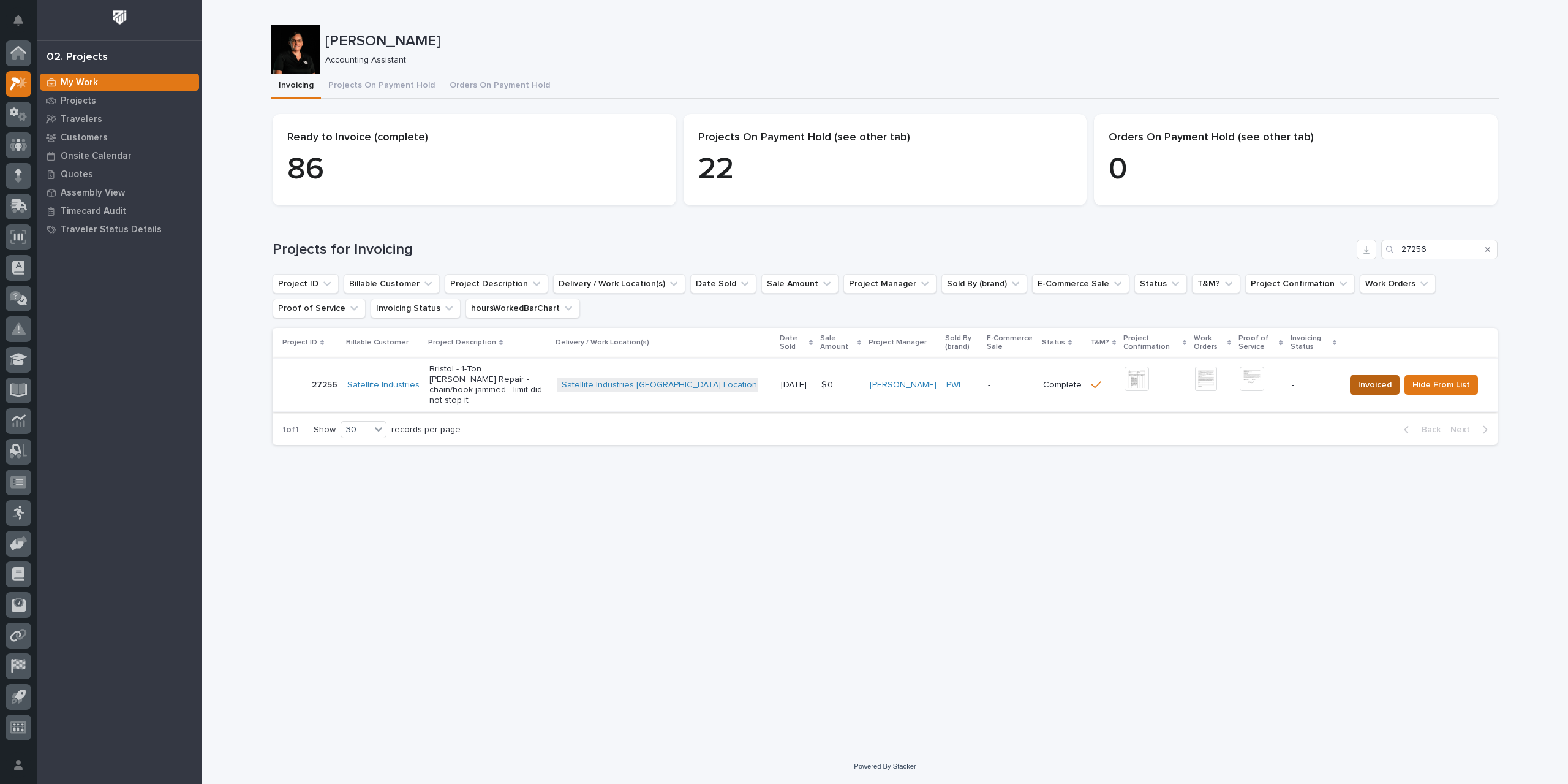
click at [1386, 381] on span "Invoiced" at bounding box center [1375, 385] width 34 height 15
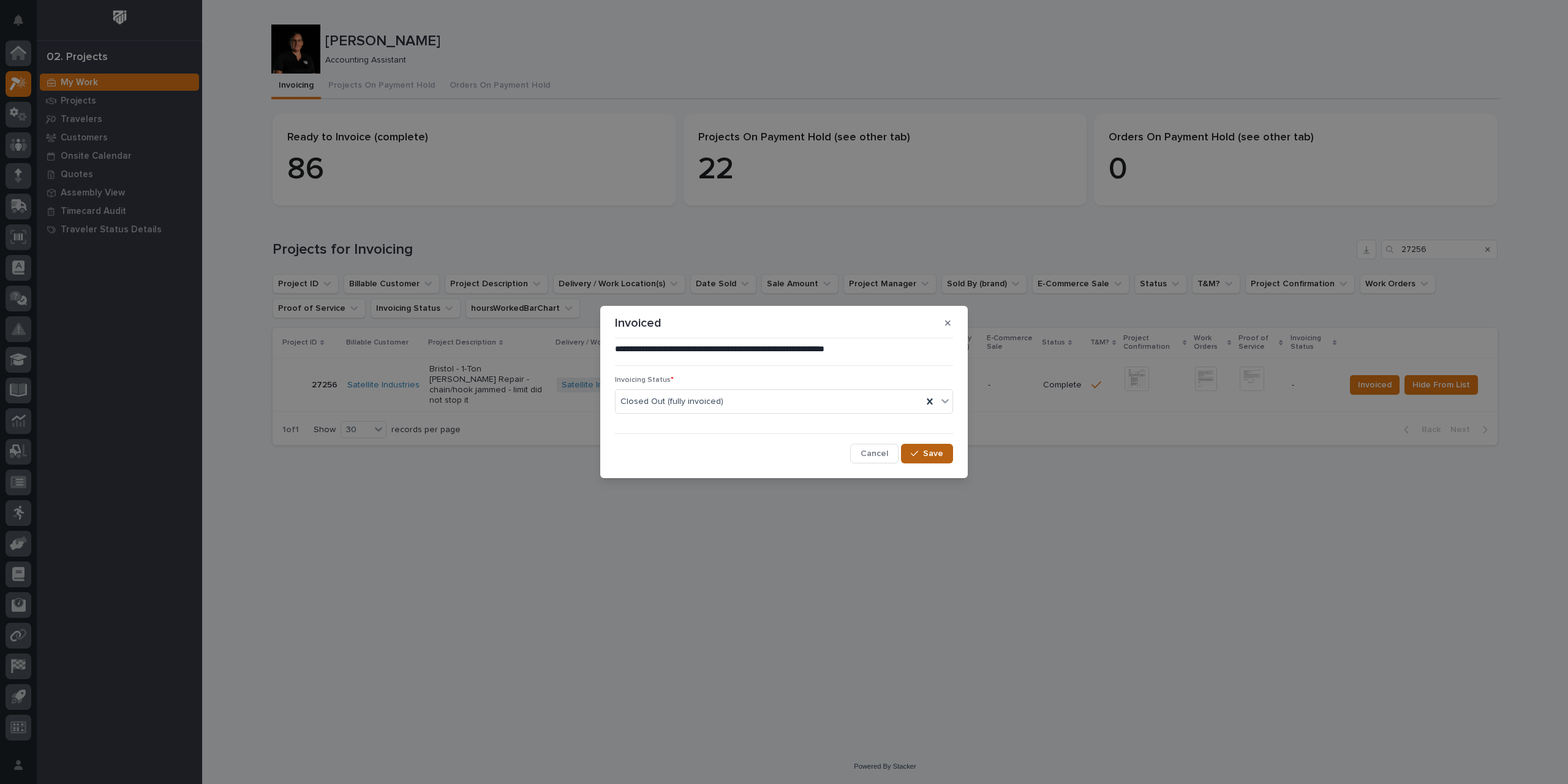
click at [934, 456] on span "Save" at bounding box center [934, 453] width 20 height 11
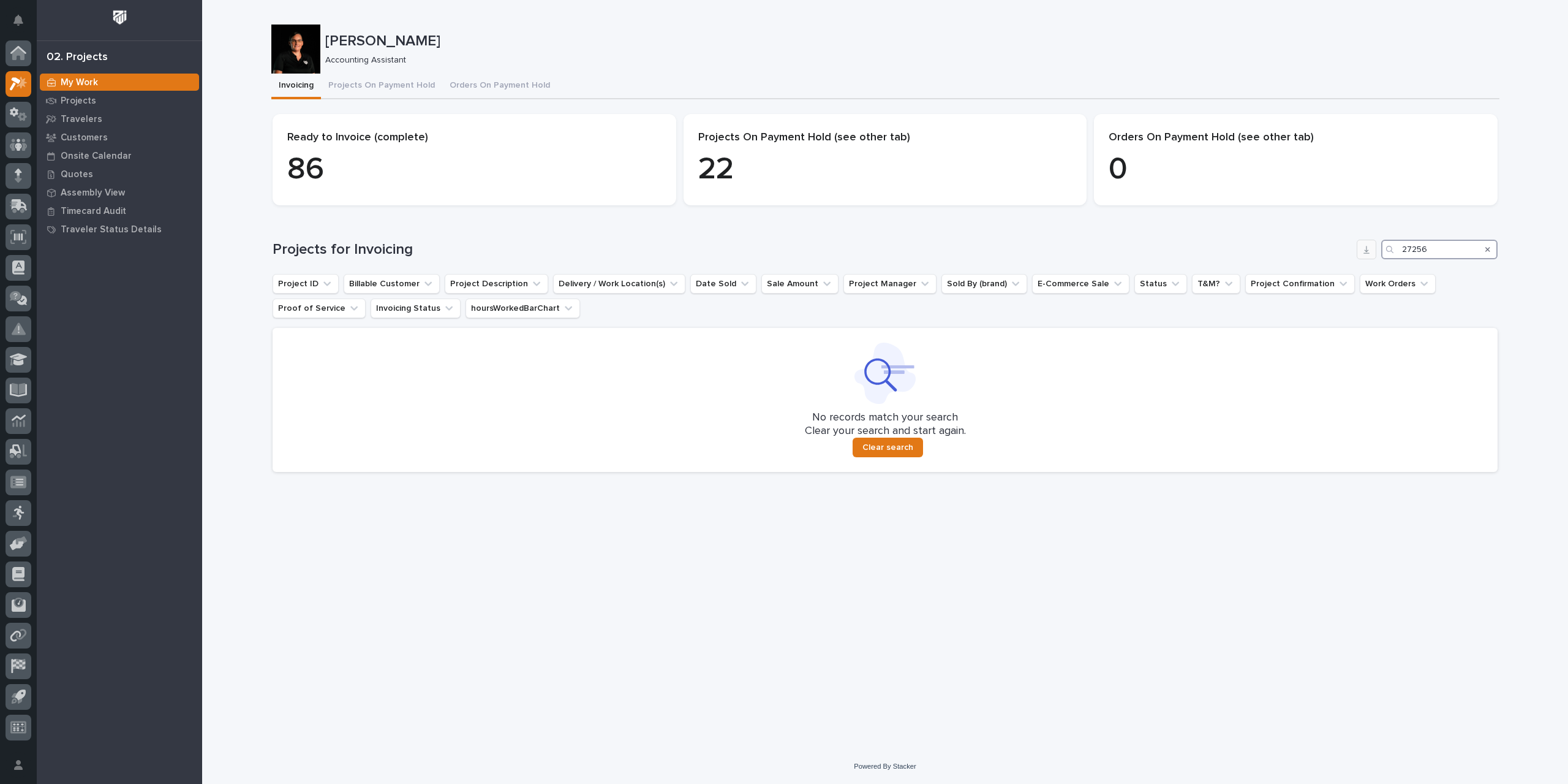
drag, startPoint x: 1438, startPoint y: 250, endPoint x: 1362, endPoint y: 259, distance: 76.5
click at [1362, 259] on div "Projects for Invoicing 27256" at bounding box center [885, 249] width 1225 height 20
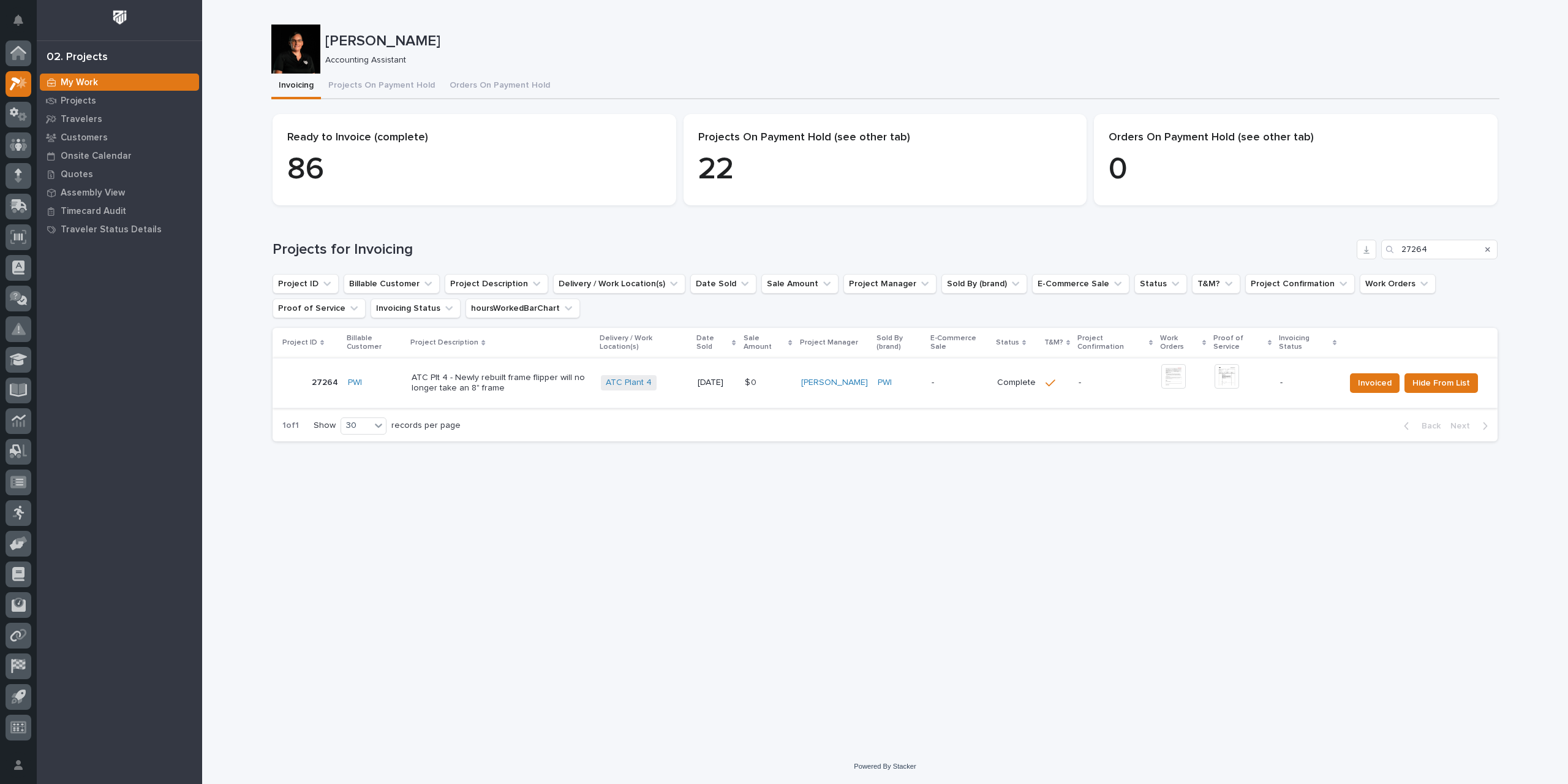
click at [1183, 375] on img at bounding box center [1174, 376] width 24 height 24
click at [1457, 379] on span "Hide From List" at bounding box center [1441, 383] width 58 height 15
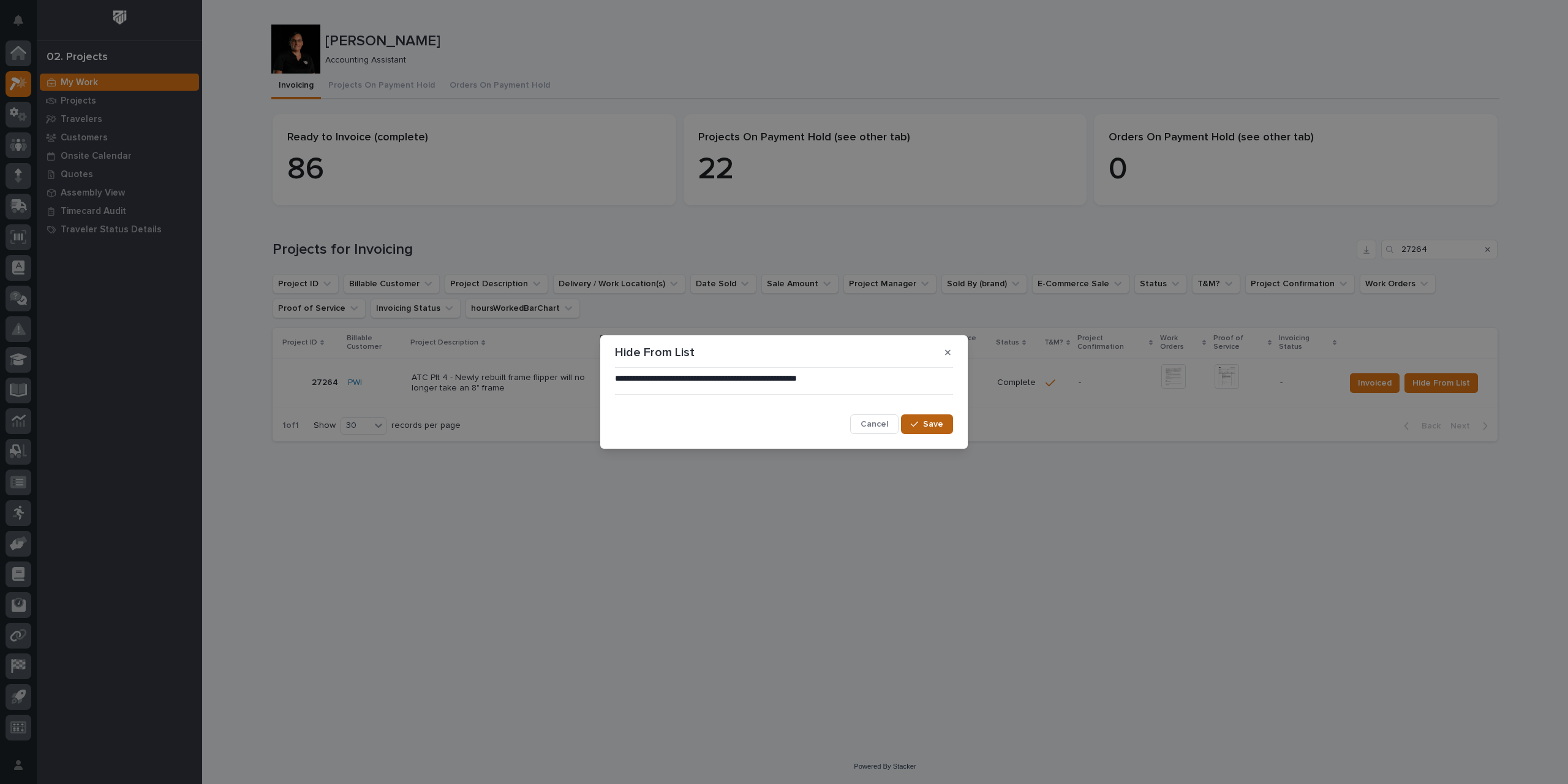
click at [935, 428] on span "Save" at bounding box center [934, 424] width 20 height 11
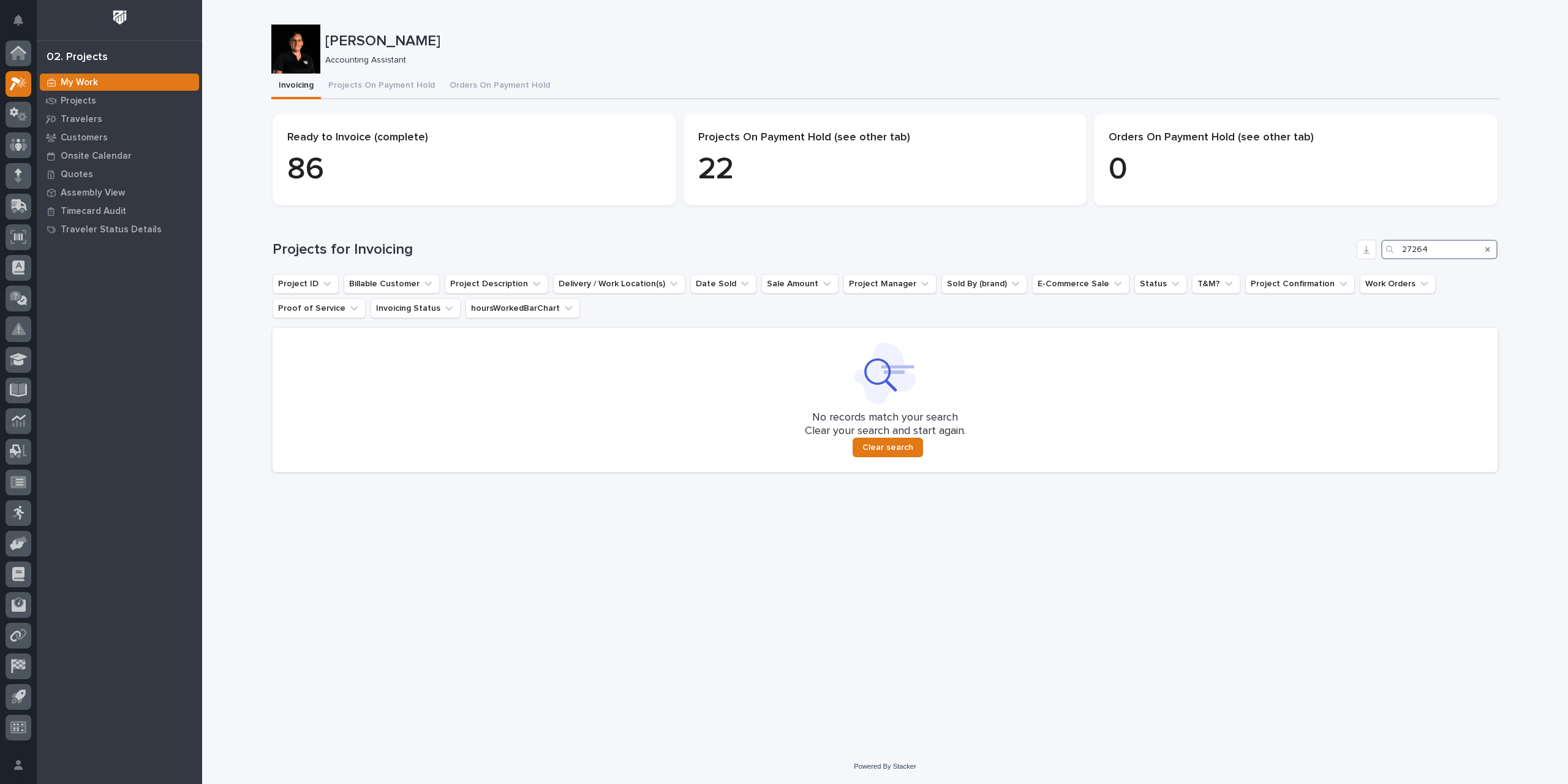
drag, startPoint x: 1441, startPoint y: 250, endPoint x: 1300, endPoint y: 253, distance: 141.0
click at [1300, 253] on div "Projects for Invoicing 27264" at bounding box center [885, 249] width 1225 height 20
type input "27270"
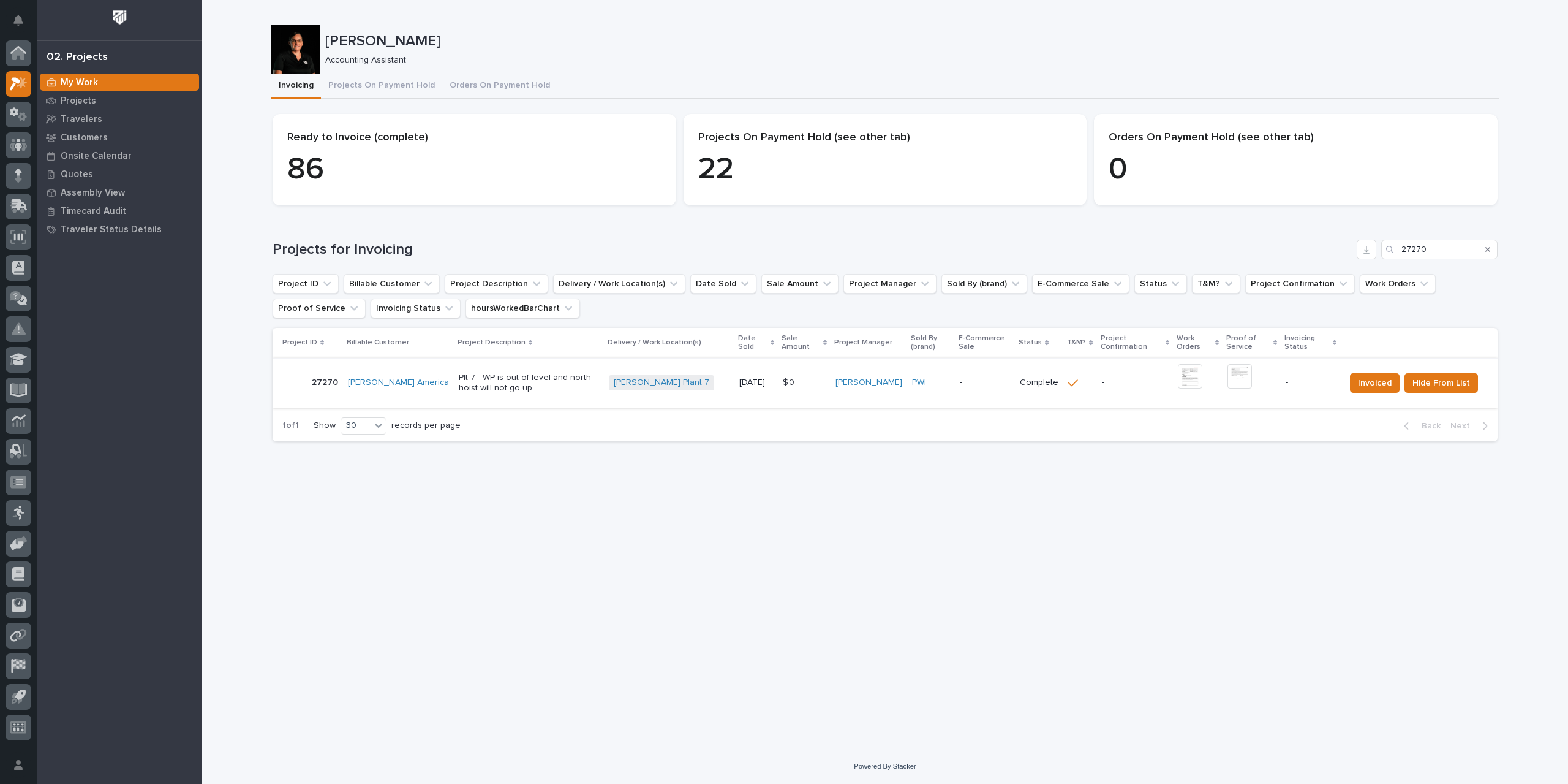
click at [1178, 379] on img at bounding box center [1190, 376] width 24 height 24
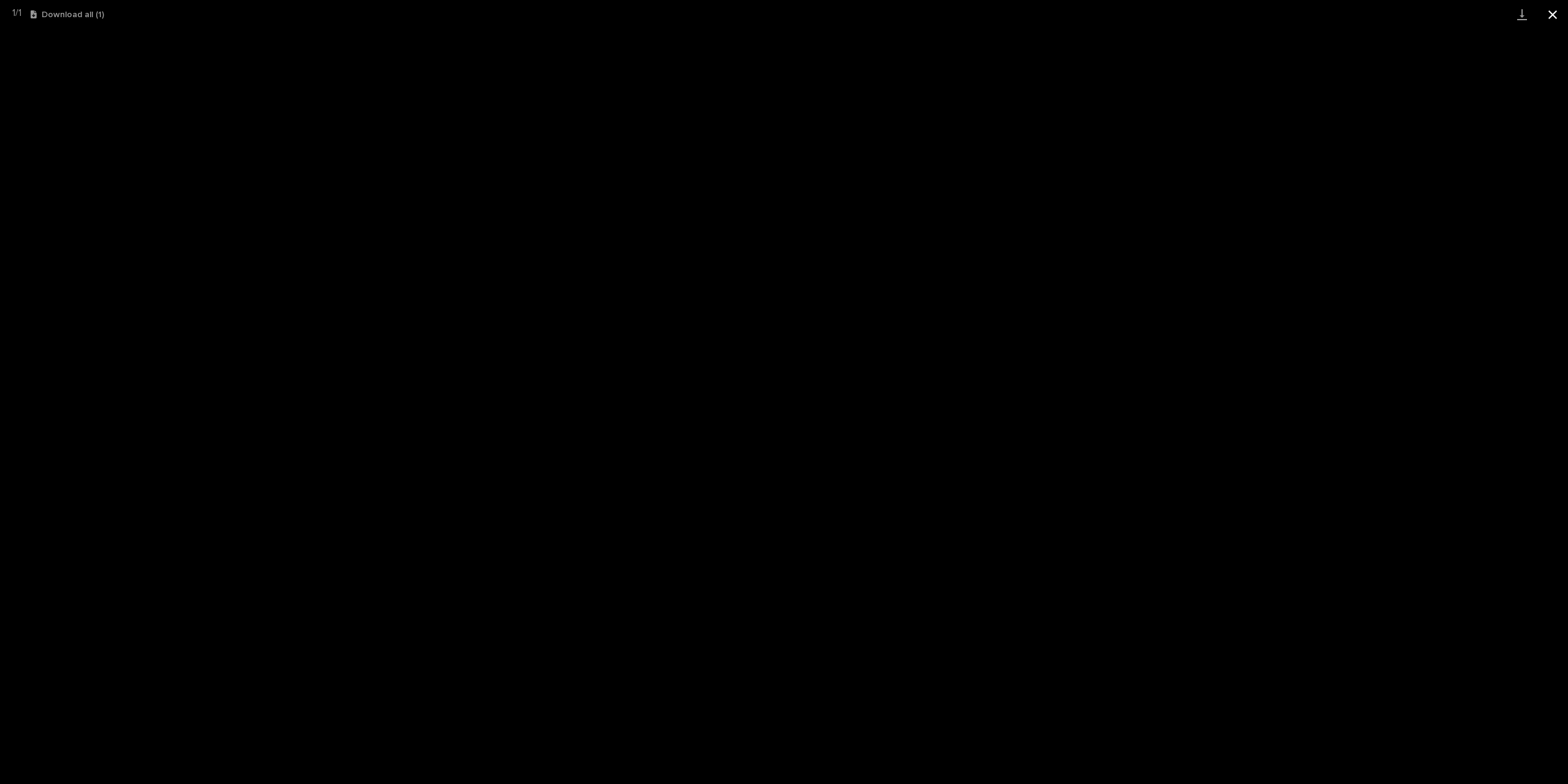
click at [1557, 15] on button "Close gallery" at bounding box center [1553, 14] width 31 height 29
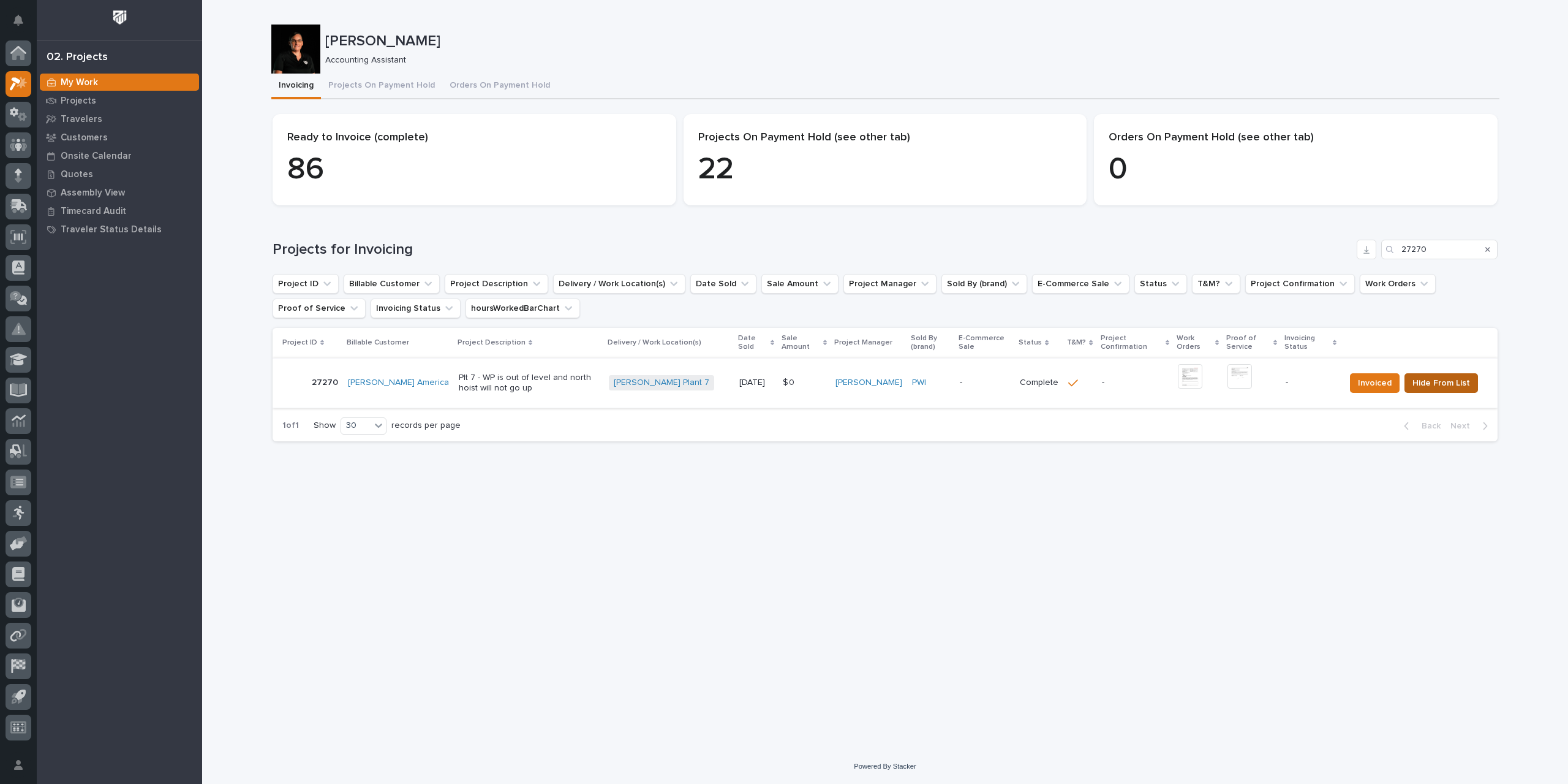
click at [1444, 385] on span "Hide From List" at bounding box center [1441, 383] width 58 height 15
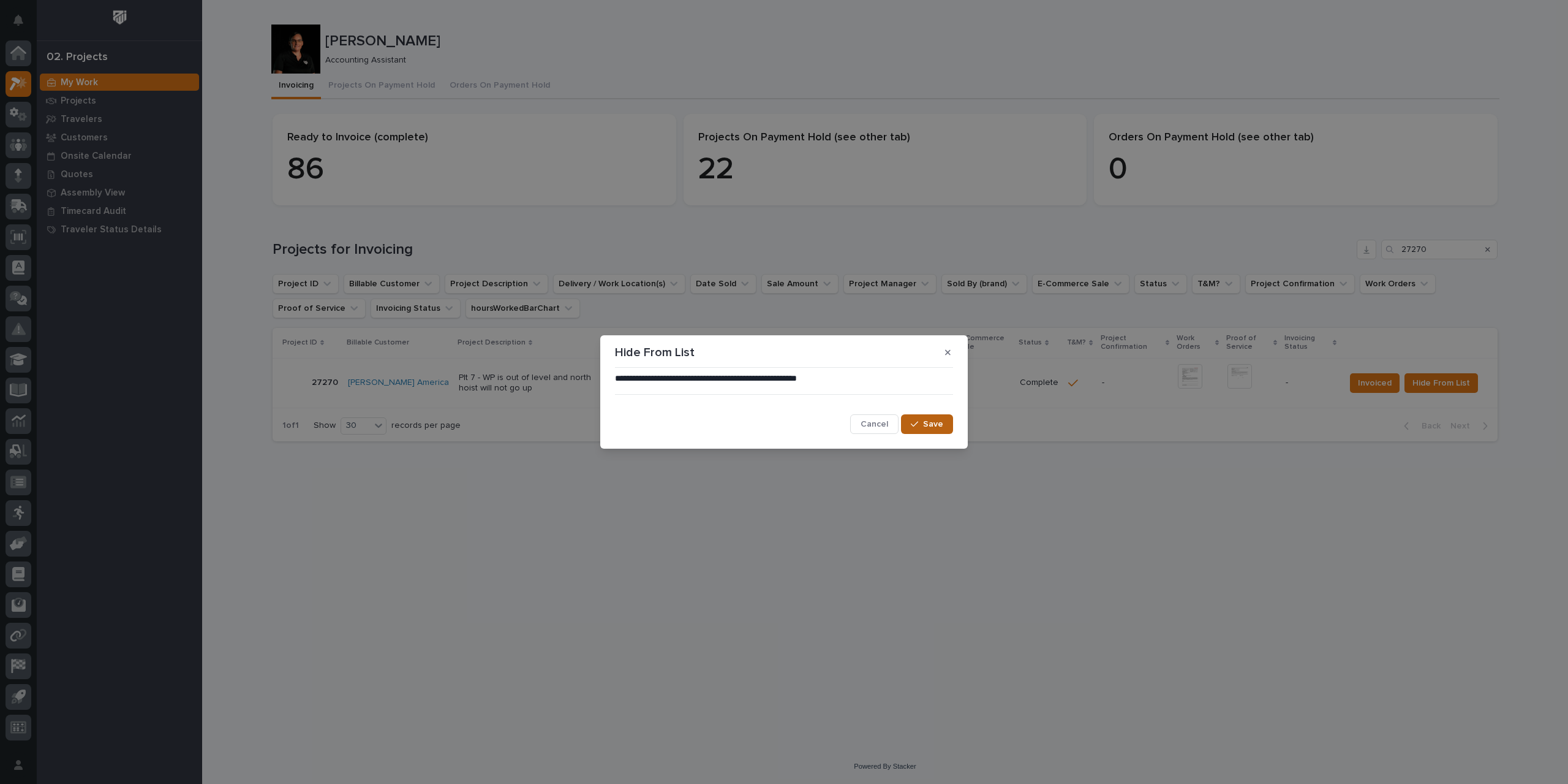
click at [936, 427] on span "Save" at bounding box center [934, 424] width 20 height 11
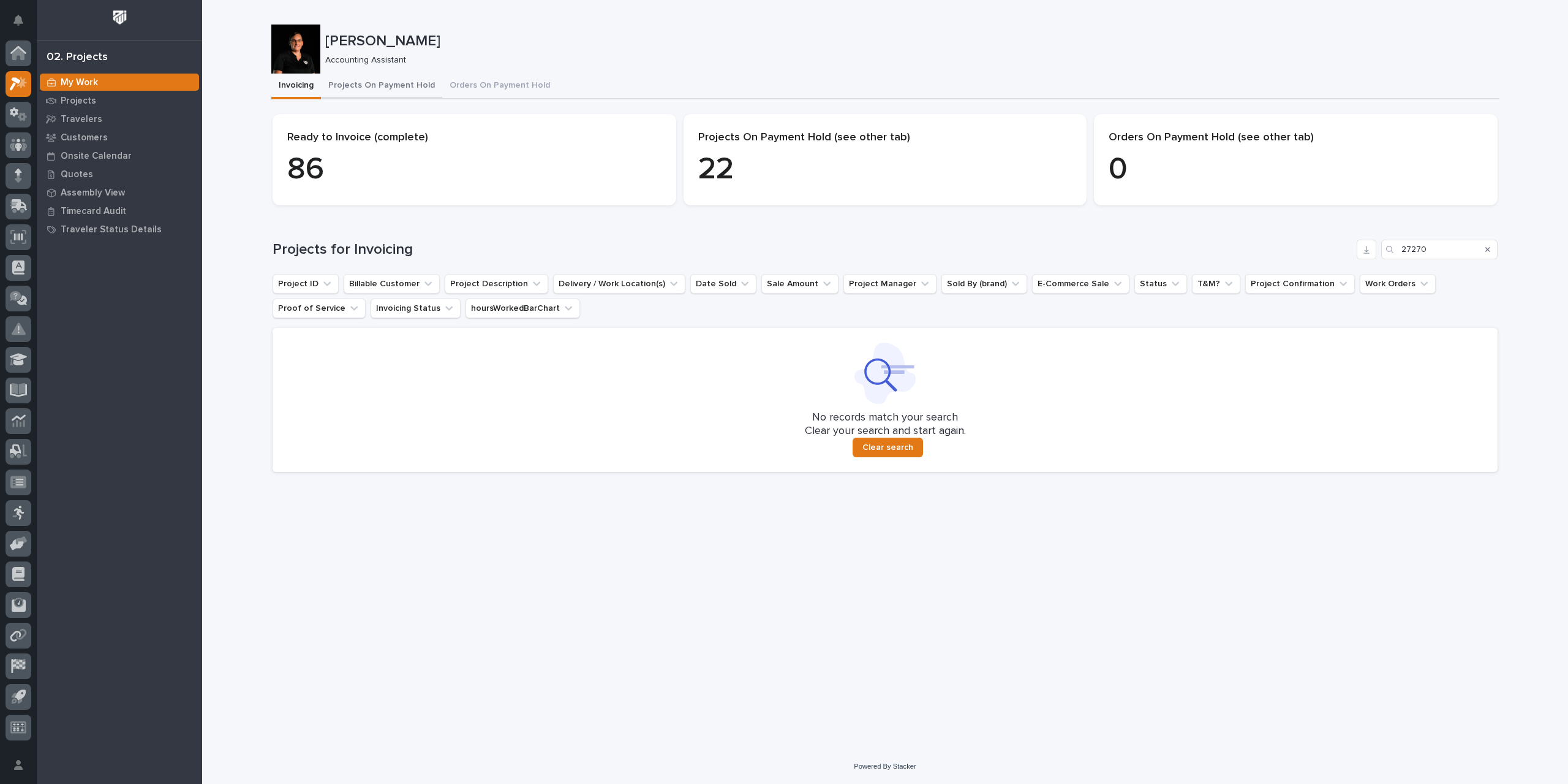
click at [350, 85] on button "Projects On Payment Hold" at bounding box center [382, 87] width 121 height 26
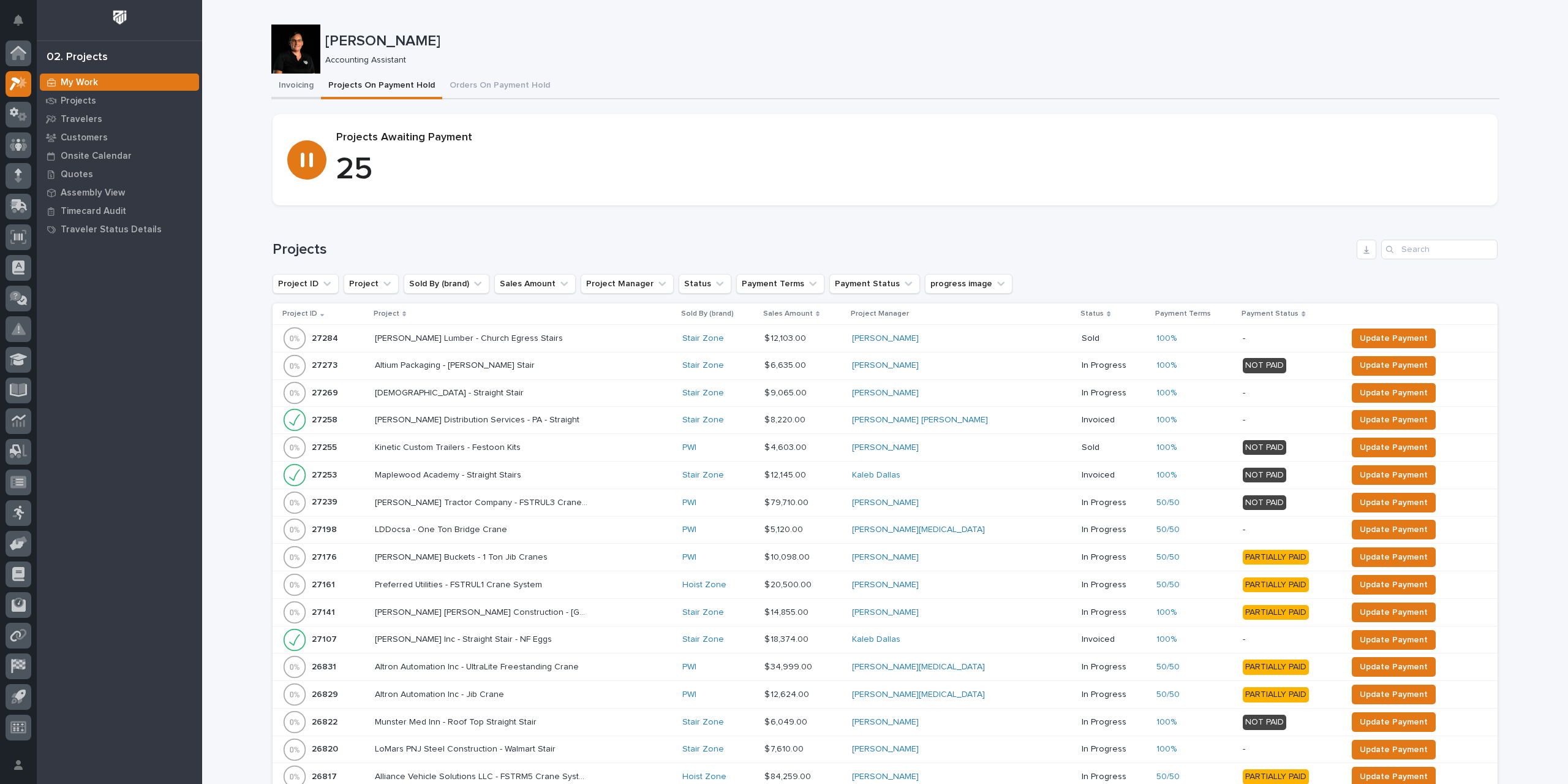
click at [296, 89] on button "Invoicing" at bounding box center [295, 87] width 49 height 26
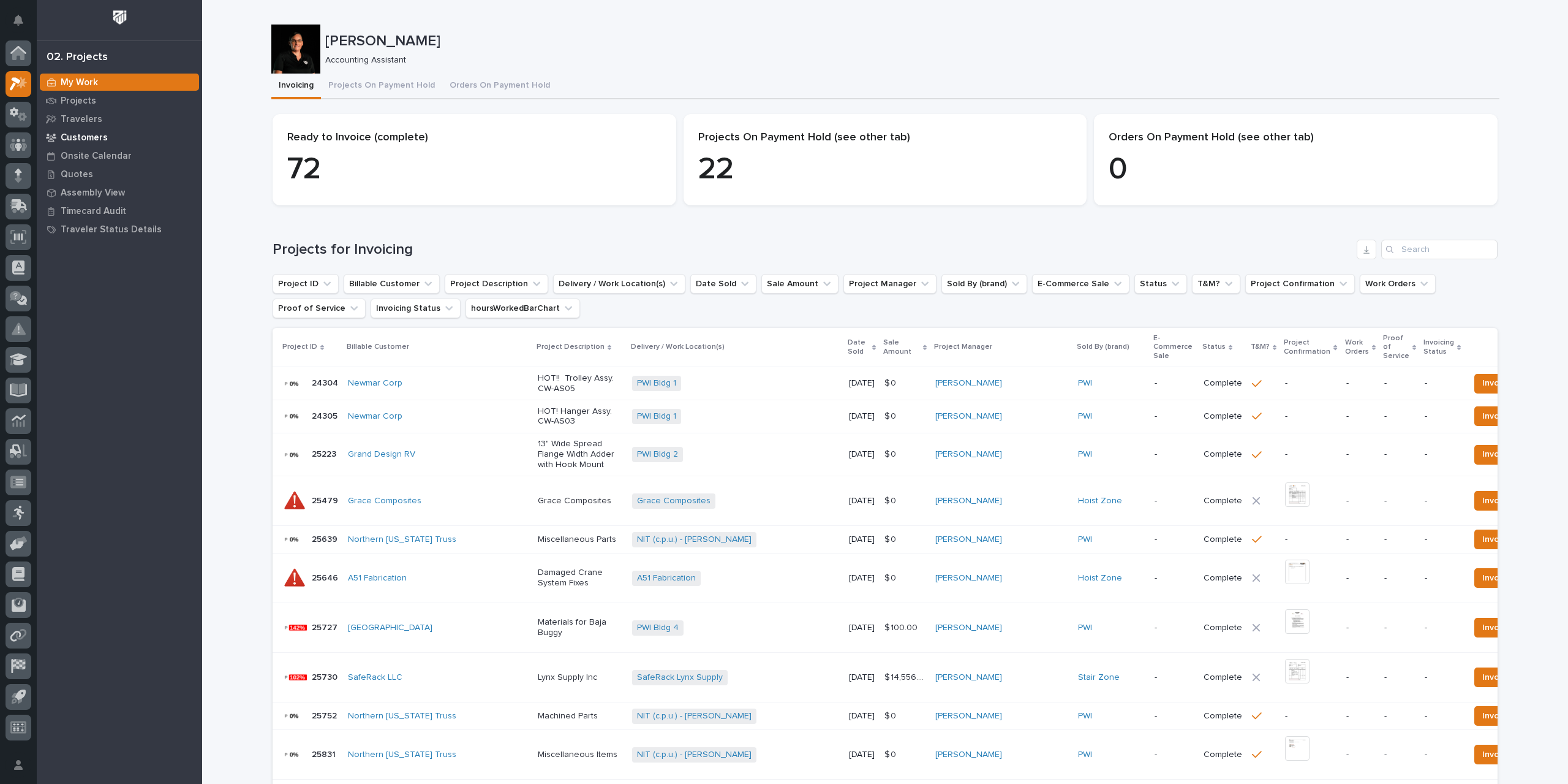
click at [105, 135] on div "Customers" at bounding box center [119, 137] width 159 height 17
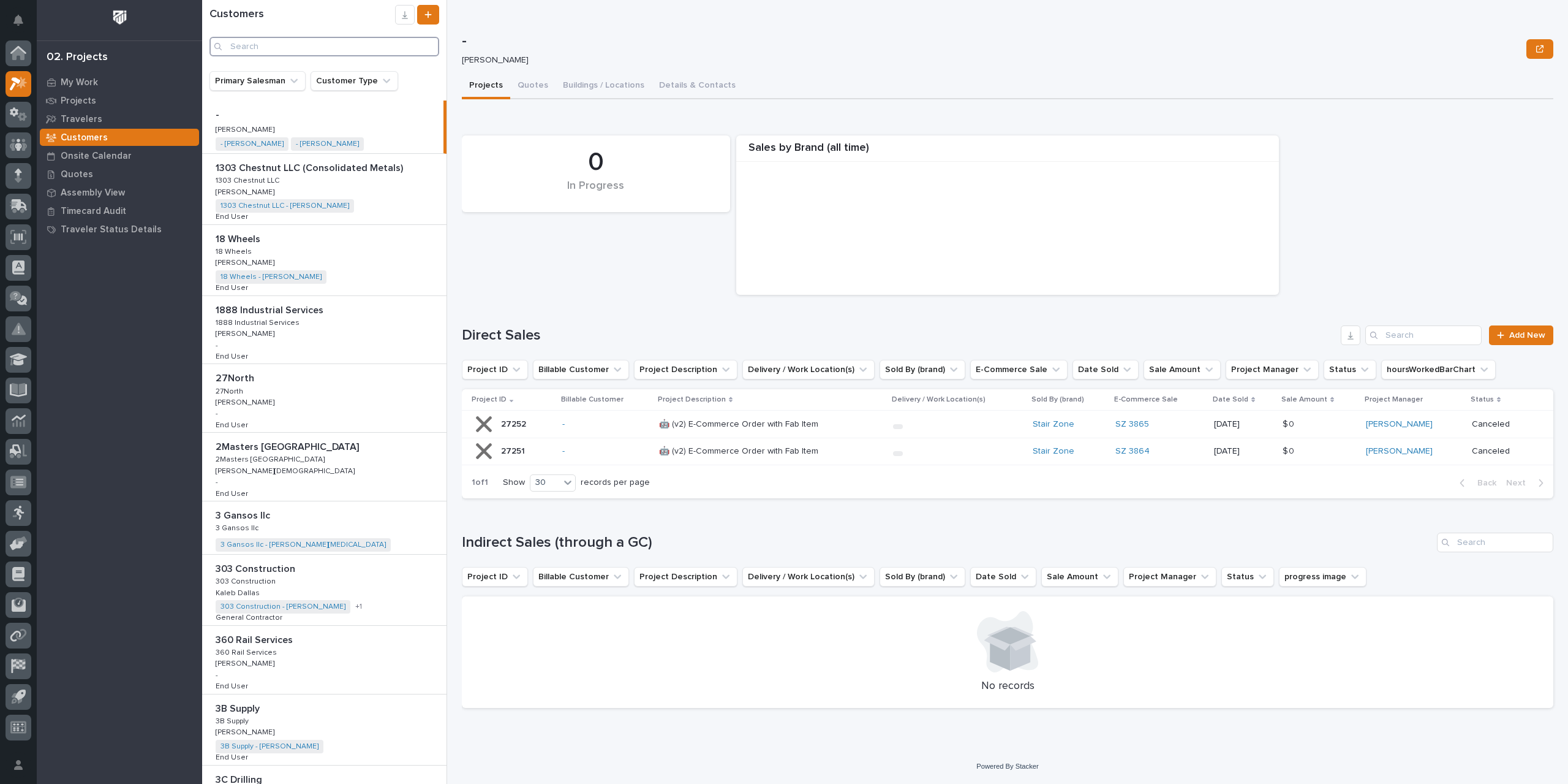
click at [318, 44] on input "Search" at bounding box center [324, 46] width 230 height 20
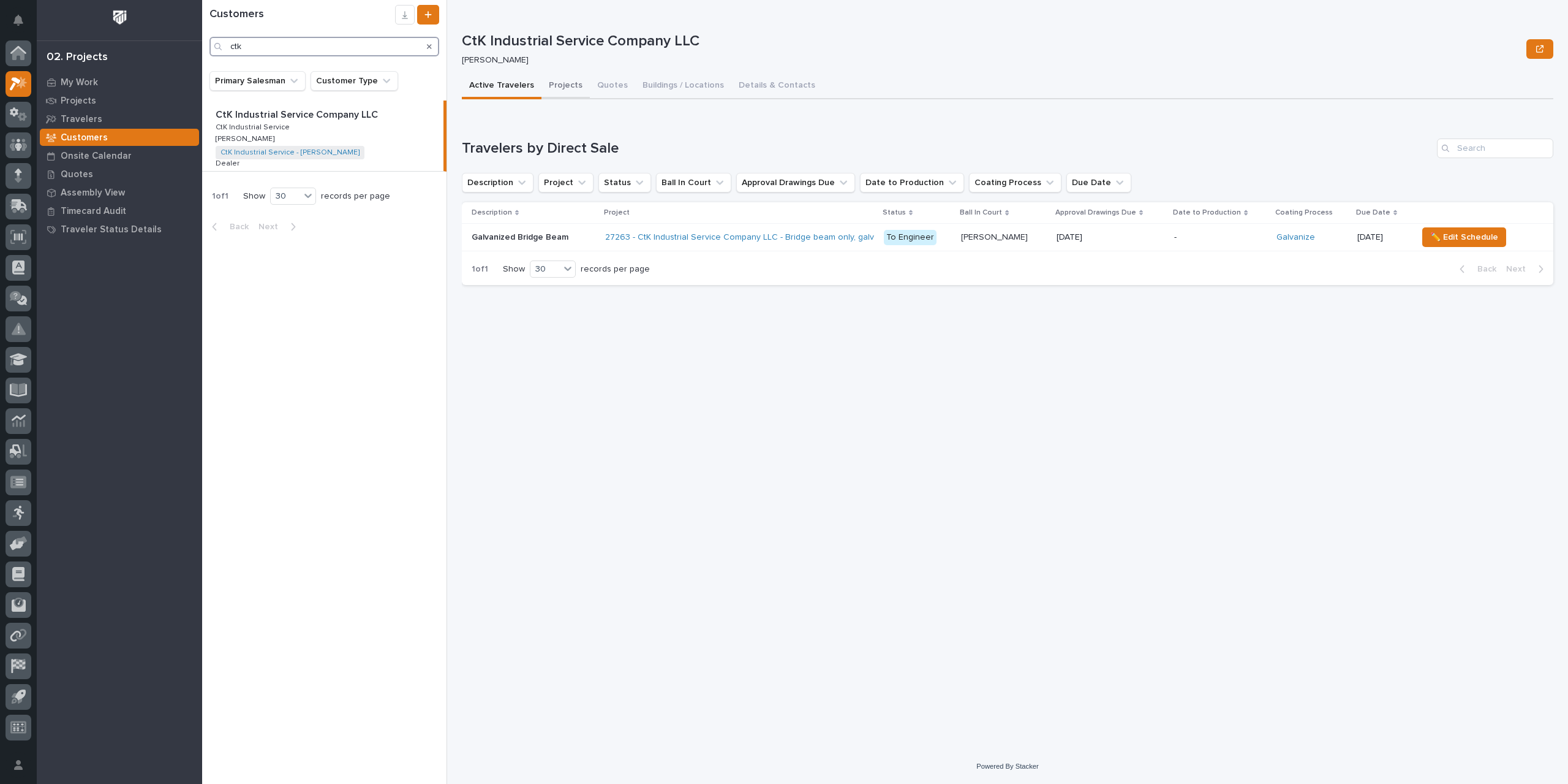
type input "ctk"
click at [567, 80] on button "Projects" at bounding box center [566, 87] width 48 height 26
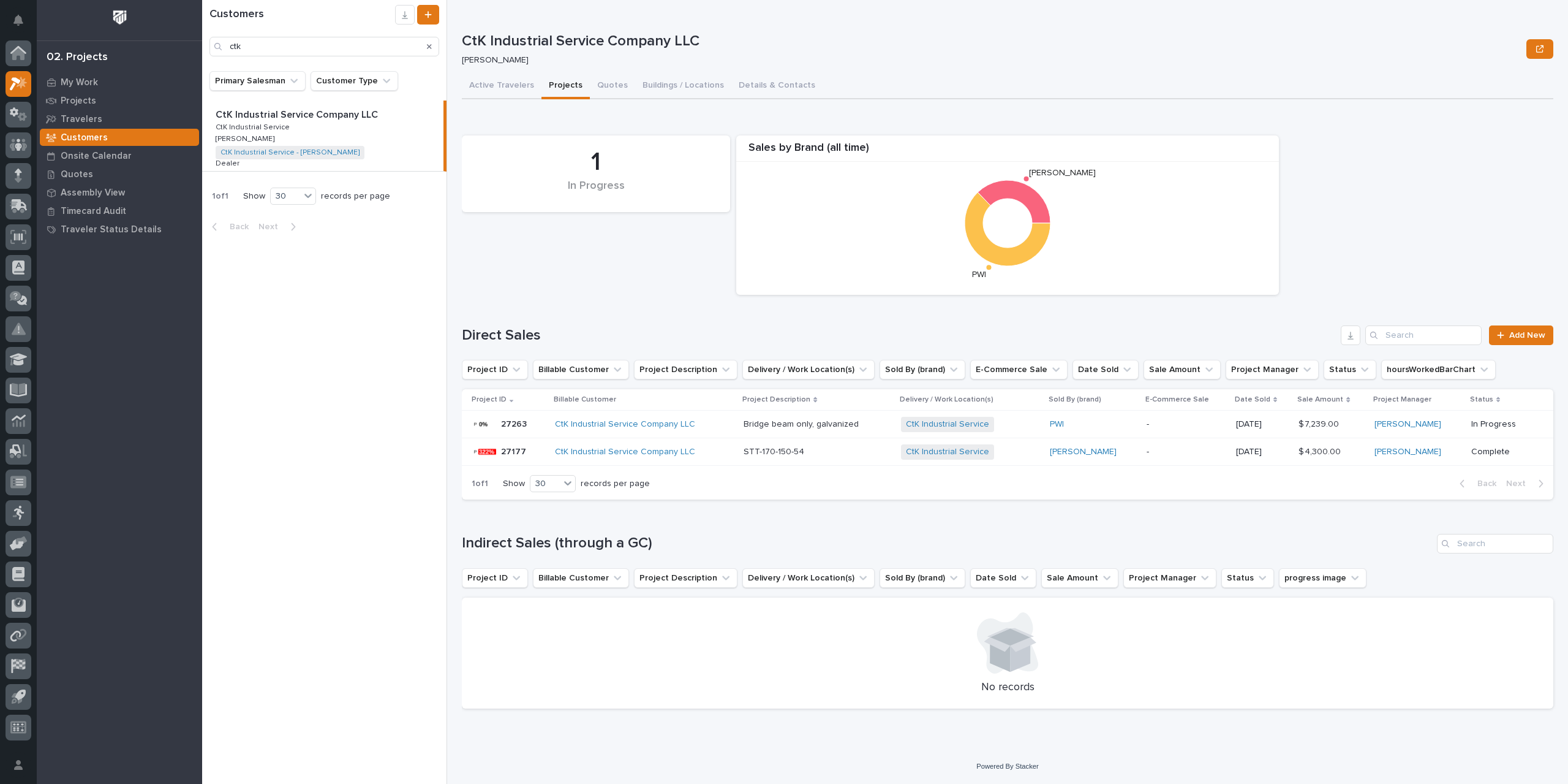
click at [786, 426] on p "Bridge beam only, galvanized" at bounding box center [803, 423] width 117 height 13
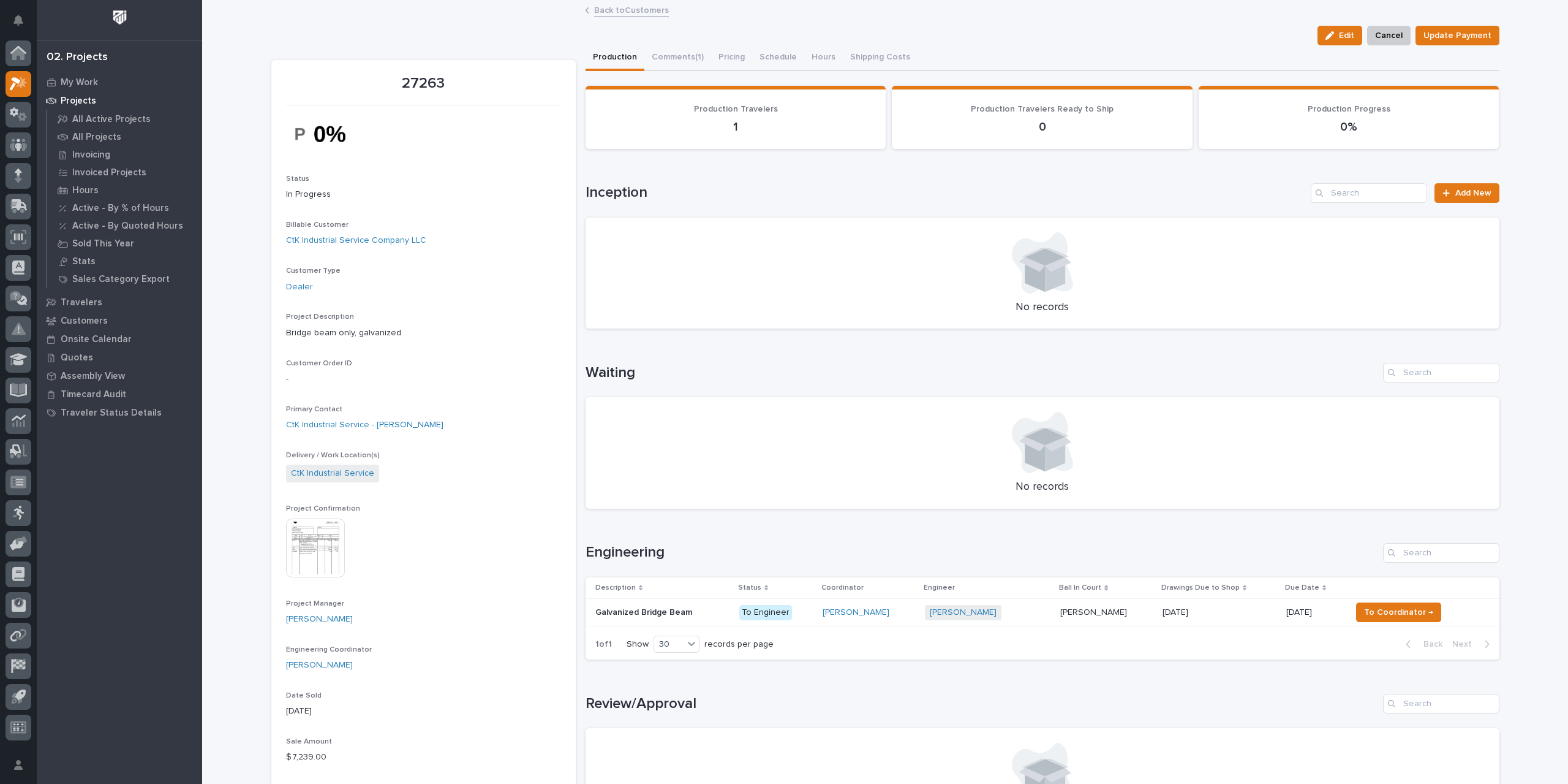
click at [321, 549] on img at bounding box center [315, 547] width 59 height 59
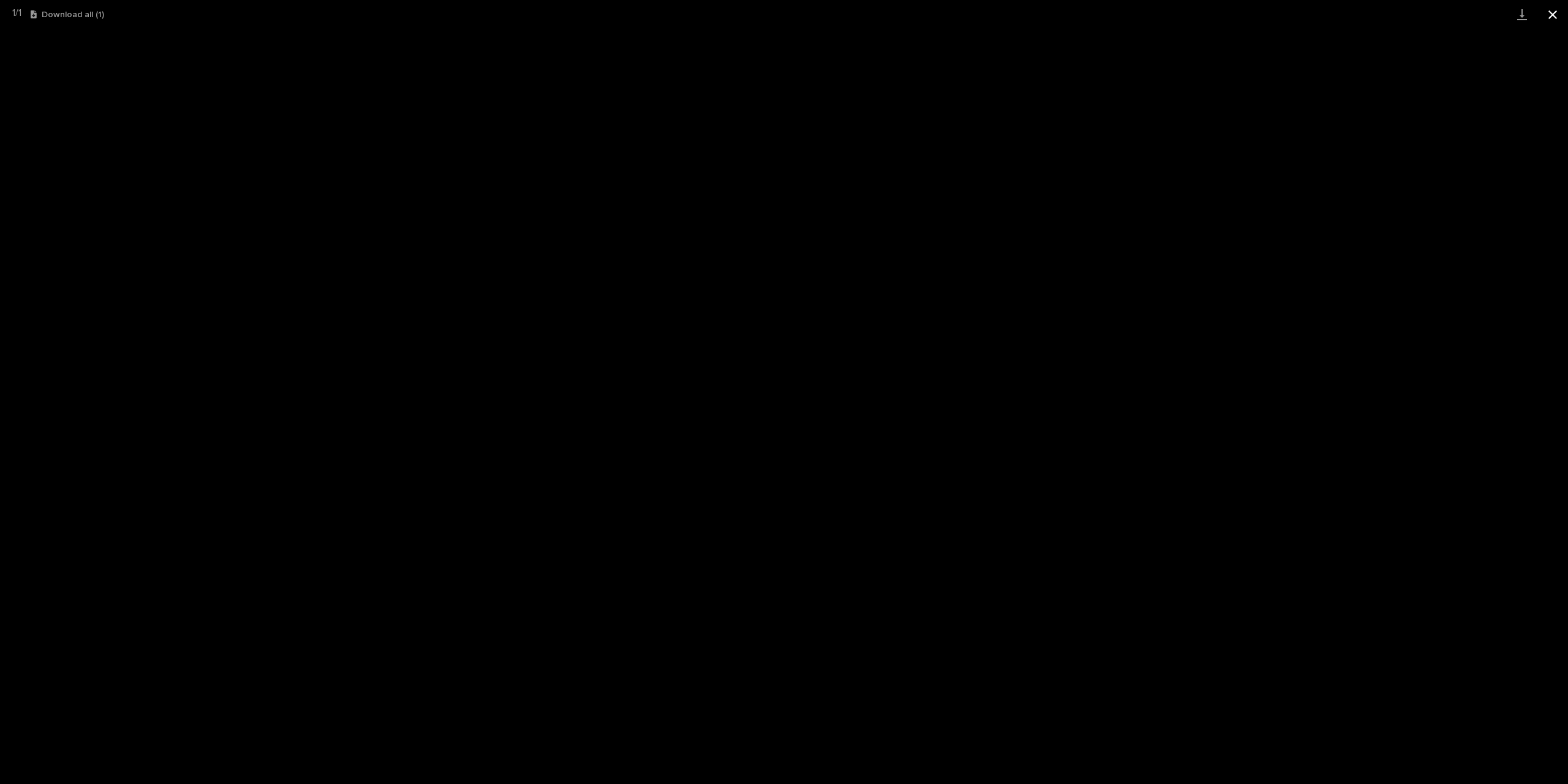
click at [1551, 16] on button "Close gallery" at bounding box center [1553, 14] width 31 height 29
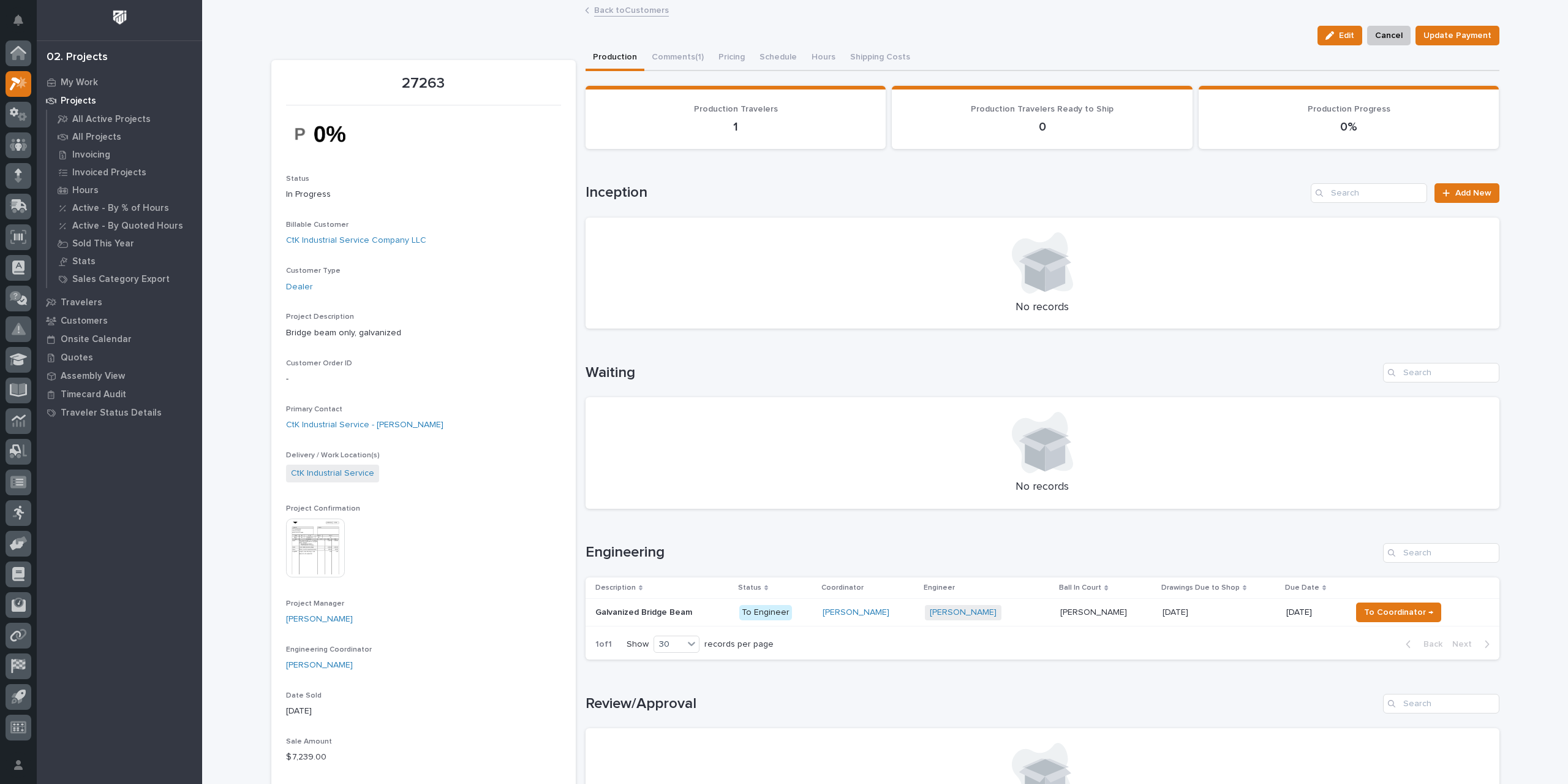
click at [630, 8] on link "Back to Customers" at bounding box center [631, 9] width 74 height 14
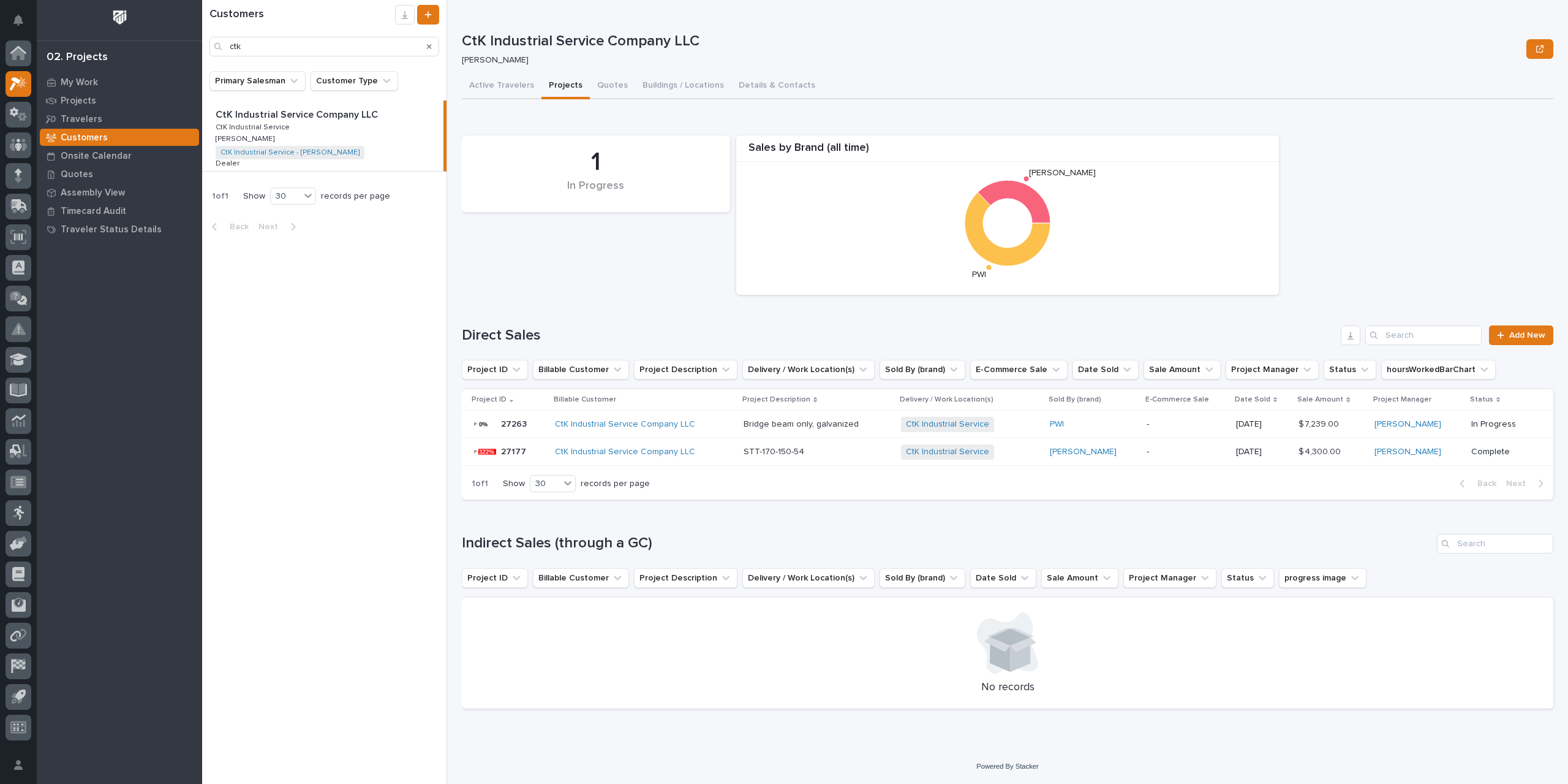
click at [790, 454] on p "STT-170-150-54" at bounding box center [776, 451] width 63 height 13
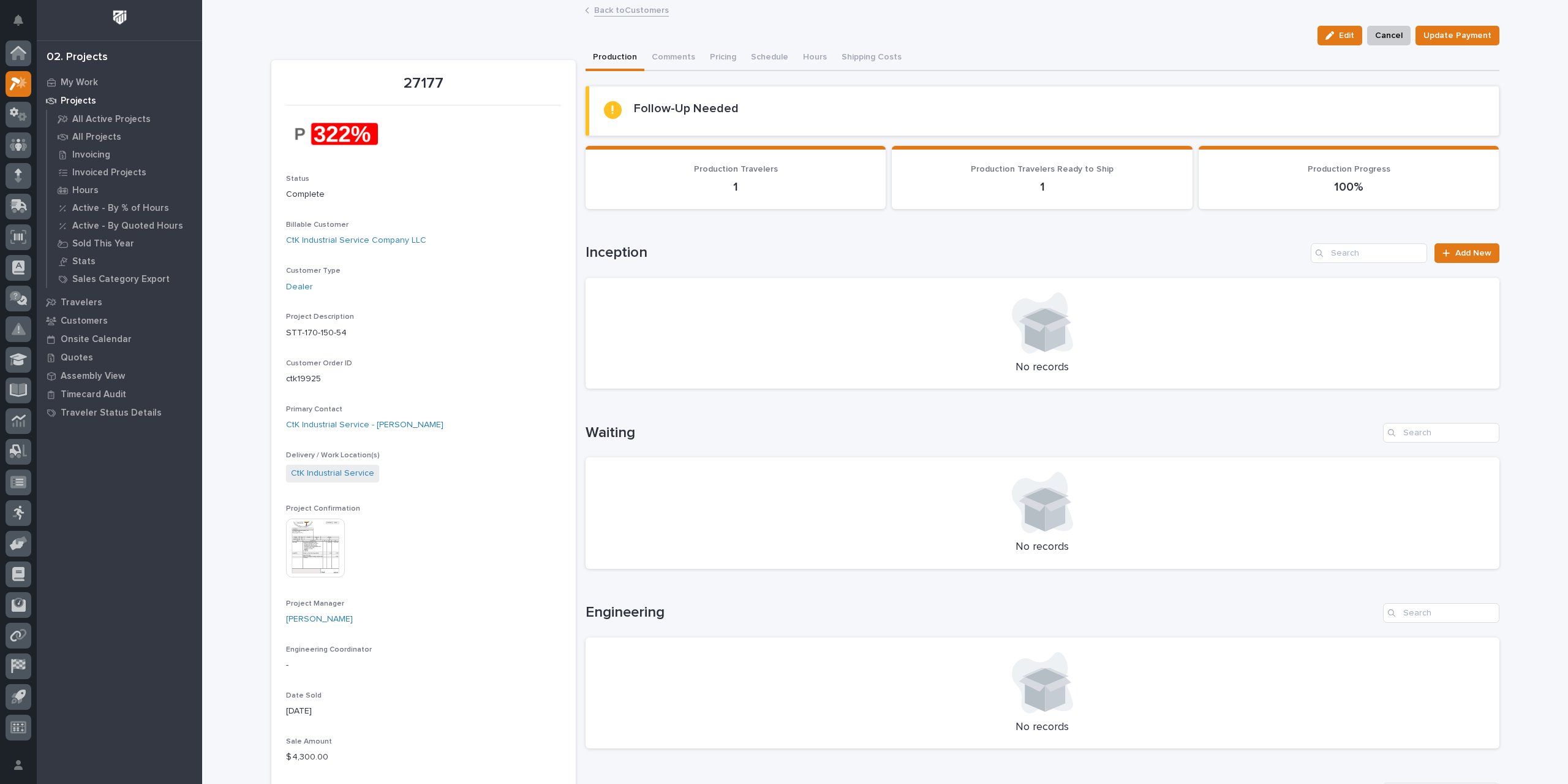
click at [315, 556] on img at bounding box center [315, 547] width 59 height 59
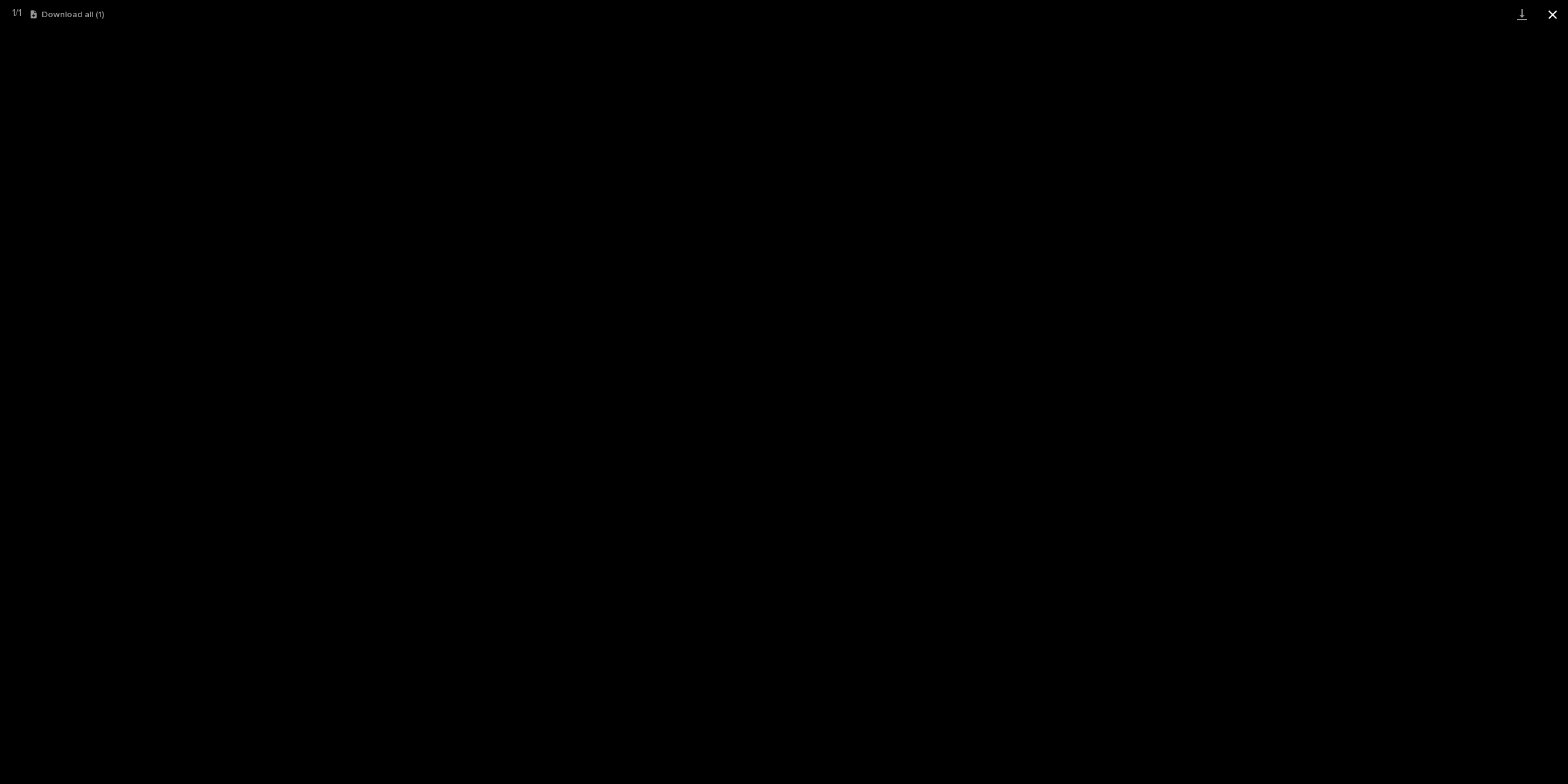
click at [1551, 14] on button "Close gallery" at bounding box center [1553, 14] width 31 height 29
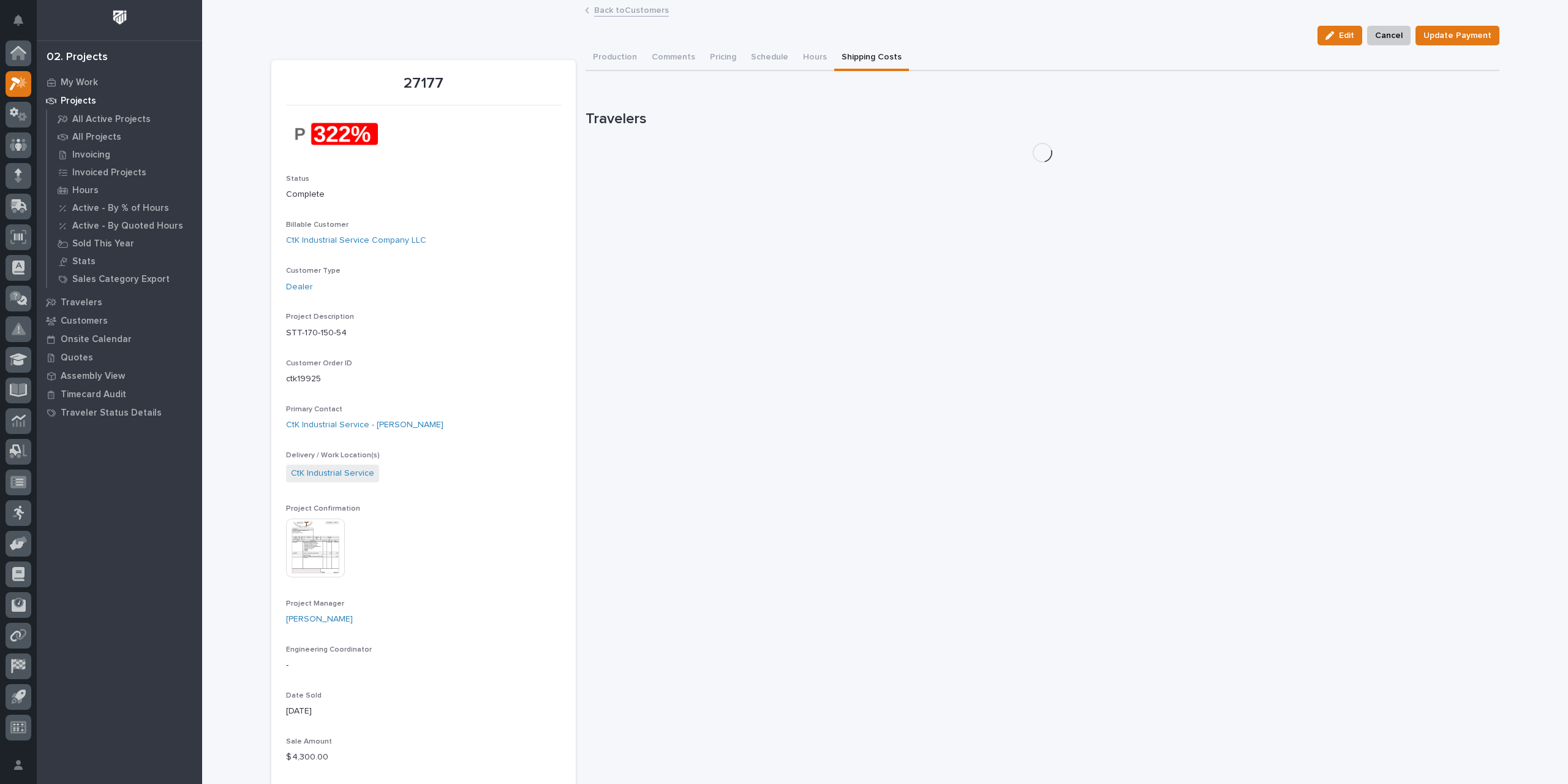
click at [866, 59] on button "Shipping Costs" at bounding box center [872, 59] width 74 height 26
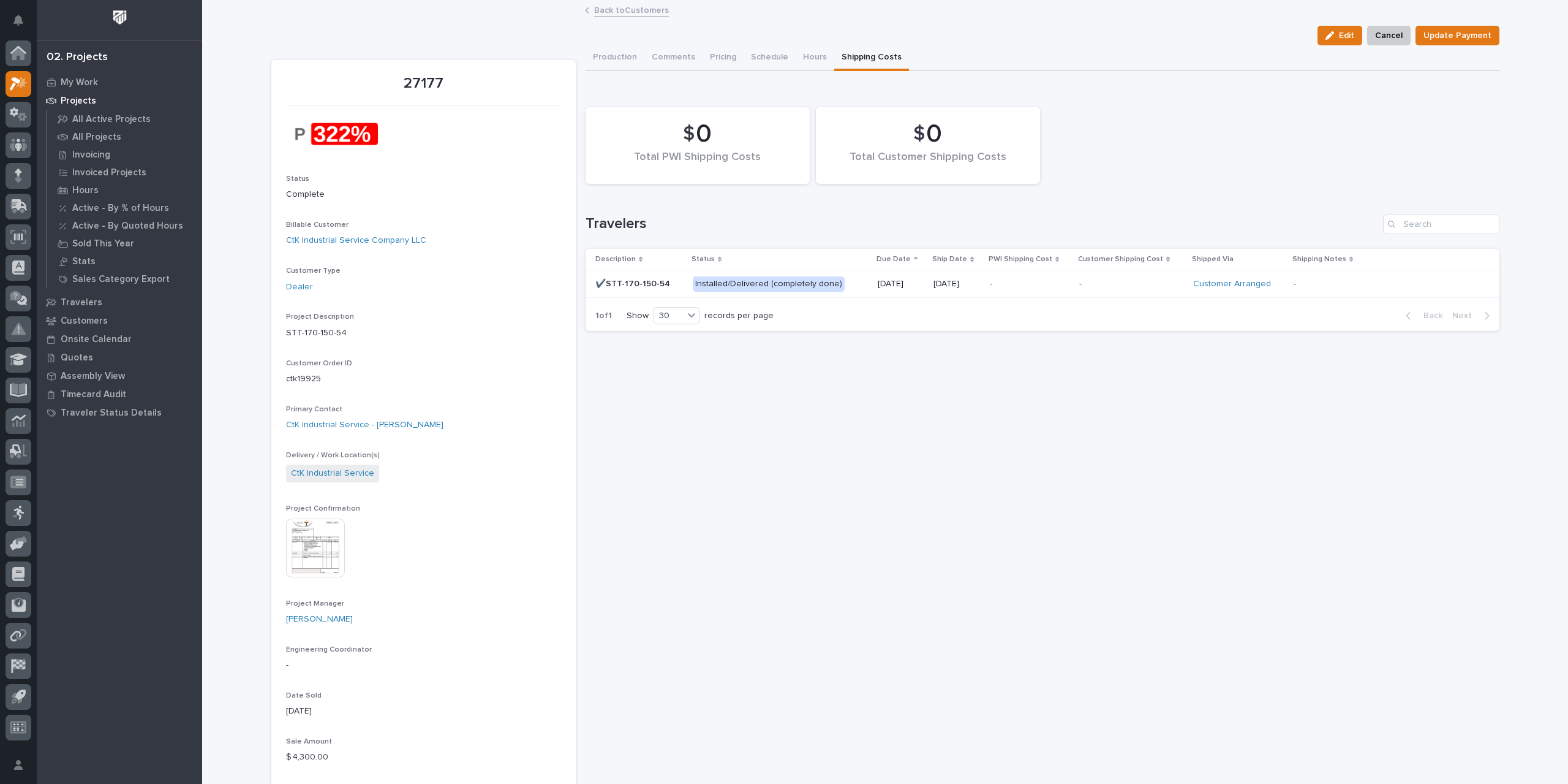
click at [1040, 282] on p at bounding box center [1030, 283] width 80 height 10
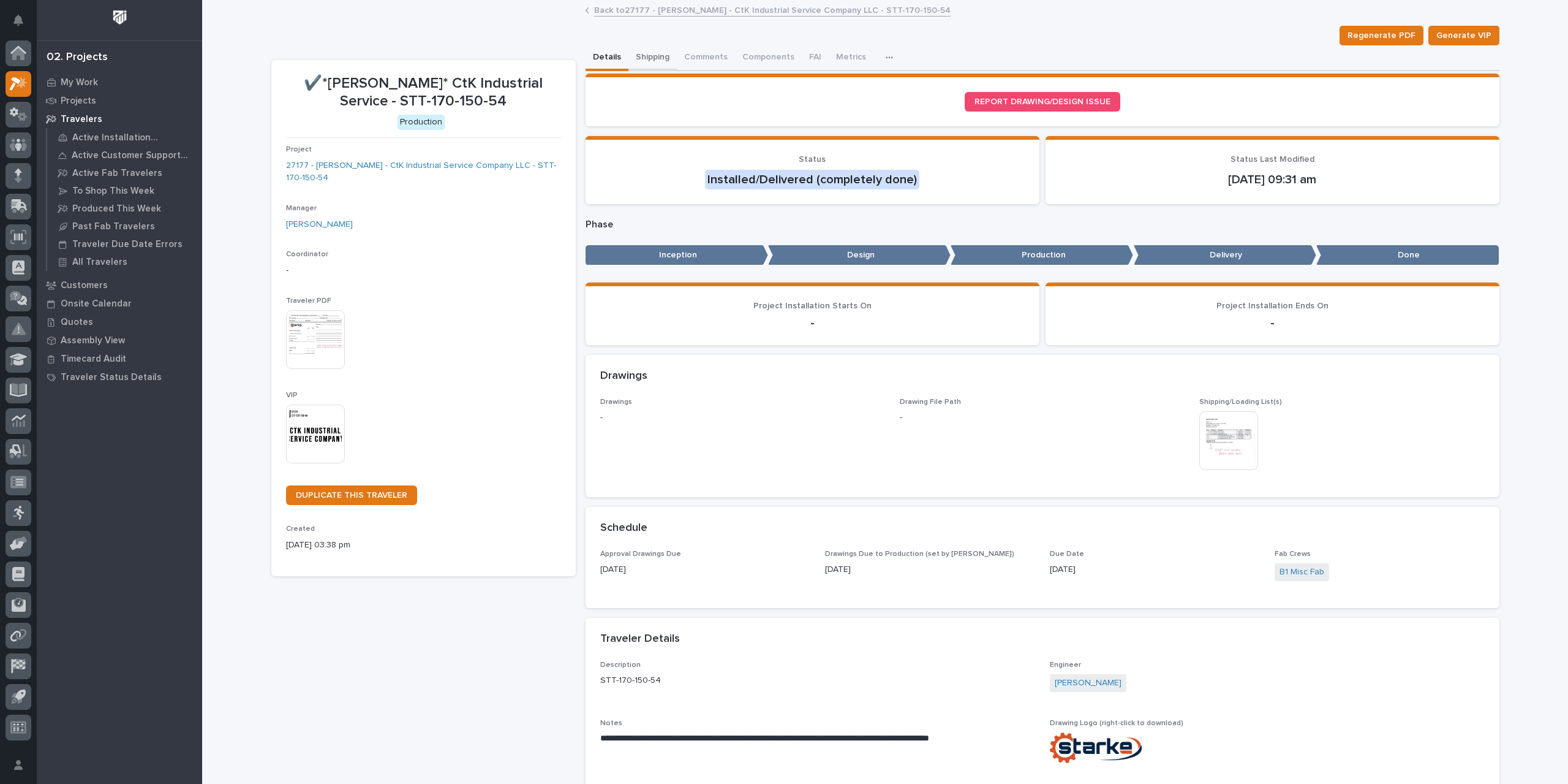
click at [646, 52] on button "Shipping" at bounding box center [653, 59] width 48 height 26
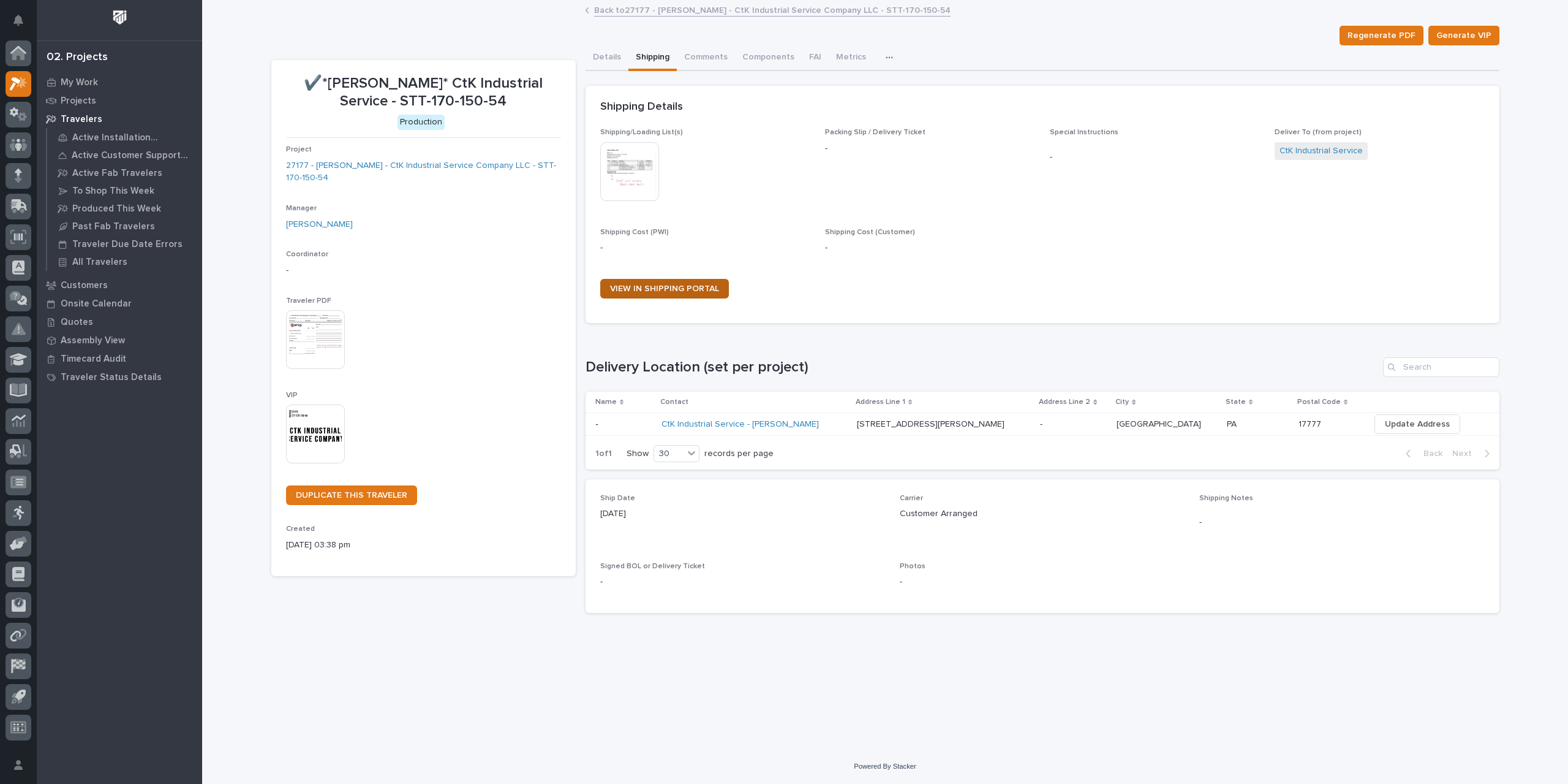
click at [707, 288] on span "VIEW IN SHIPPING PORTAL" at bounding box center [664, 288] width 109 height 8
click at [641, 10] on link "Back to 27177 - [PERSON_NAME] - CtK Industrial Service Company LLC - STT-170-15…" at bounding box center [772, 9] width 357 height 14
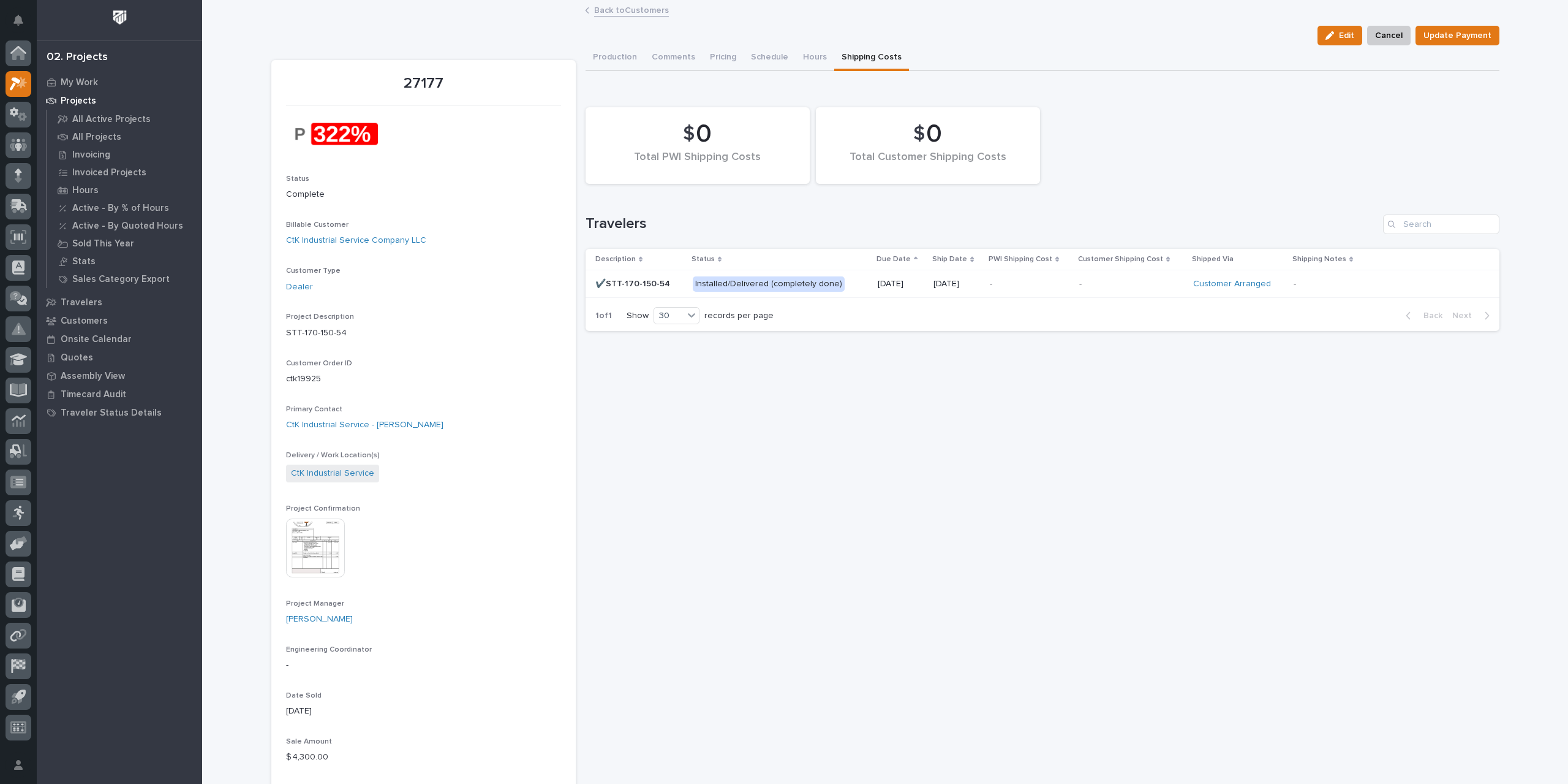
click at [626, 10] on link "Back to Customers" at bounding box center [631, 9] width 74 height 14
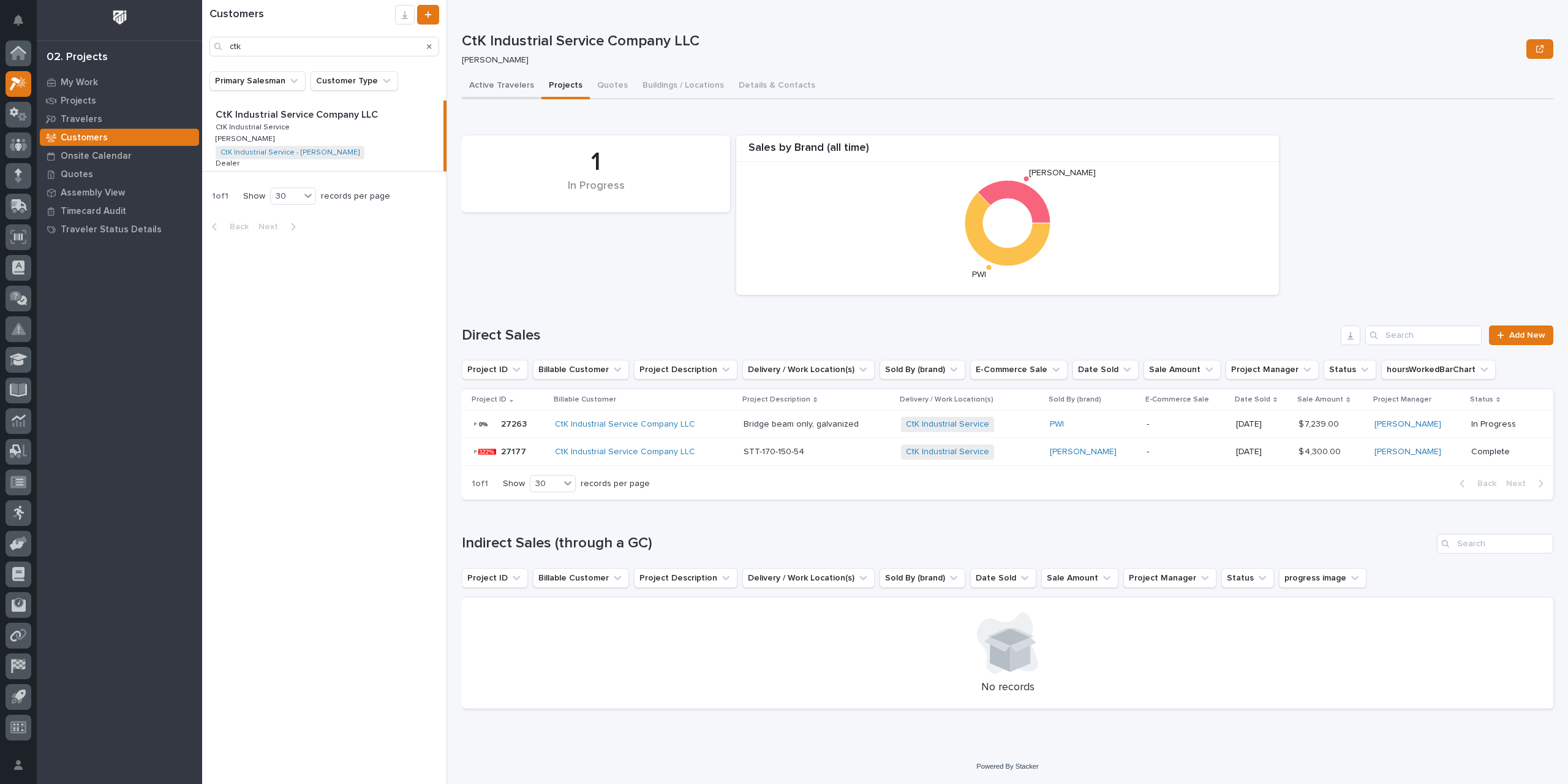
click at [517, 88] on button "Active Travelers" at bounding box center [502, 87] width 80 height 26
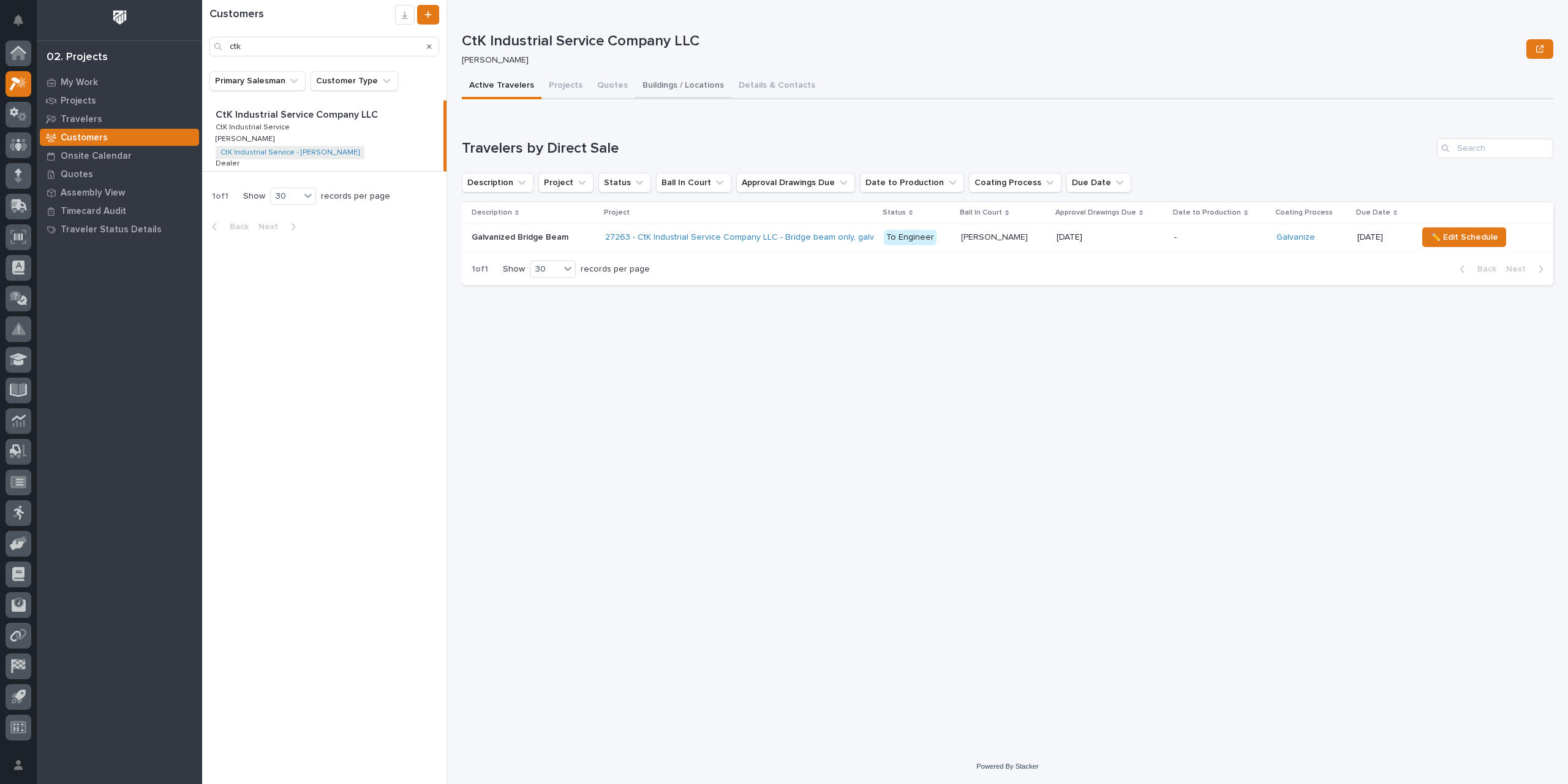
click at [668, 87] on button "Buildings / Locations" at bounding box center [683, 87] width 96 height 26
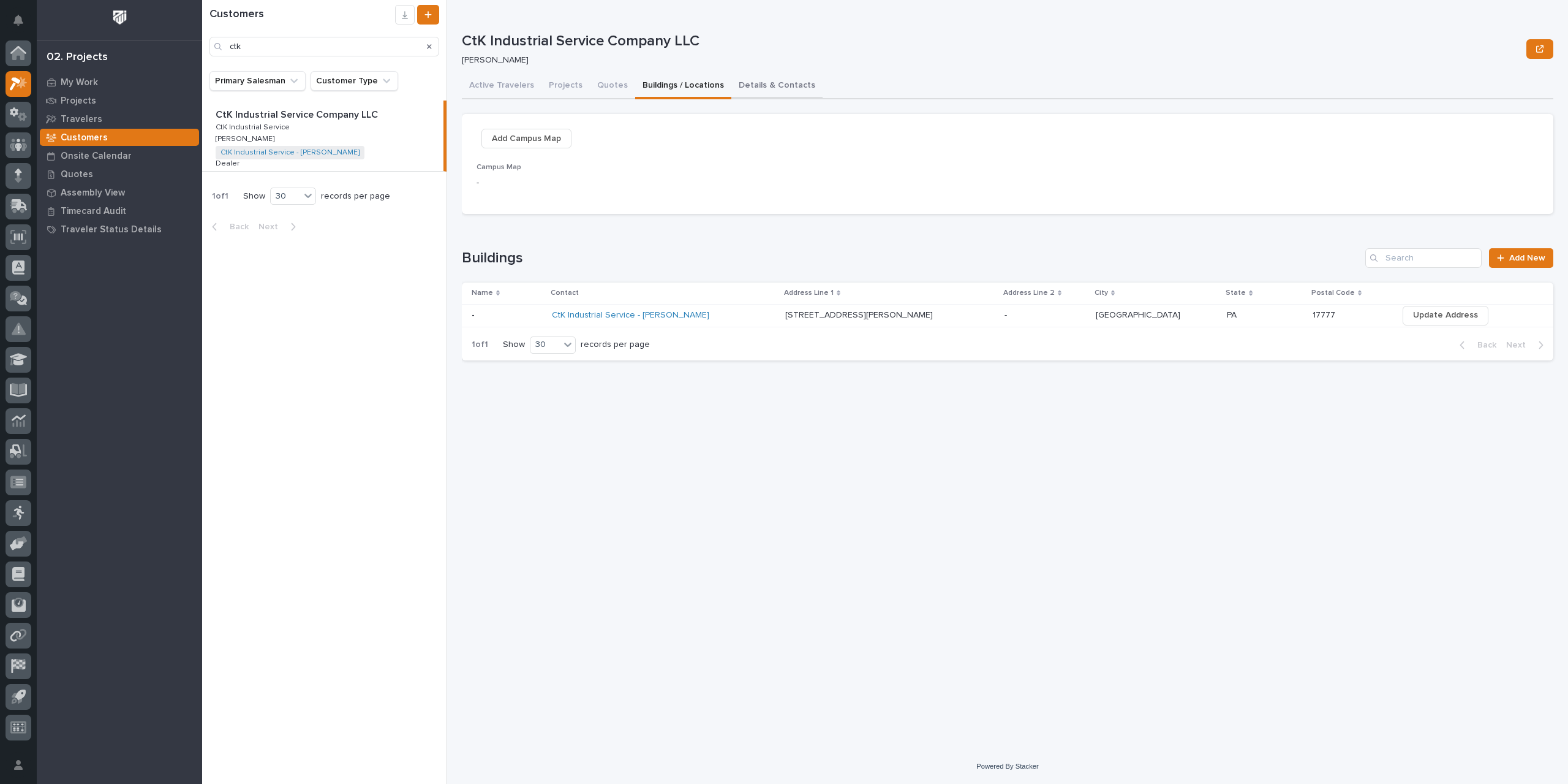
click at [767, 83] on button "Details & Contacts" at bounding box center [777, 87] width 91 height 26
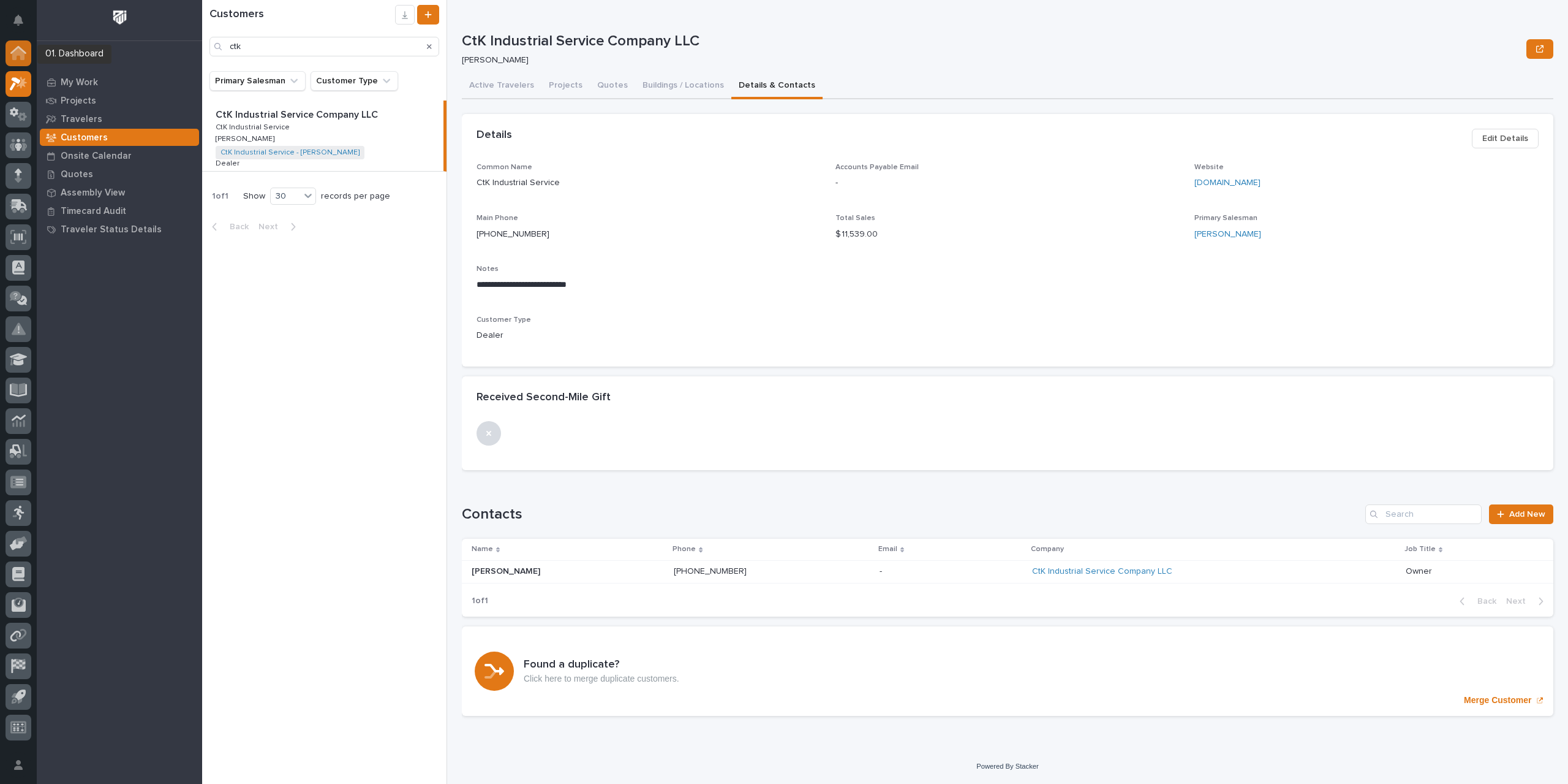
click at [15, 52] on icon at bounding box center [18, 53] width 12 height 12
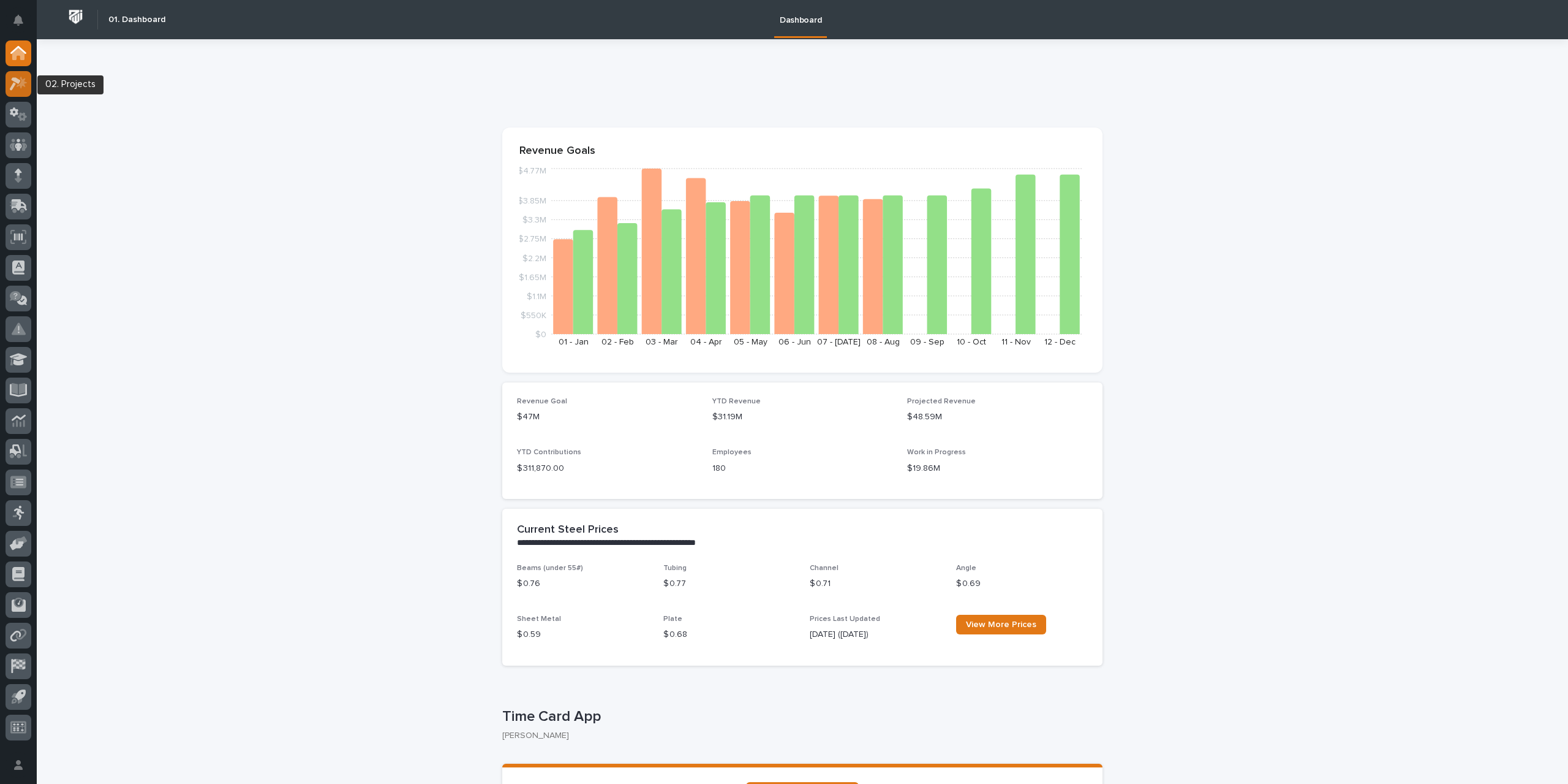
click at [20, 86] on icon at bounding box center [19, 83] width 18 height 14
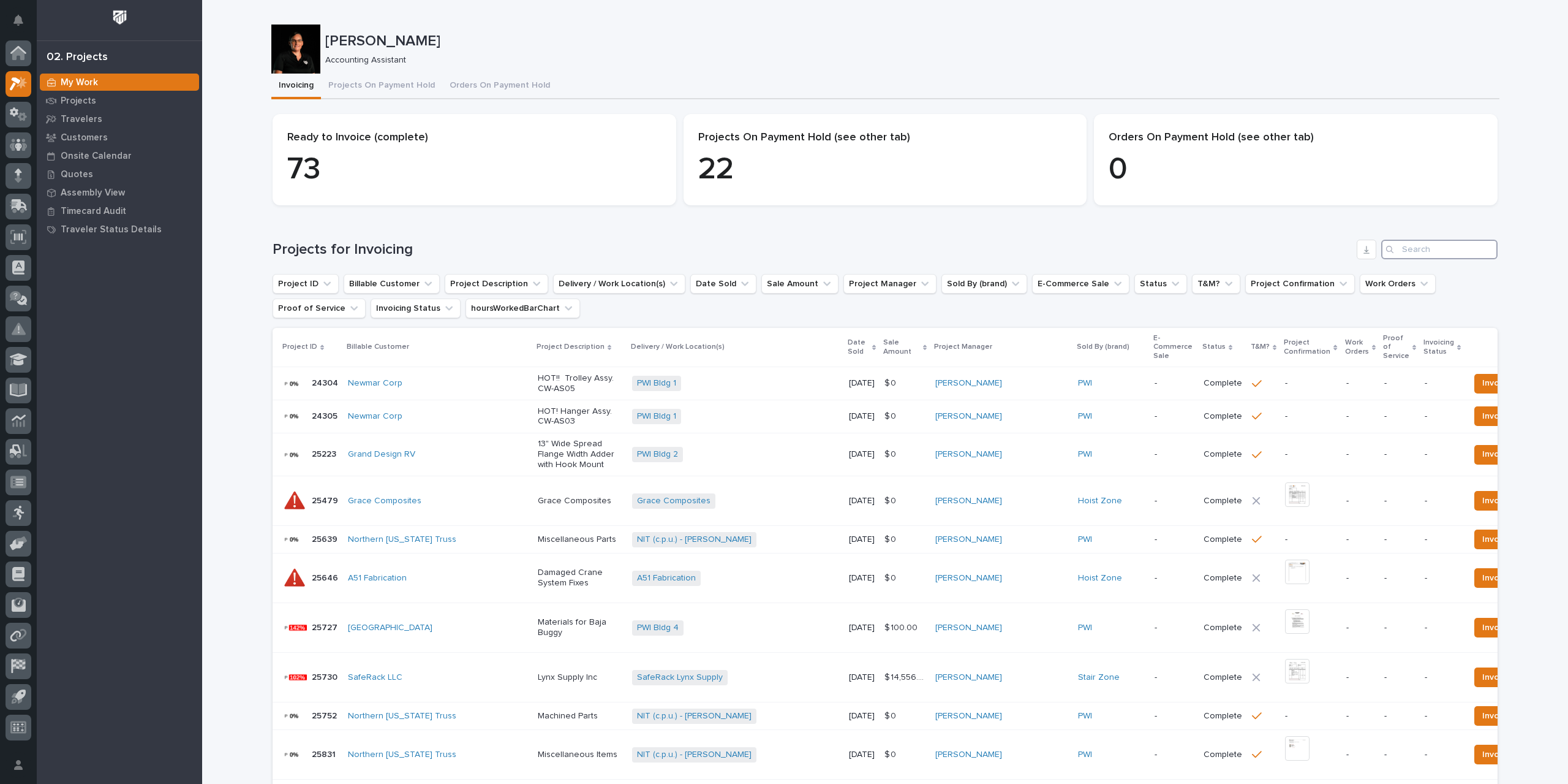
click at [1418, 250] on input "Search" at bounding box center [1440, 249] width 116 height 20
type input "27246"
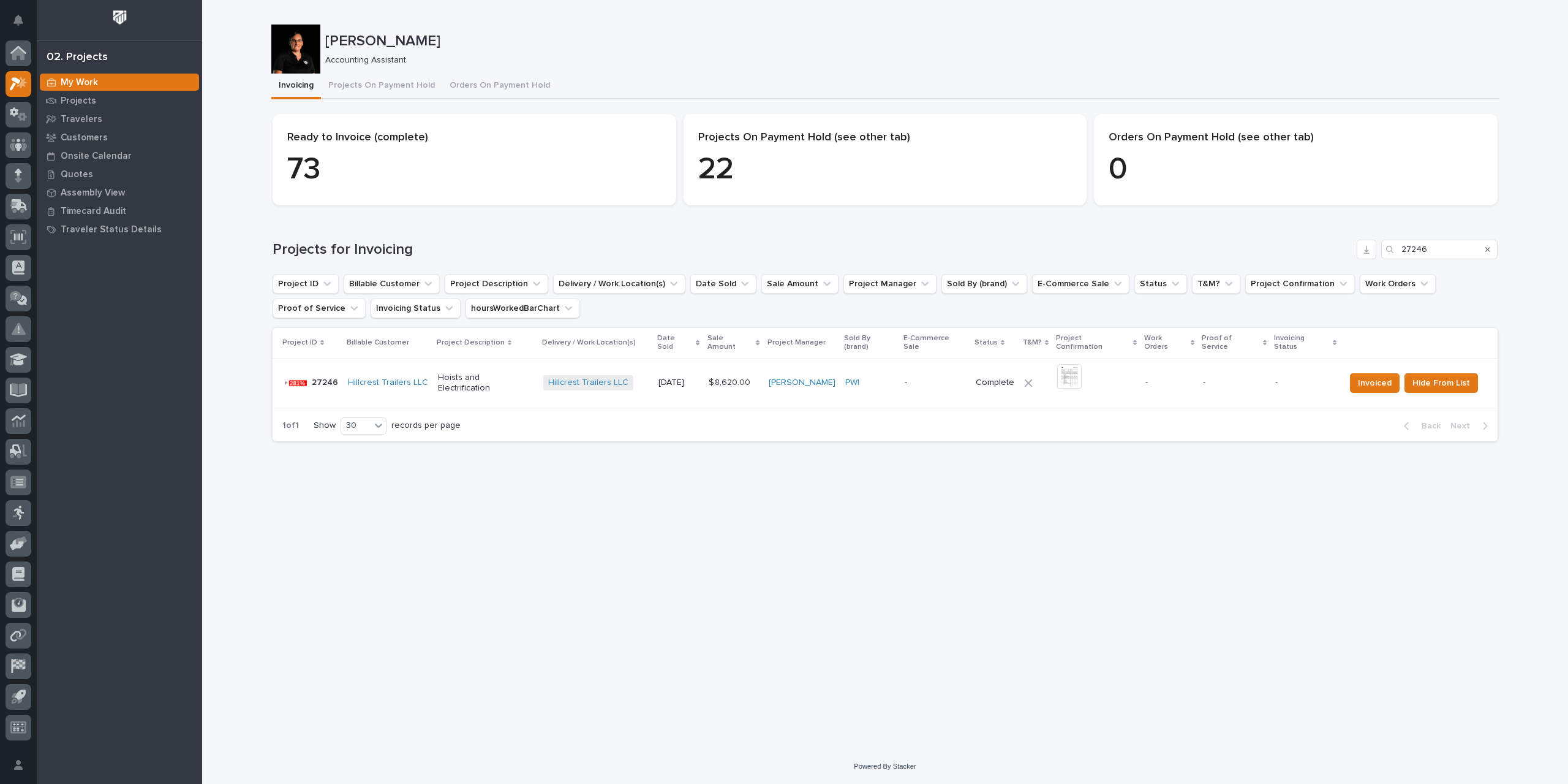
click at [934, 377] on p "-" at bounding box center [936, 382] width 61 height 10
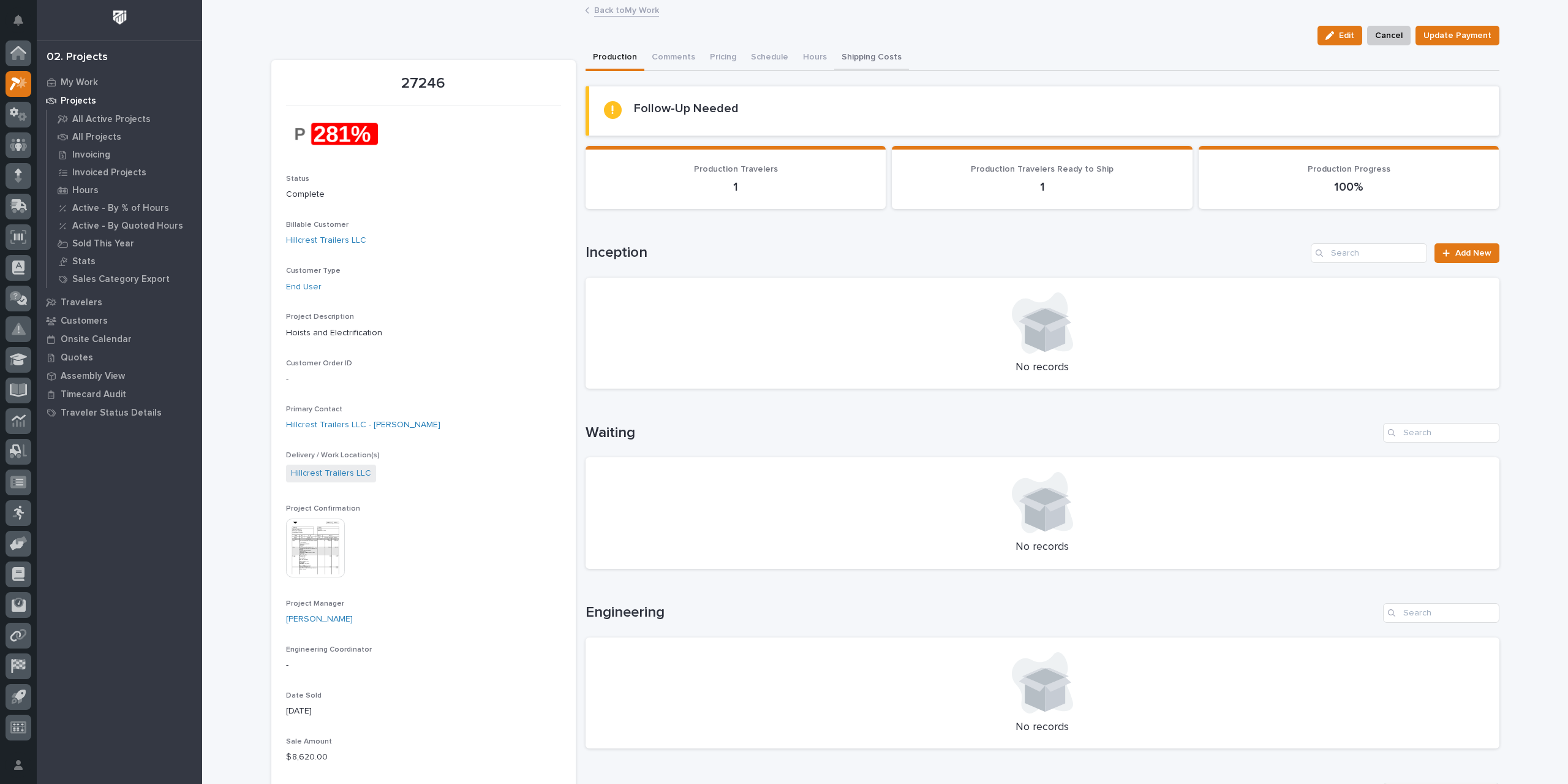
click at [854, 58] on button "Shipping Costs" at bounding box center [872, 59] width 74 height 26
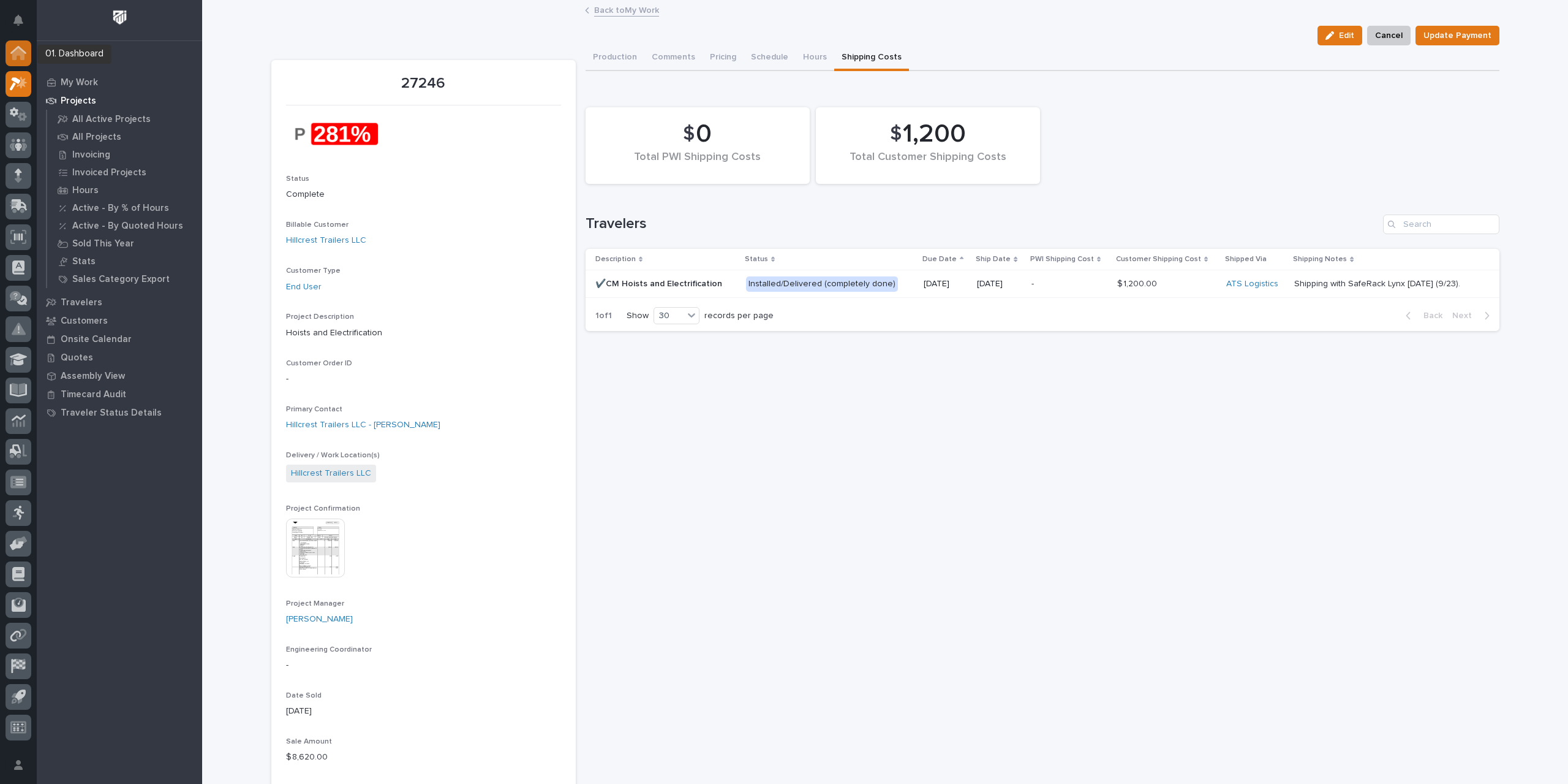
click at [12, 56] on icon at bounding box center [18, 53] width 12 height 12
